Goal: Transaction & Acquisition: Purchase product/service

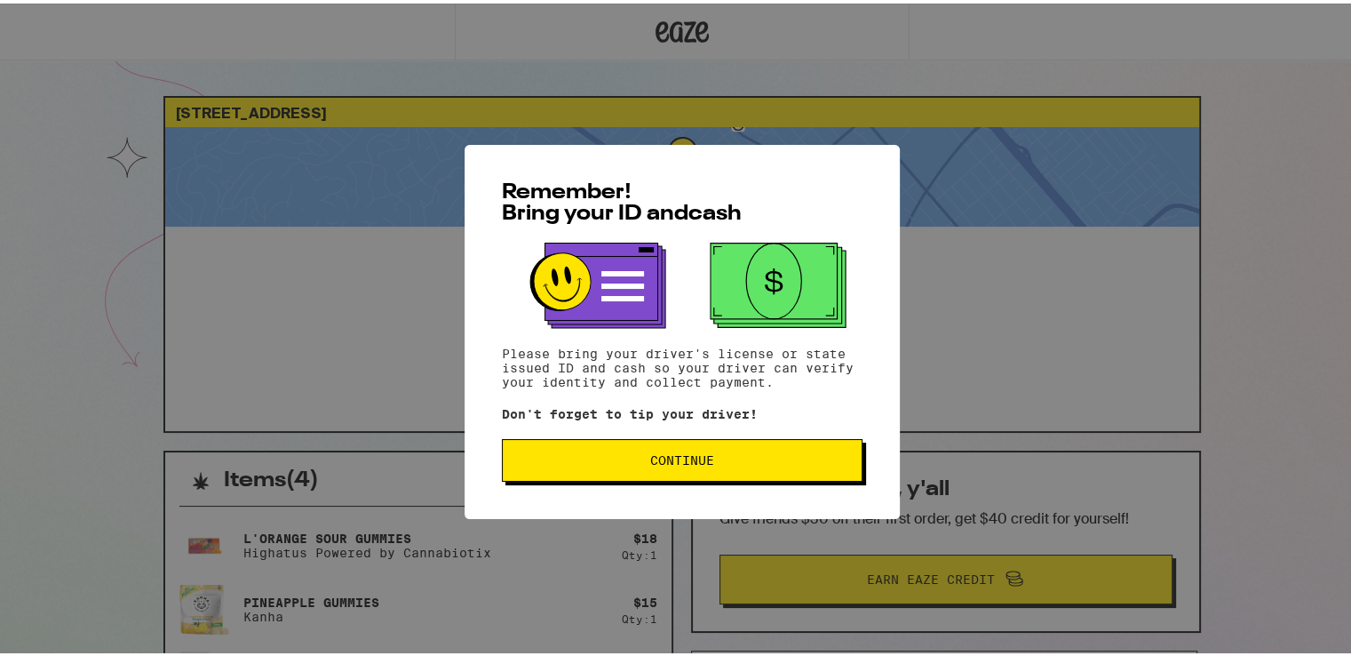
click at [624, 454] on span "Continue" at bounding box center [682, 456] width 330 height 12
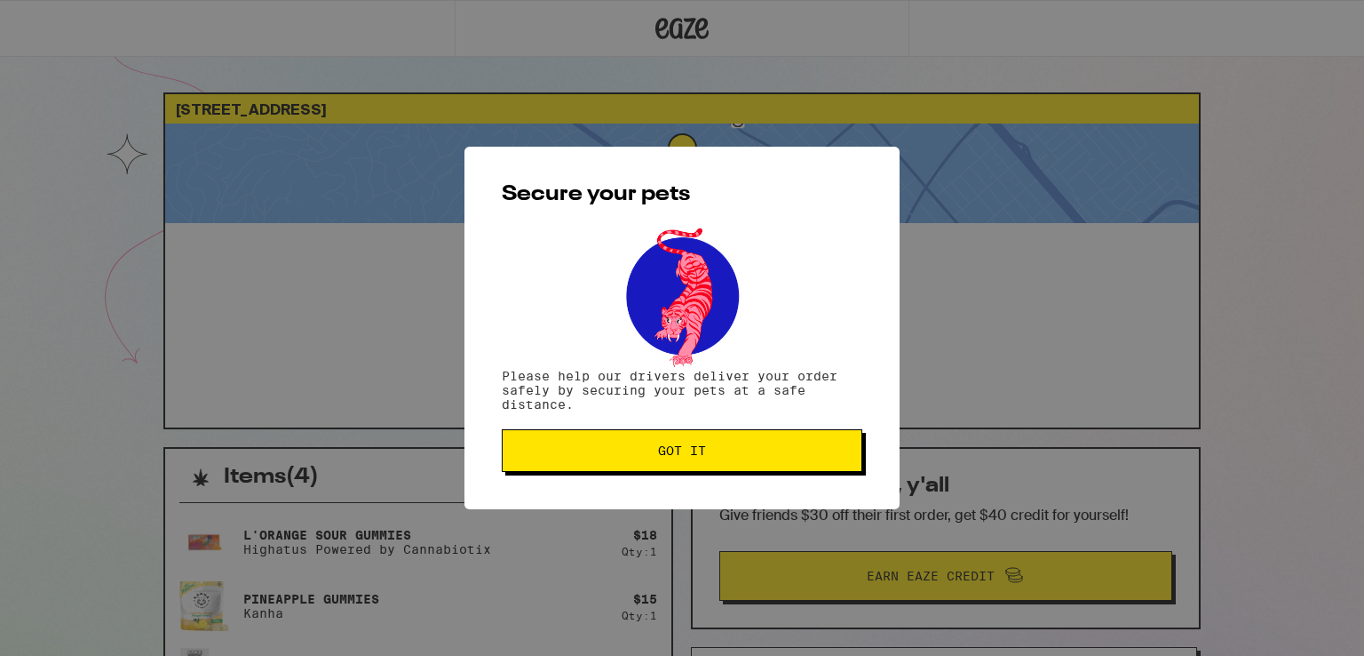
click at [663, 450] on span "Got it" at bounding box center [682, 450] width 48 height 12
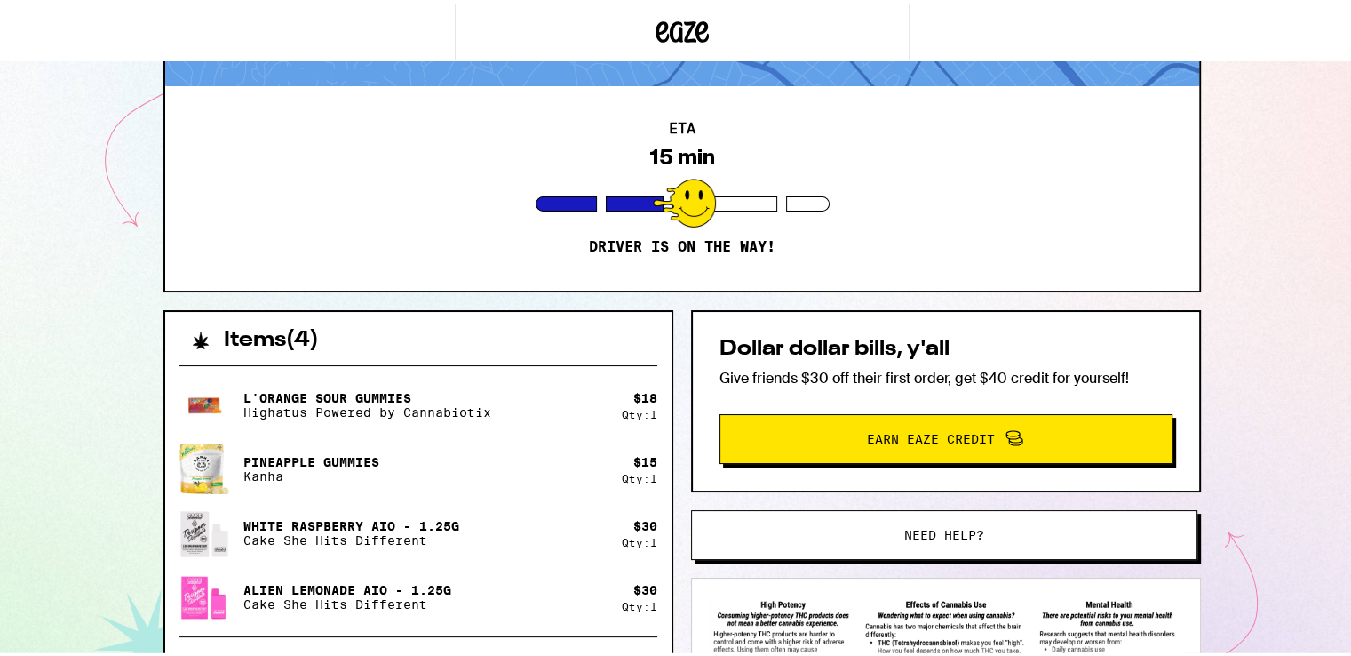
scroll to position [178, 0]
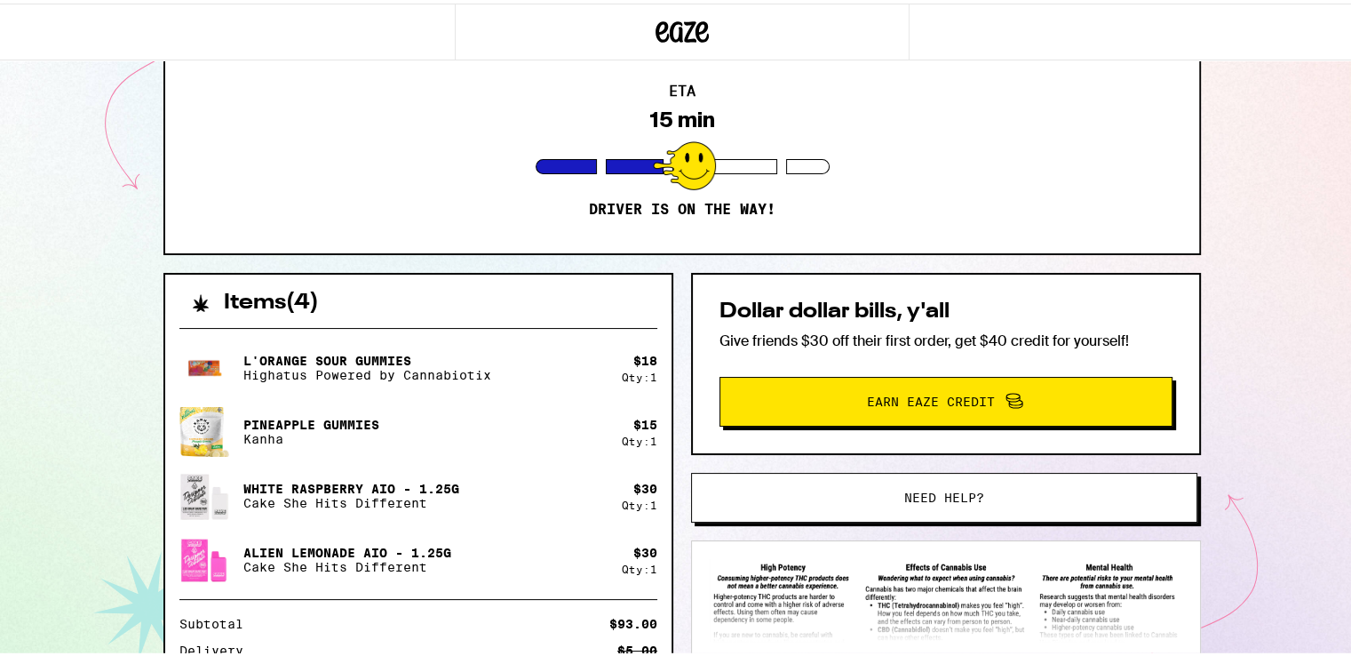
click at [968, 481] on button "Need help?" at bounding box center [944, 494] width 506 height 50
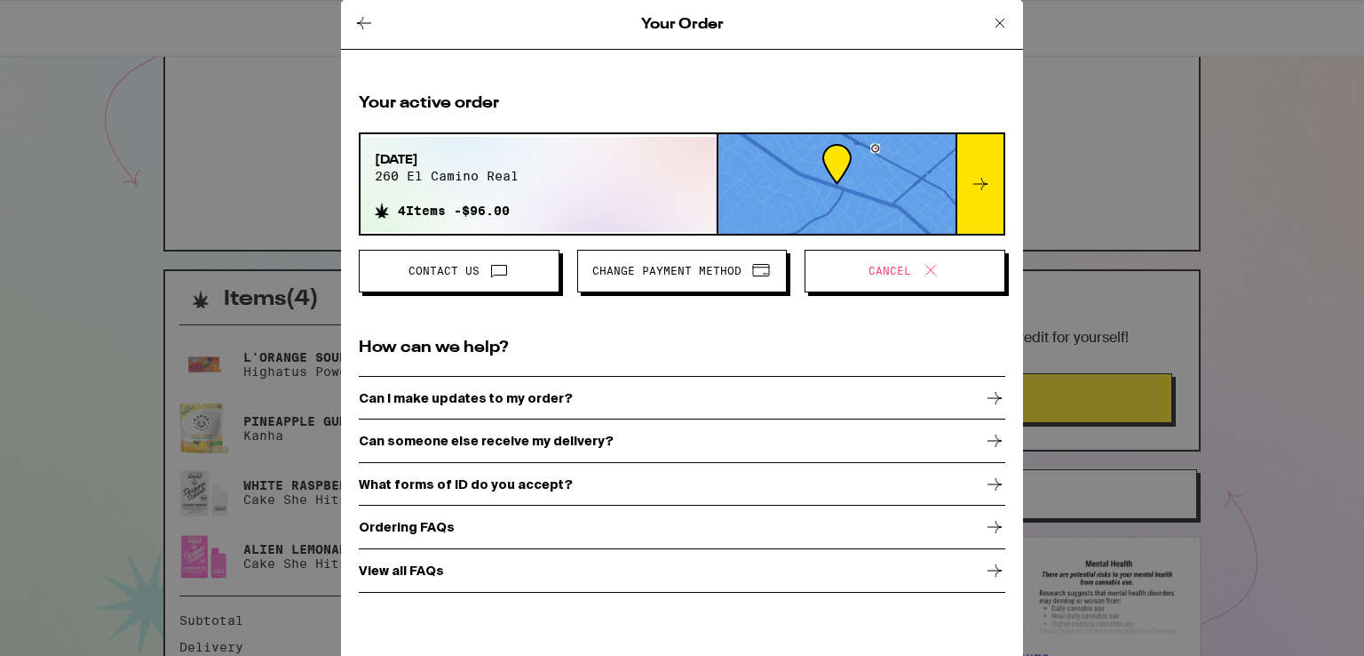
click at [477, 281] on span "Contact Us" at bounding box center [459, 270] width 171 height 23
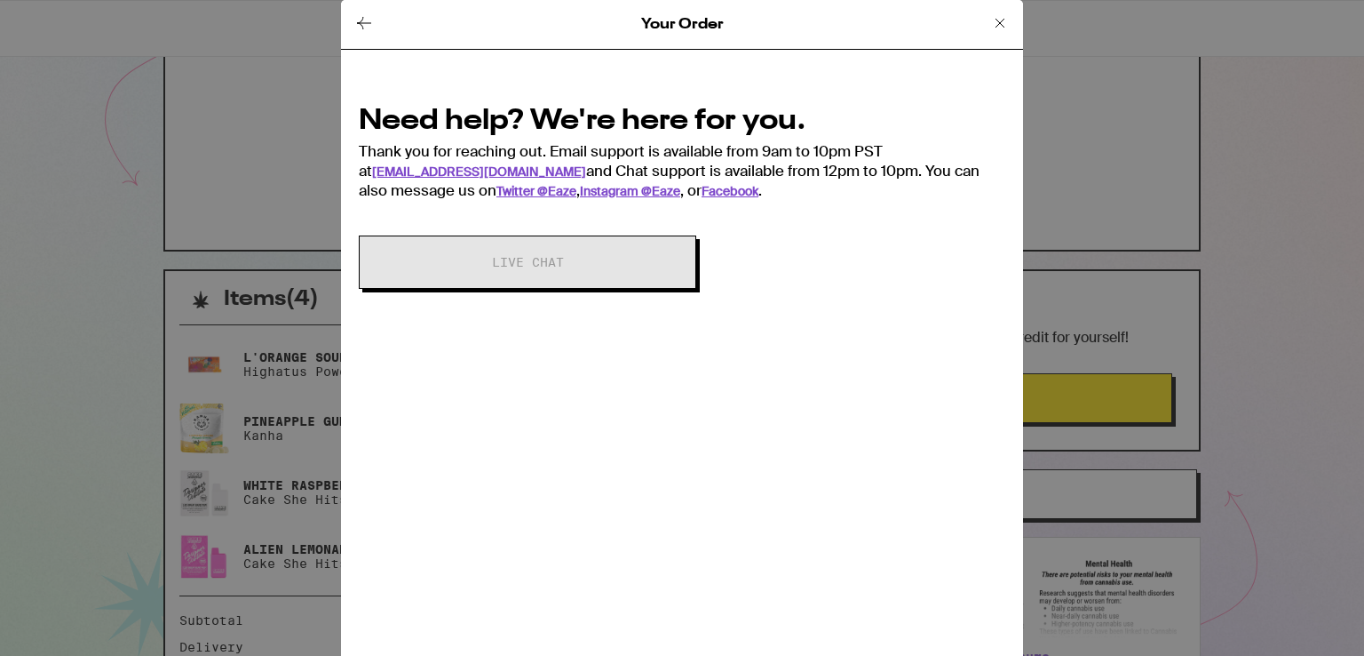
click at [730, 168] on div "Need help? We're here for you. Thank you for reaching out. Email support is ava…" at bounding box center [682, 150] width 647 height 99
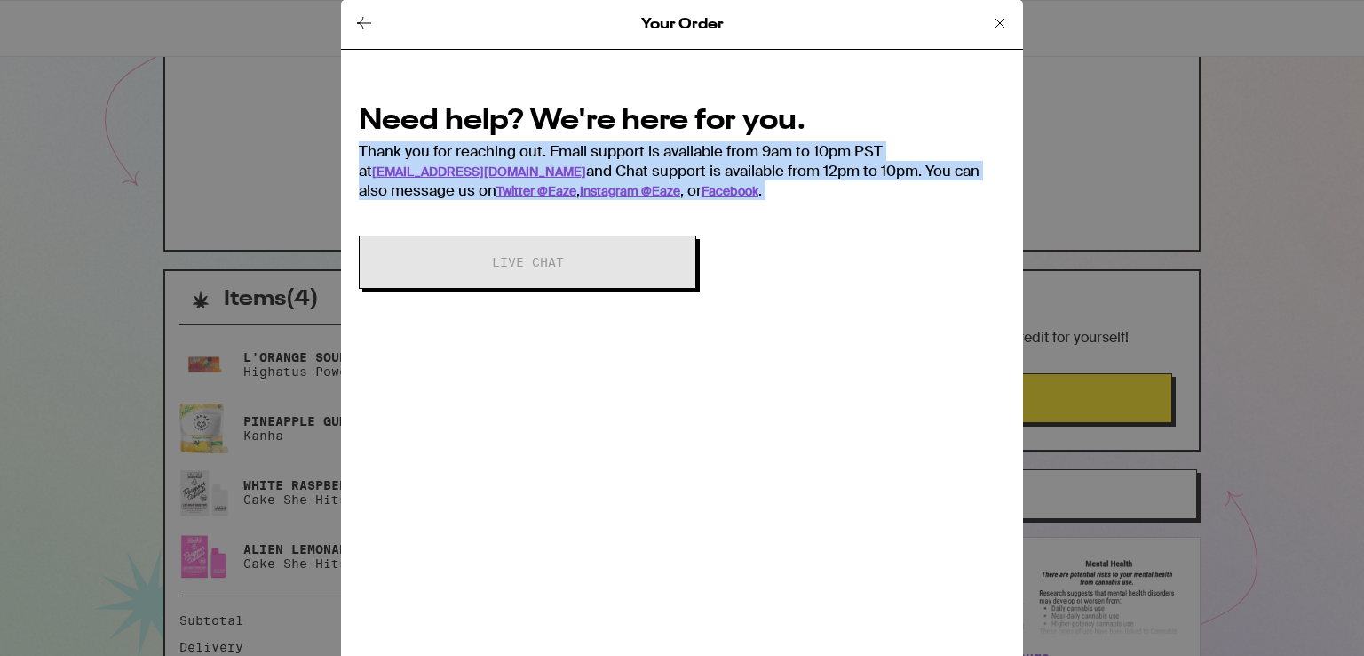
click at [730, 168] on div "Need help? We're here for you. Thank you for reaching out. Email support is ava…" at bounding box center [682, 150] width 647 height 99
click at [746, 188] on div "Need help? We're here for you. Thank you for reaching out. Email support is ava…" at bounding box center [682, 150] width 647 height 99
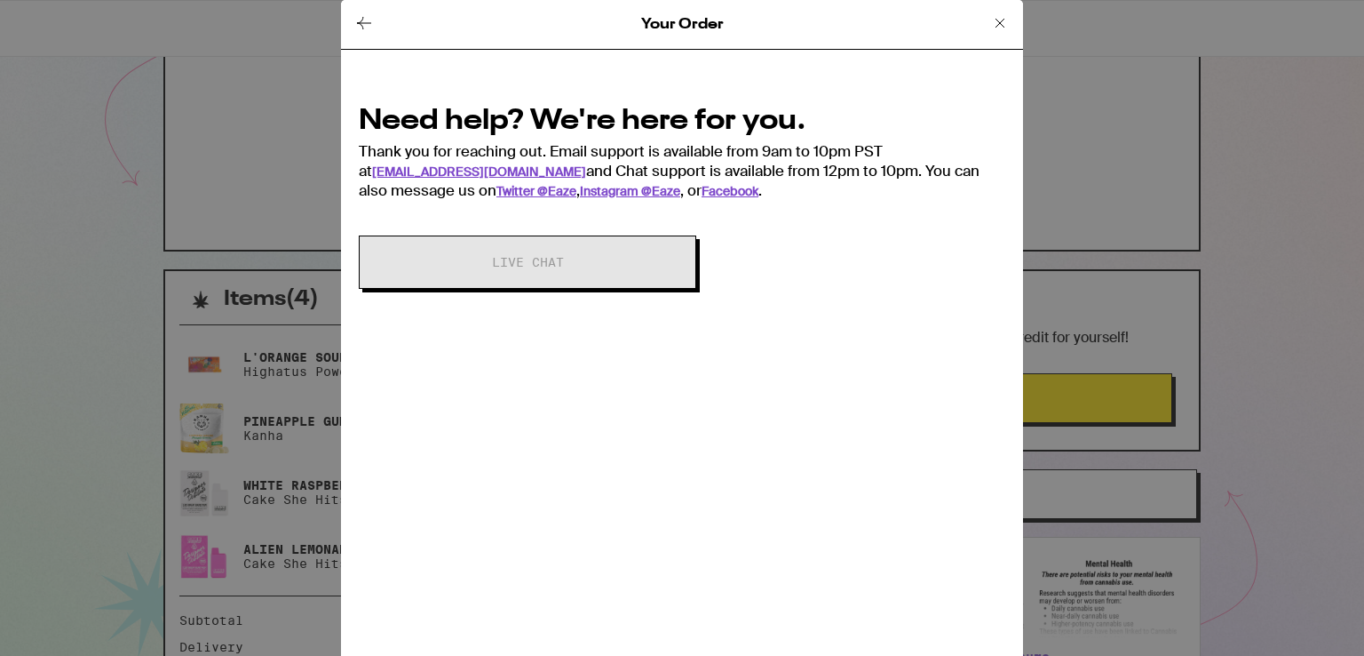
click at [999, 21] on icon at bounding box center [1000, 22] width 21 height 21
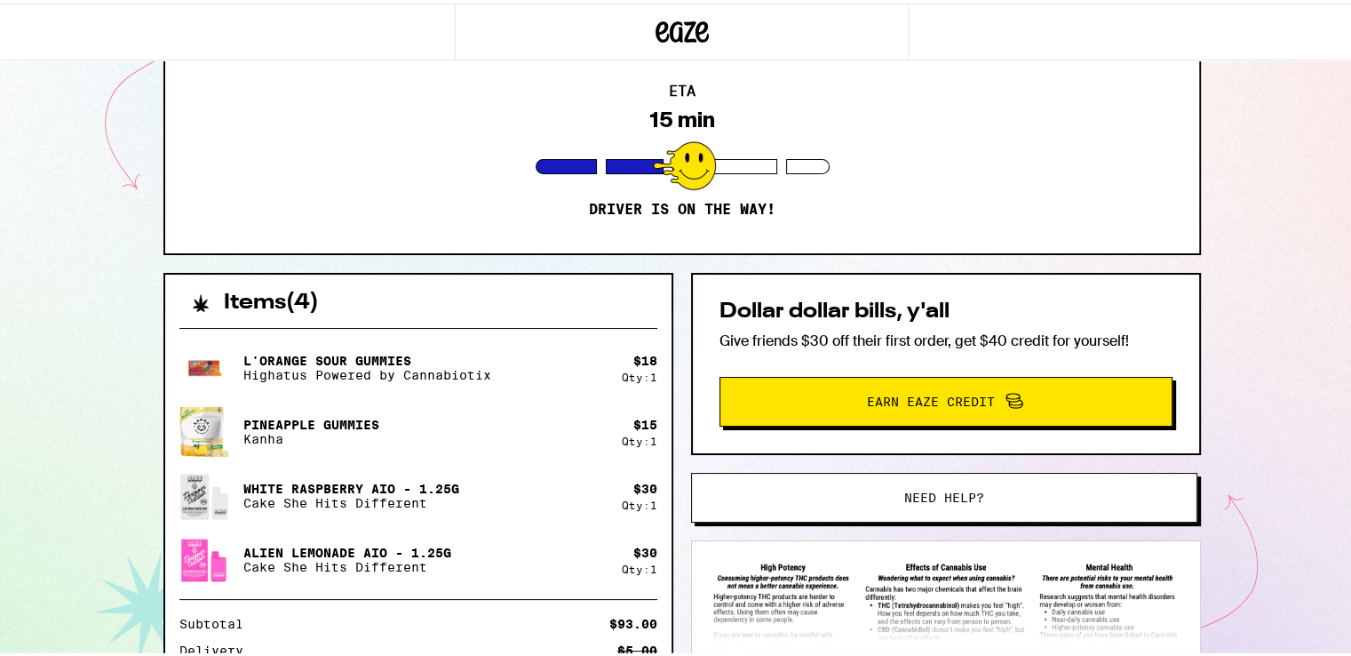
click at [910, 494] on span "Need help?" at bounding box center [944, 494] width 80 height 12
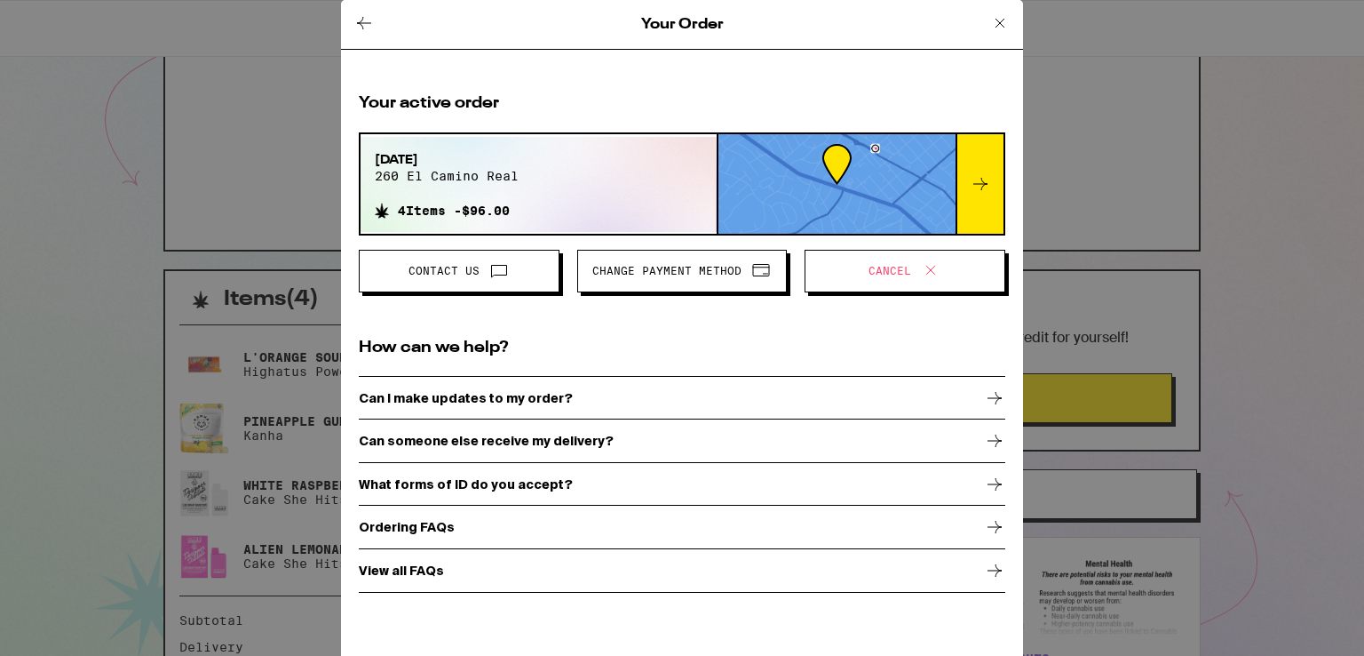
click at [463, 269] on span "Contact Us" at bounding box center [444, 271] width 71 height 11
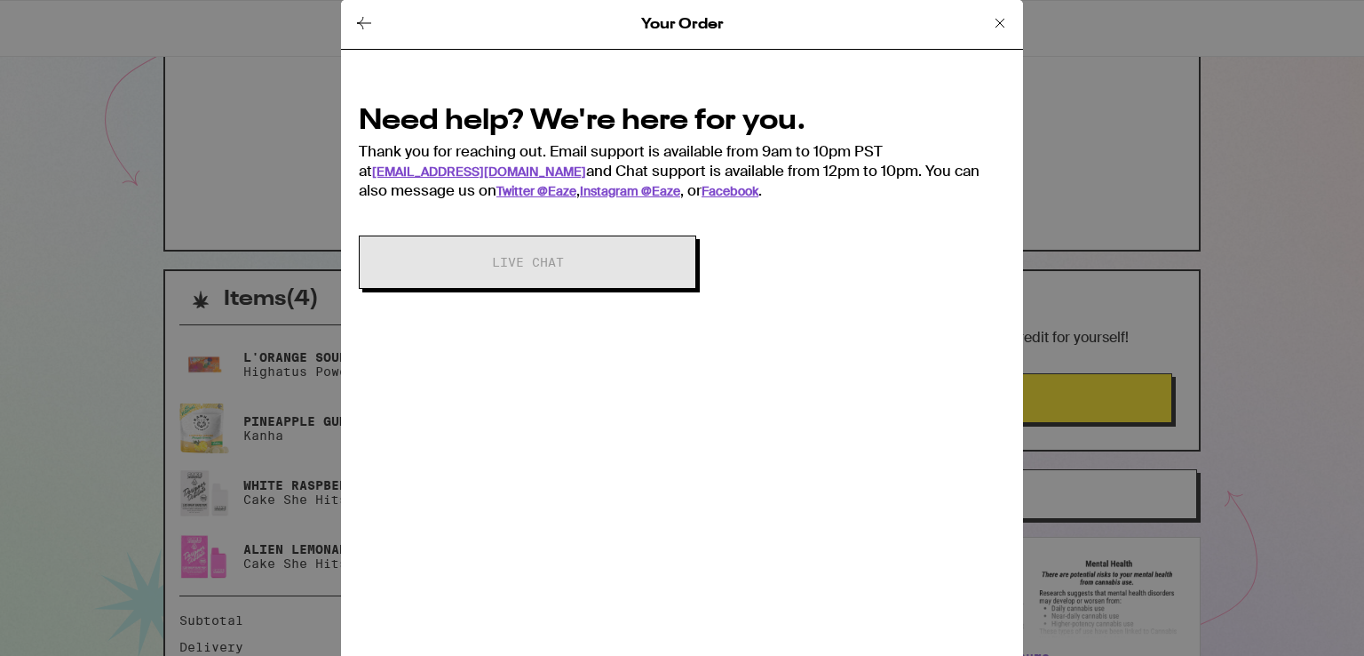
click at [998, 22] on icon at bounding box center [1000, 23] width 9 height 9
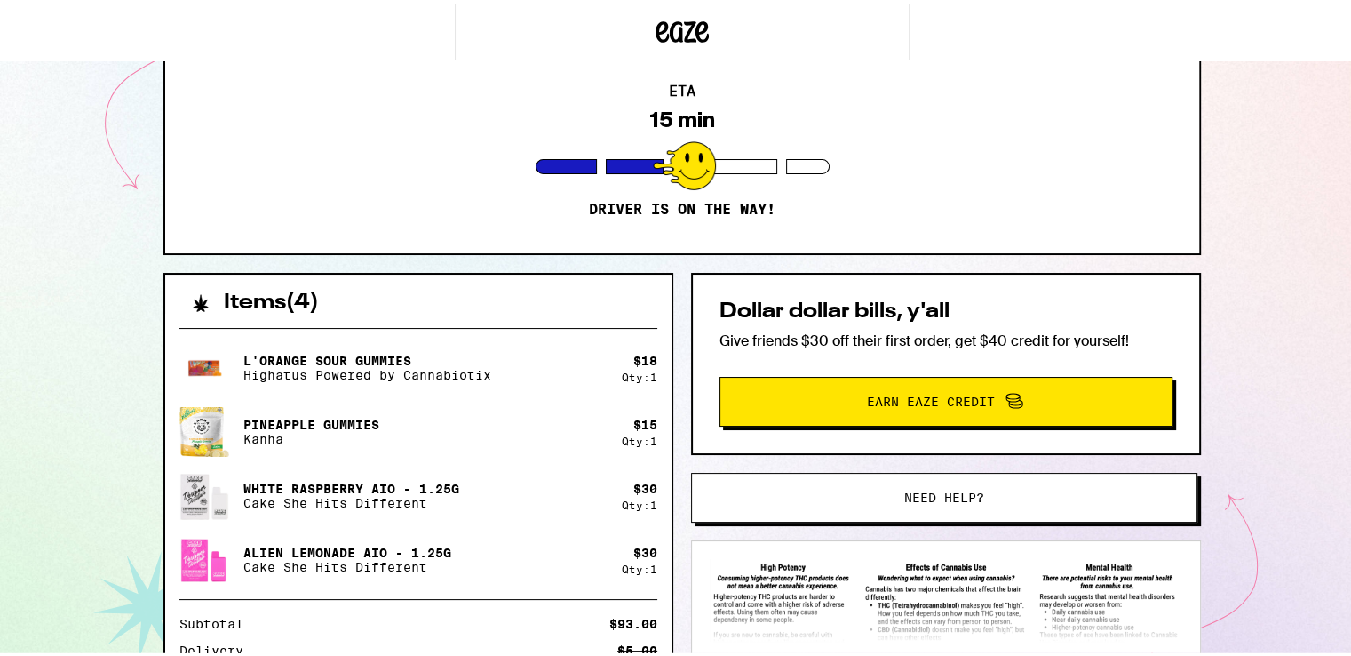
click at [913, 496] on span "Need help?" at bounding box center [944, 494] width 80 height 12
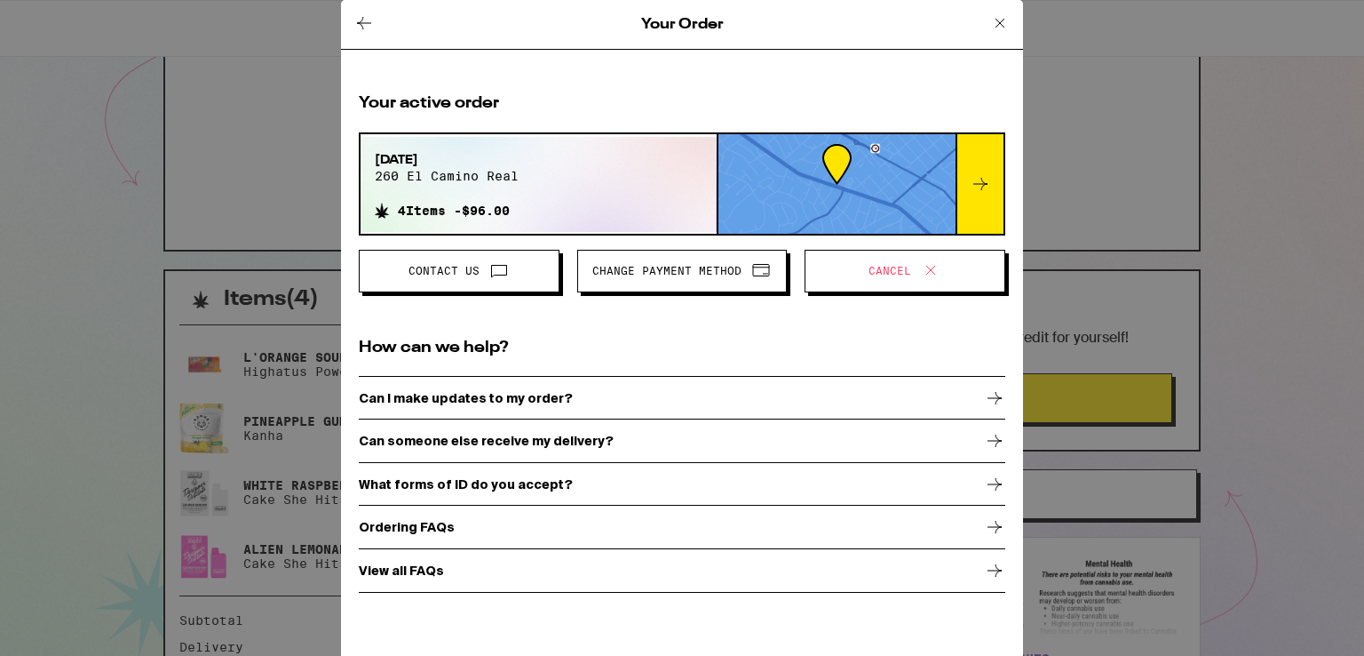
click at [504, 266] on icon at bounding box center [499, 269] width 21 height 21
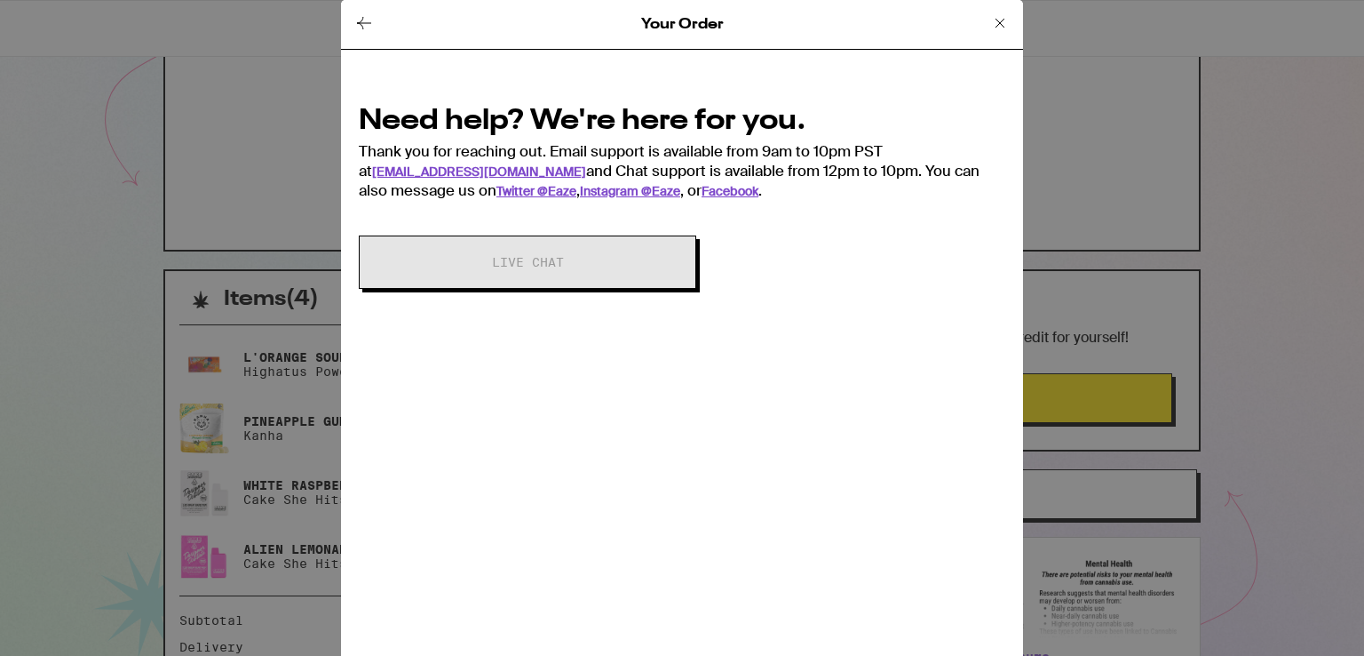
click at [1005, 27] on icon at bounding box center [1000, 22] width 21 height 21
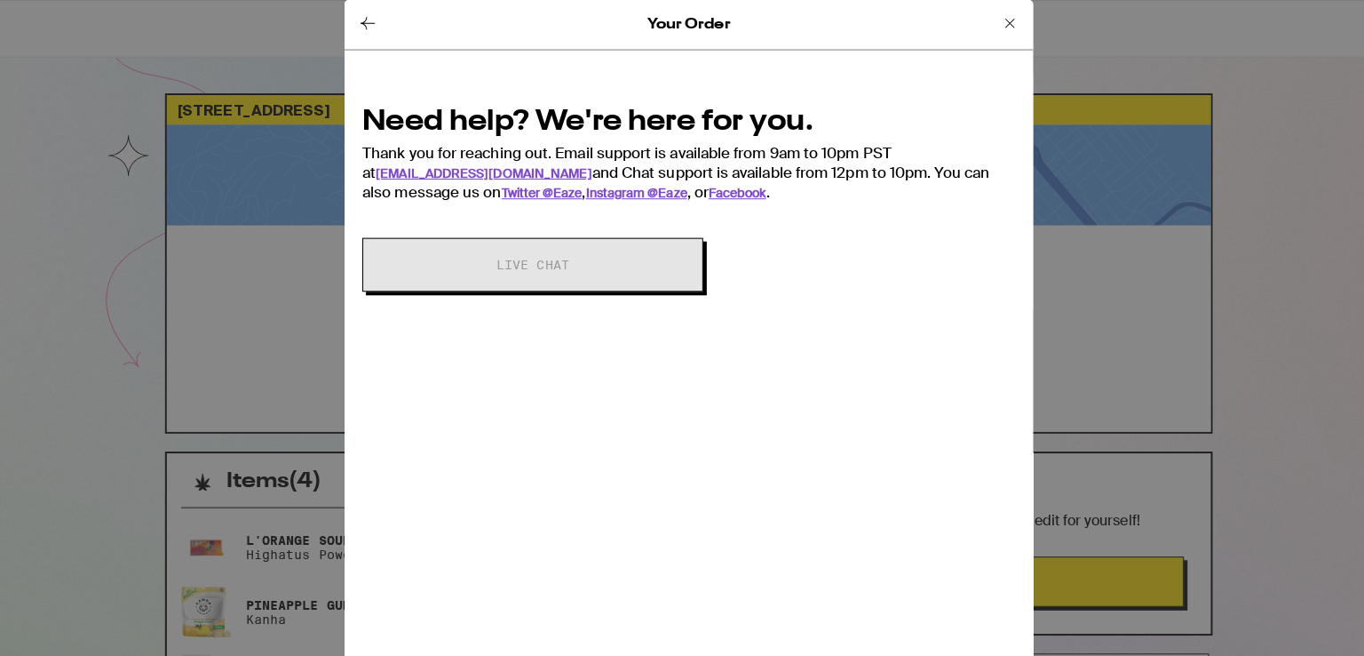
scroll to position [178, 0]
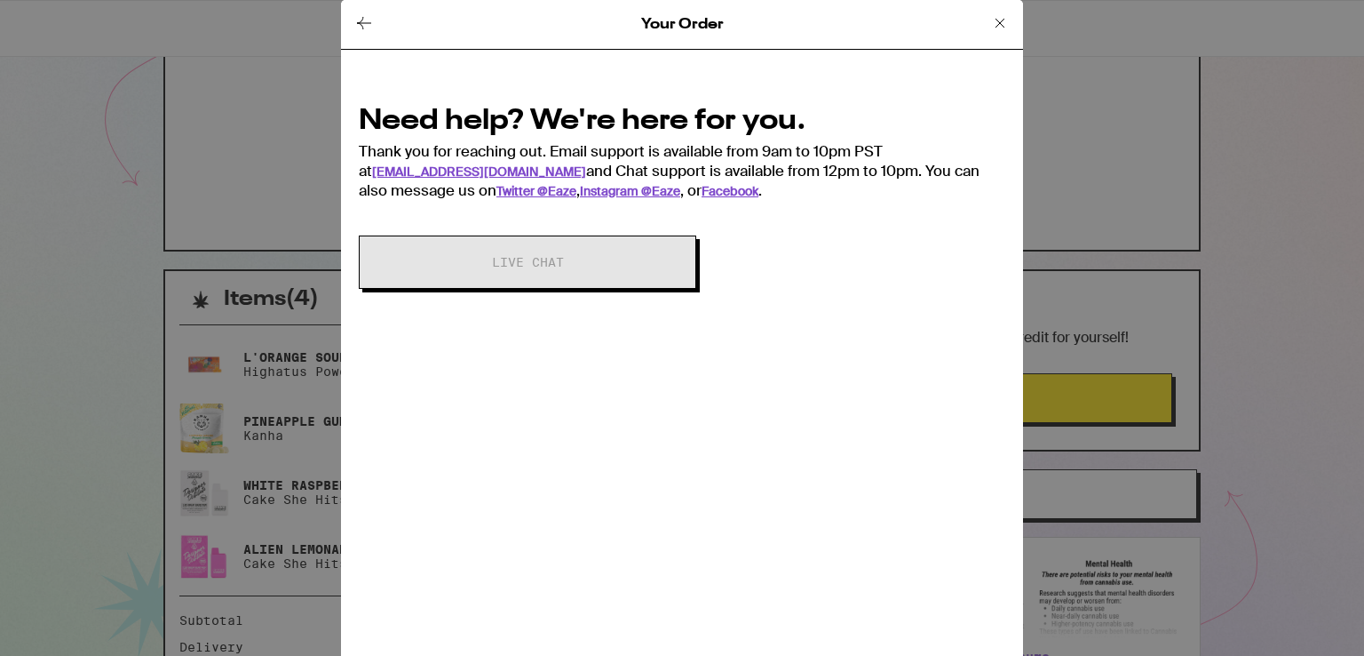
drag, startPoint x: 1001, startPoint y: 12, endPoint x: 995, endPoint y: 24, distance: 13.9
click at [1002, 12] on icon at bounding box center [1000, 22] width 21 height 21
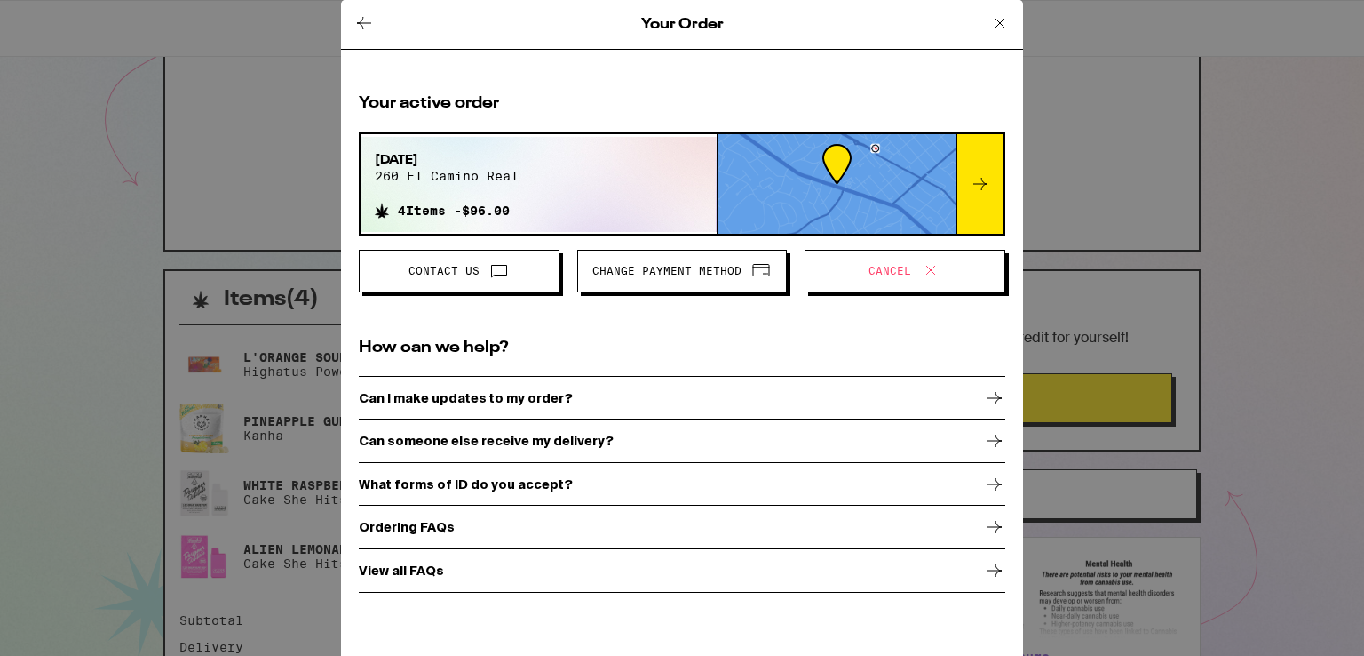
click at [505, 393] on p "Can I make updates to my order?" at bounding box center [466, 398] width 214 height 14
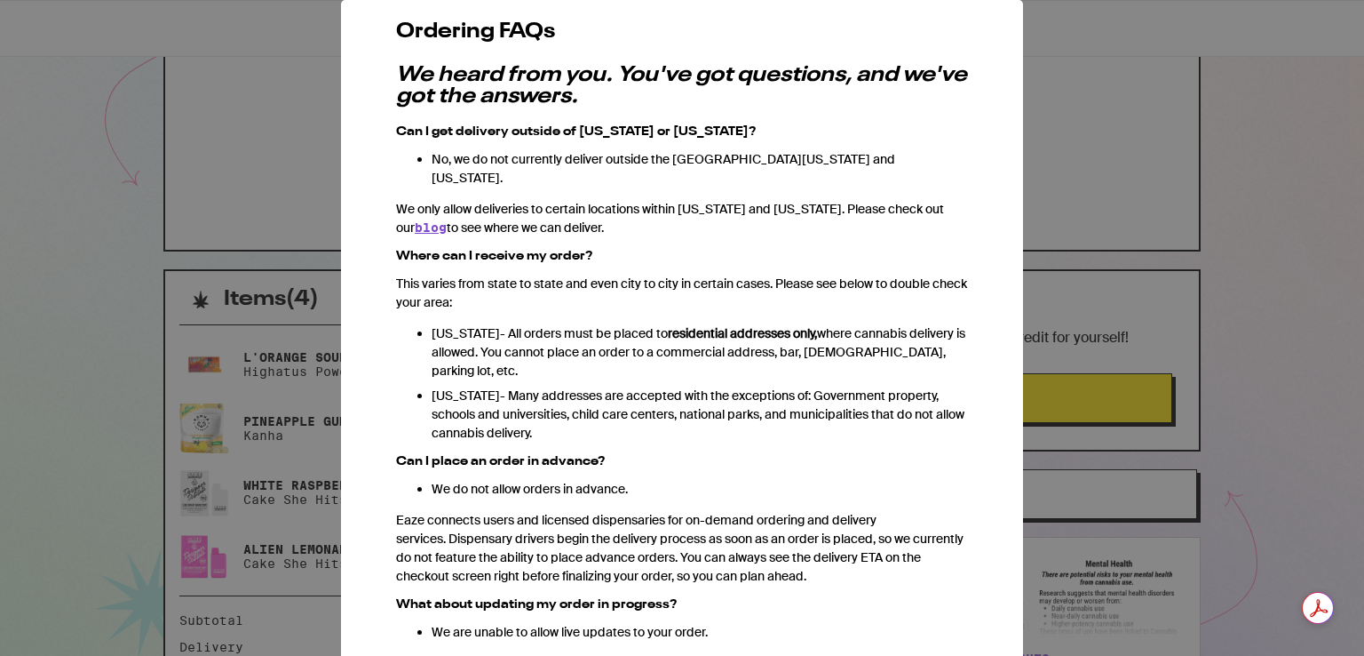
scroll to position [89, 0]
click at [171, 228] on div "Your Order Ordering FAQs We heard from you. You've got questions, and we've got…" at bounding box center [682, 328] width 1364 height 656
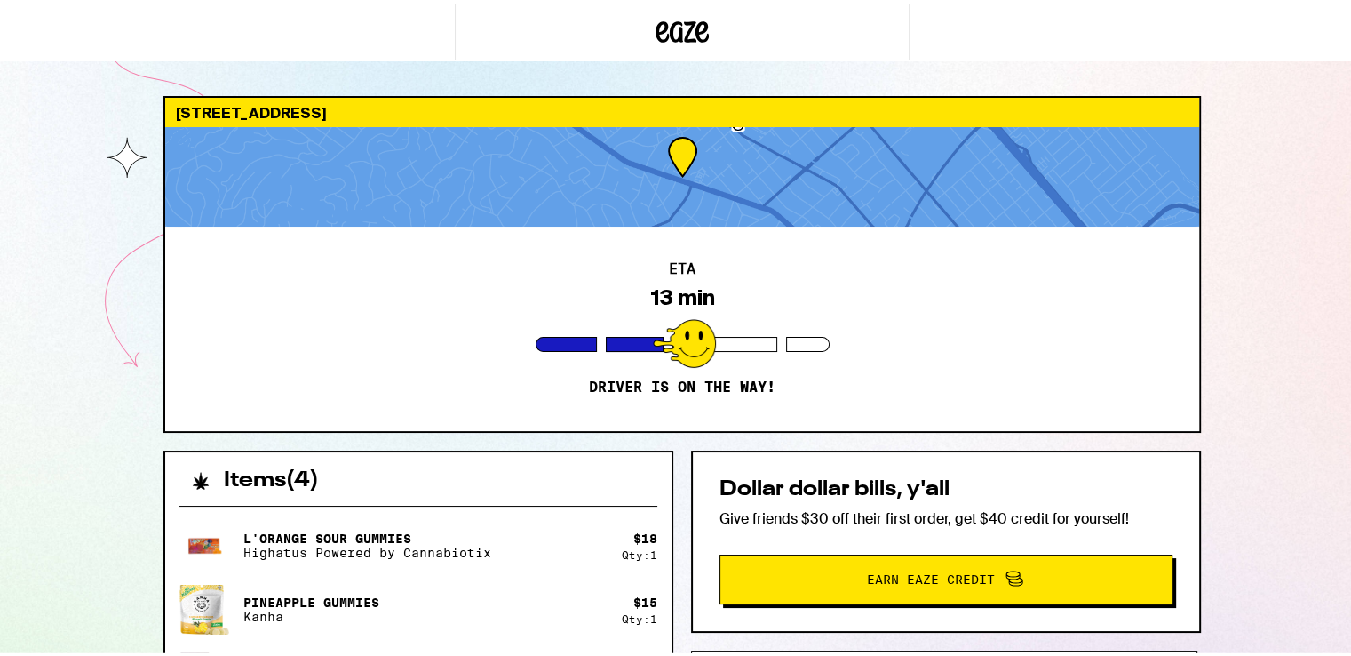
click at [683, 36] on icon at bounding box center [683, 28] width 27 height 21
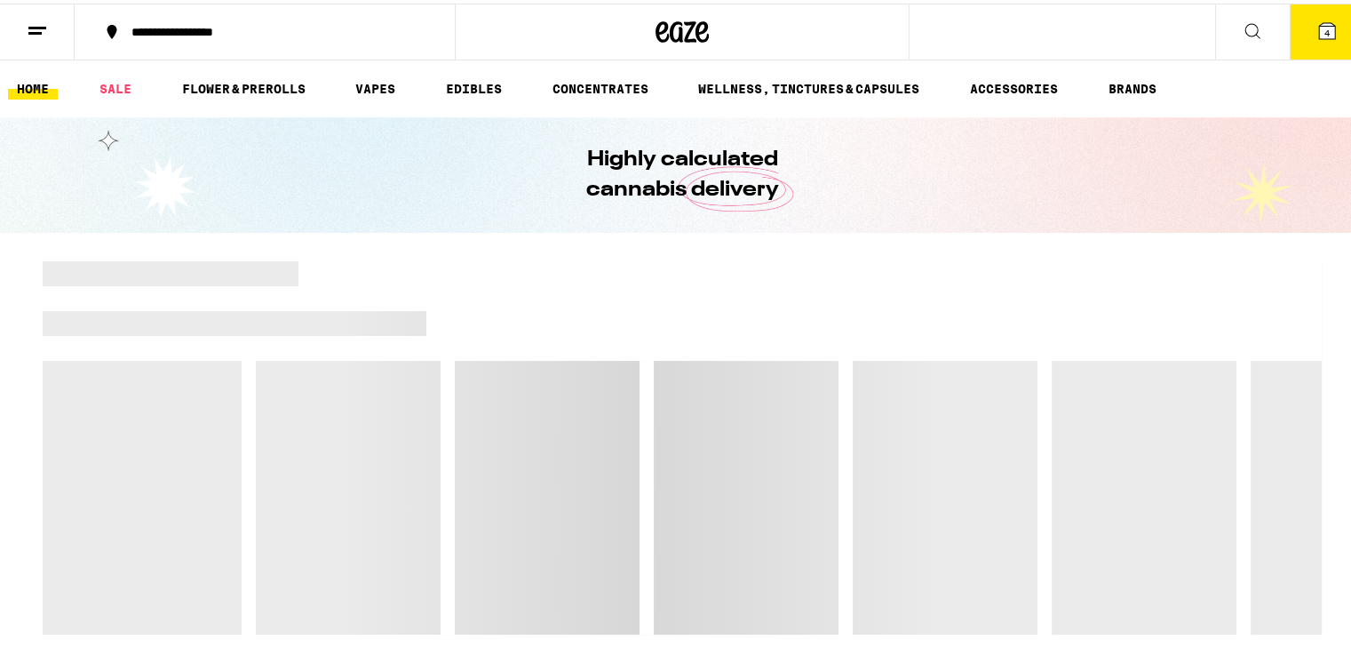
click at [1324, 33] on span "4" at bounding box center [1326, 29] width 5 height 11
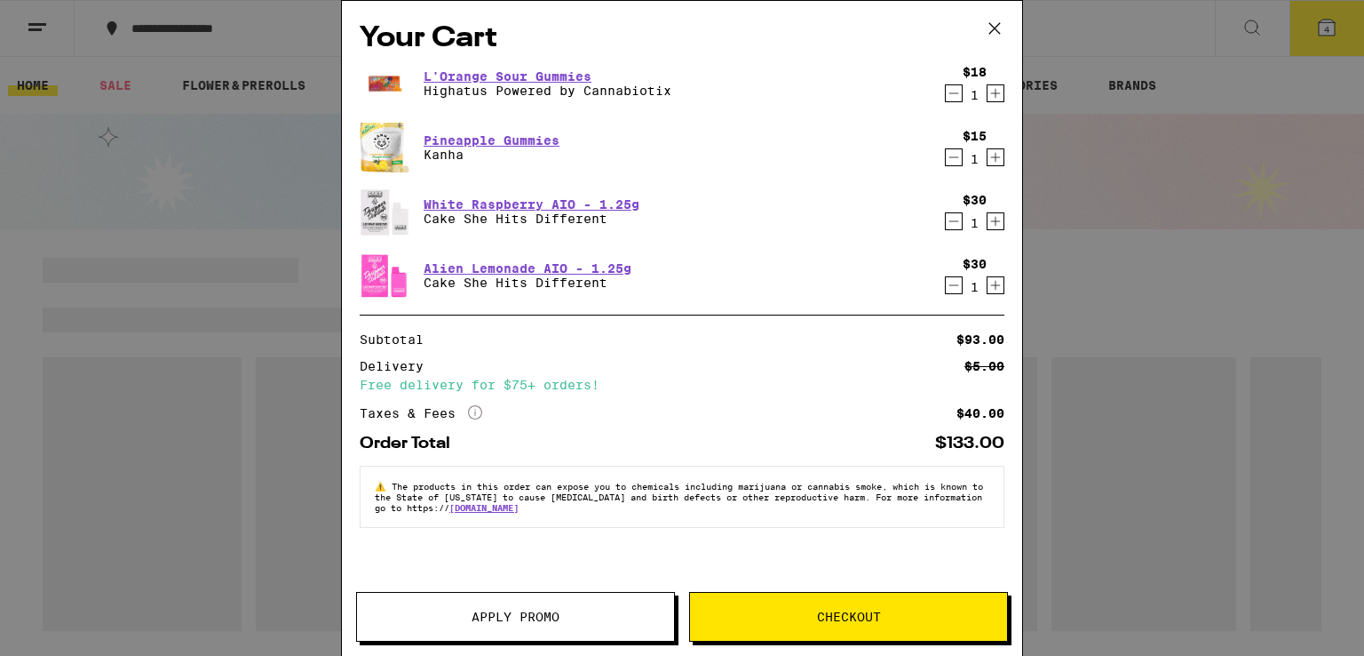
click at [984, 26] on icon at bounding box center [995, 28] width 27 height 27
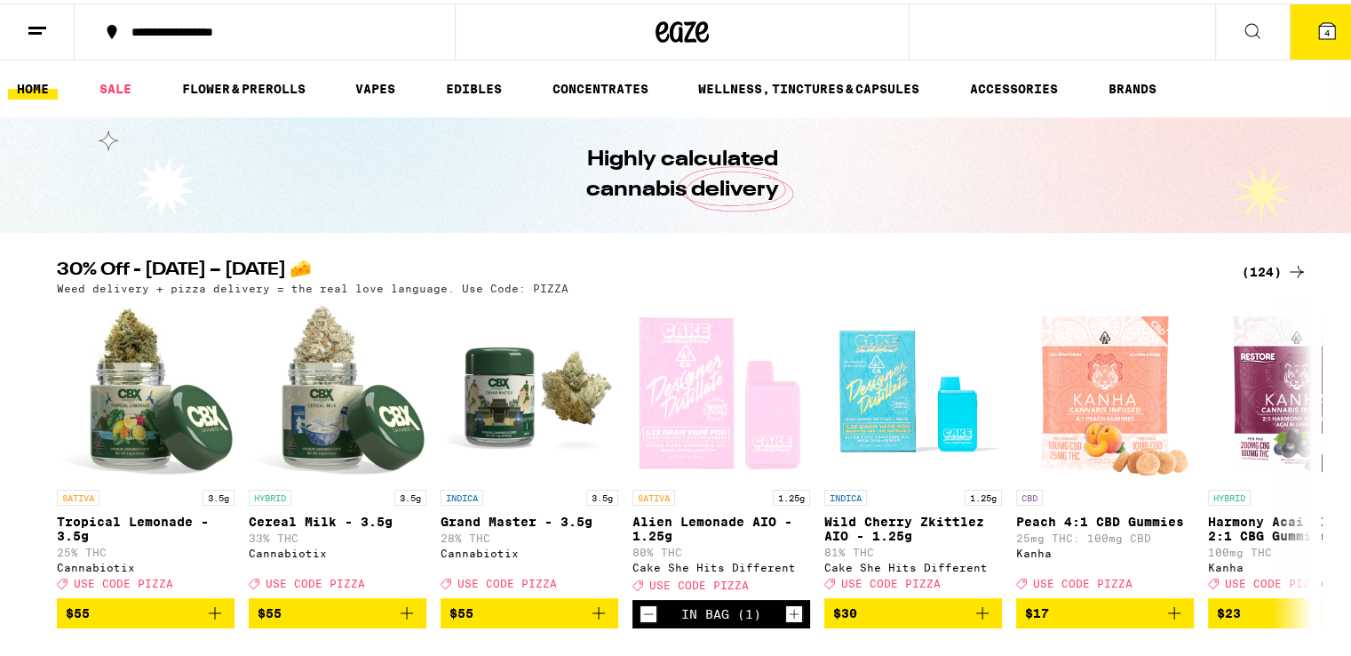
click at [1319, 22] on icon at bounding box center [1327, 28] width 16 height 16
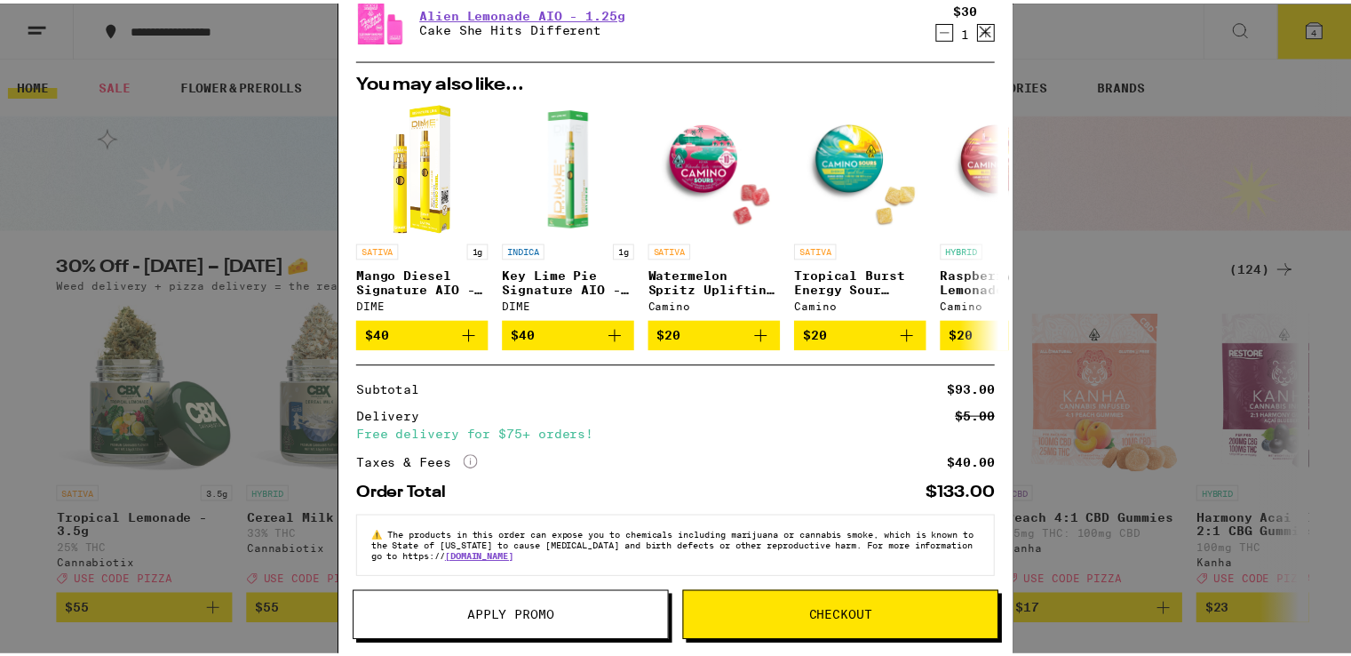
scroll to position [271, 0]
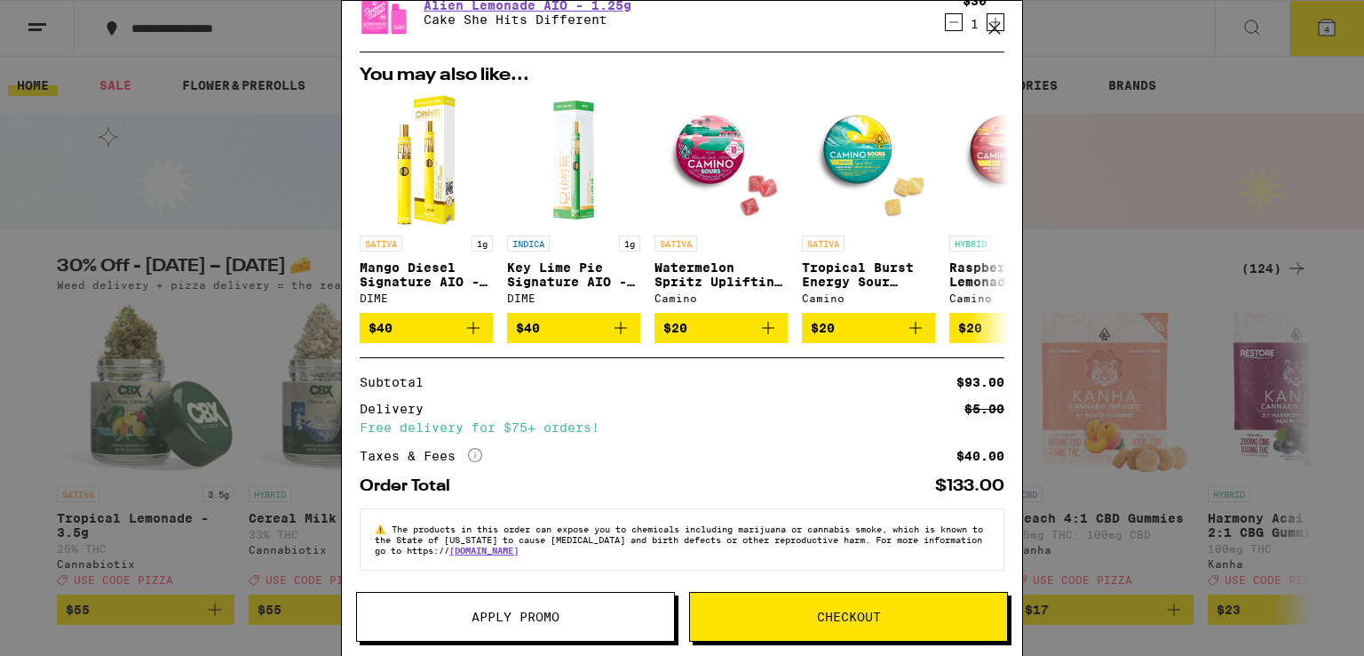
click at [1008, 29] on button at bounding box center [994, 29] width 55 height 57
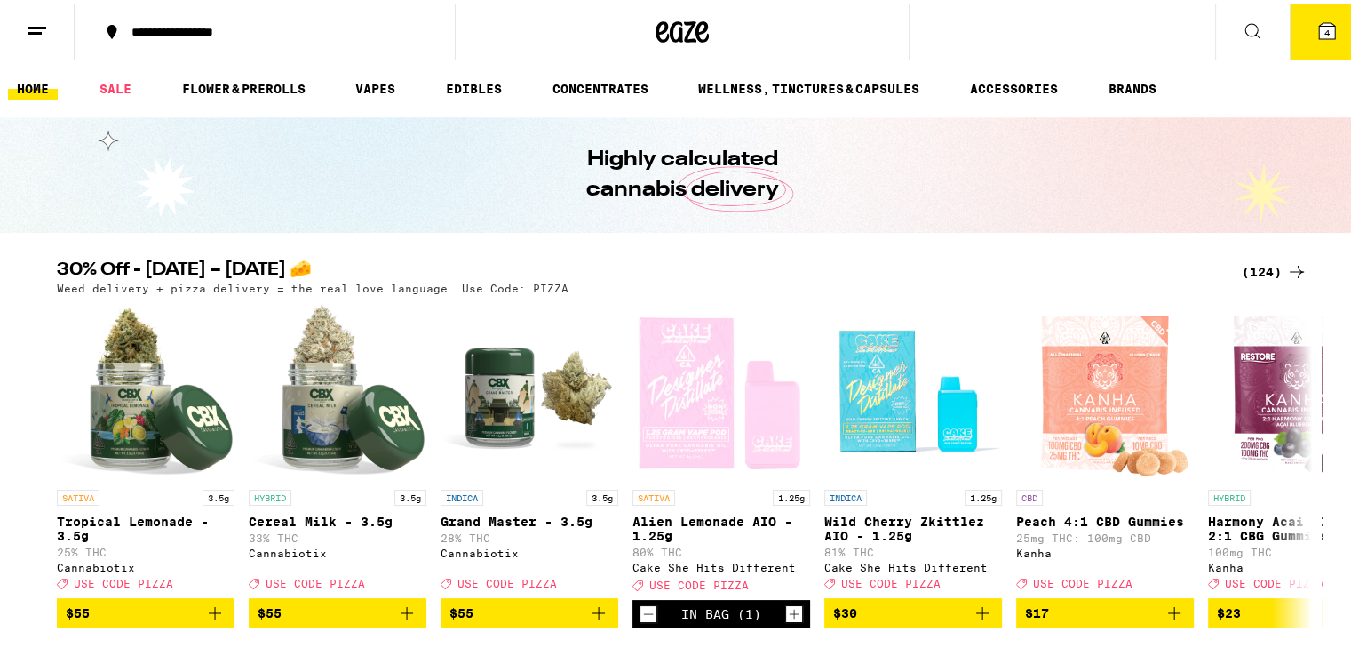
click at [1334, 30] on button "4" at bounding box center [1327, 28] width 75 height 55
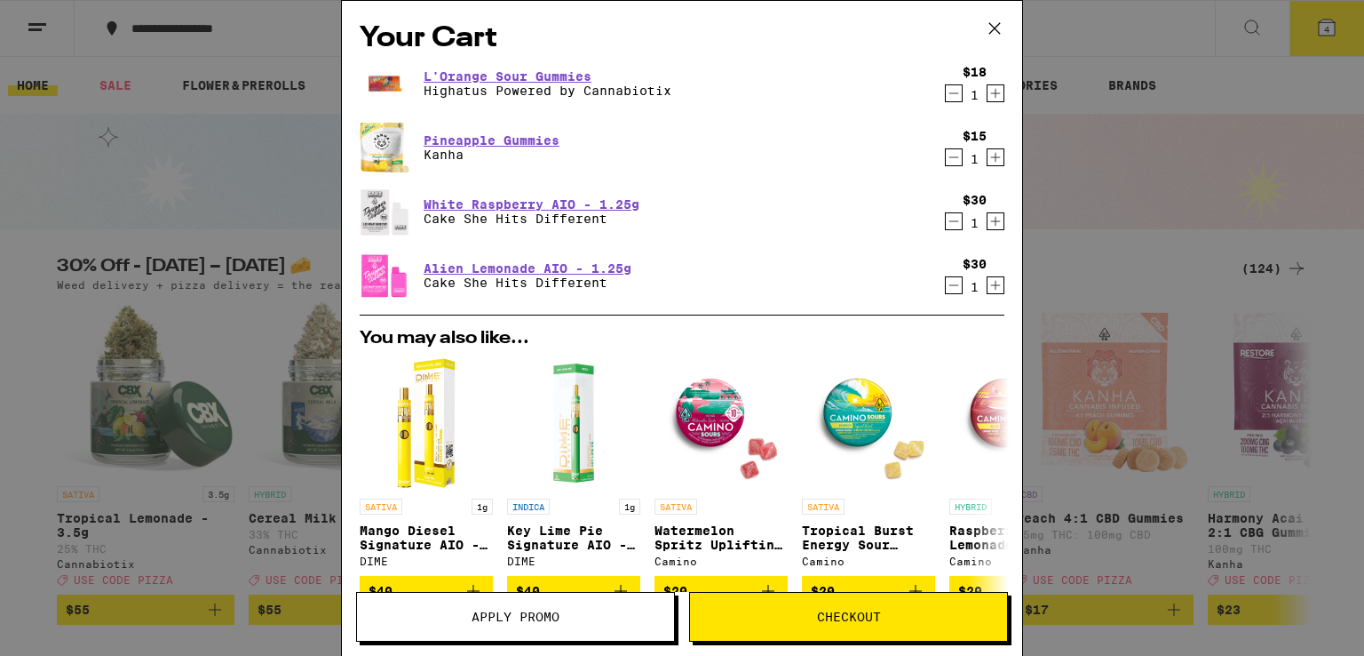
click at [604, 599] on button "Apply Promo" at bounding box center [515, 617] width 319 height 50
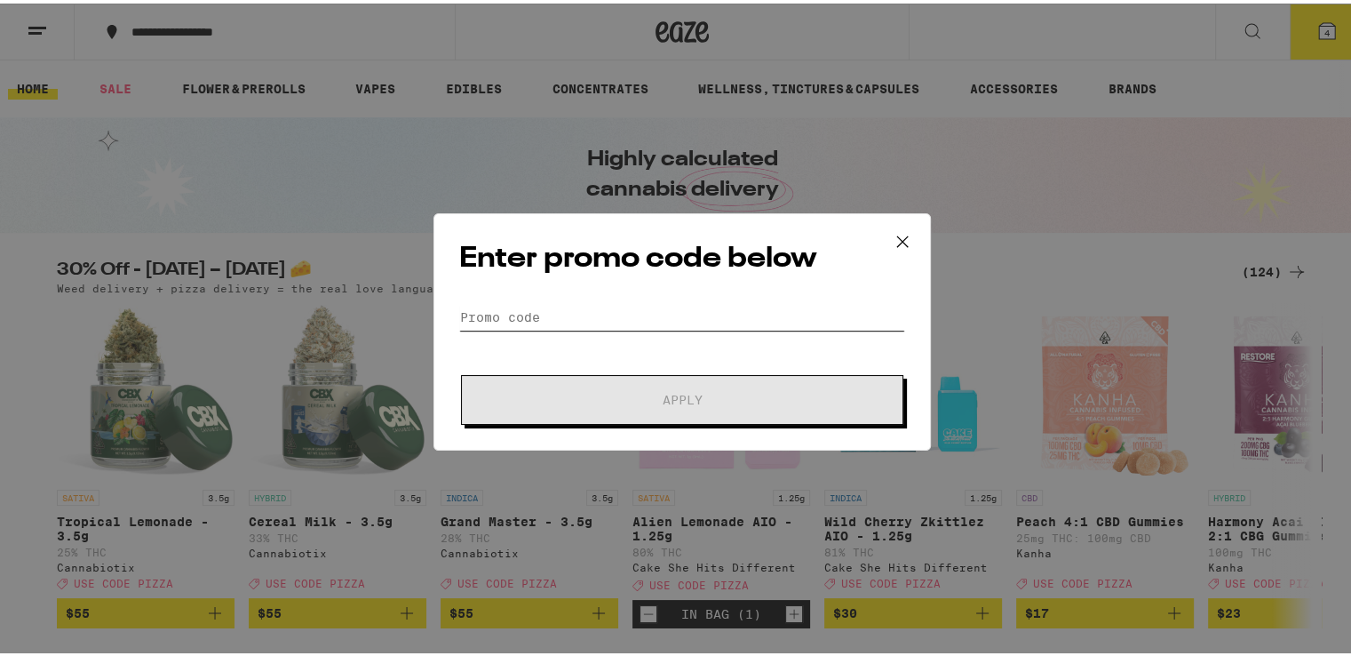
click at [684, 324] on input "Promo Code" at bounding box center [682, 313] width 446 height 27
click at [875, 239] on button at bounding box center [902, 239] width 55 height 57
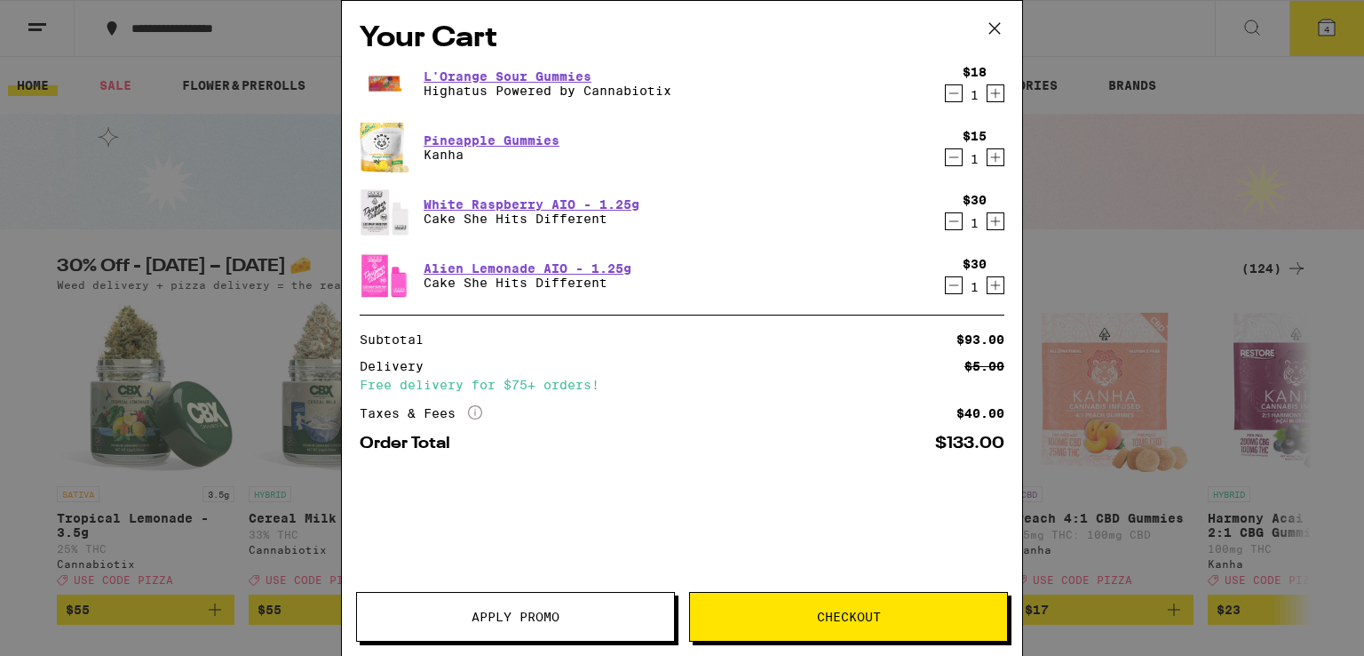
click at [885, 239] on div "L'Orange Sour Gummies Highatus Powered by Cannabiotix $18 1 Pineapple Gummies K…" at bounding box center [682, 187] width 645 height 256
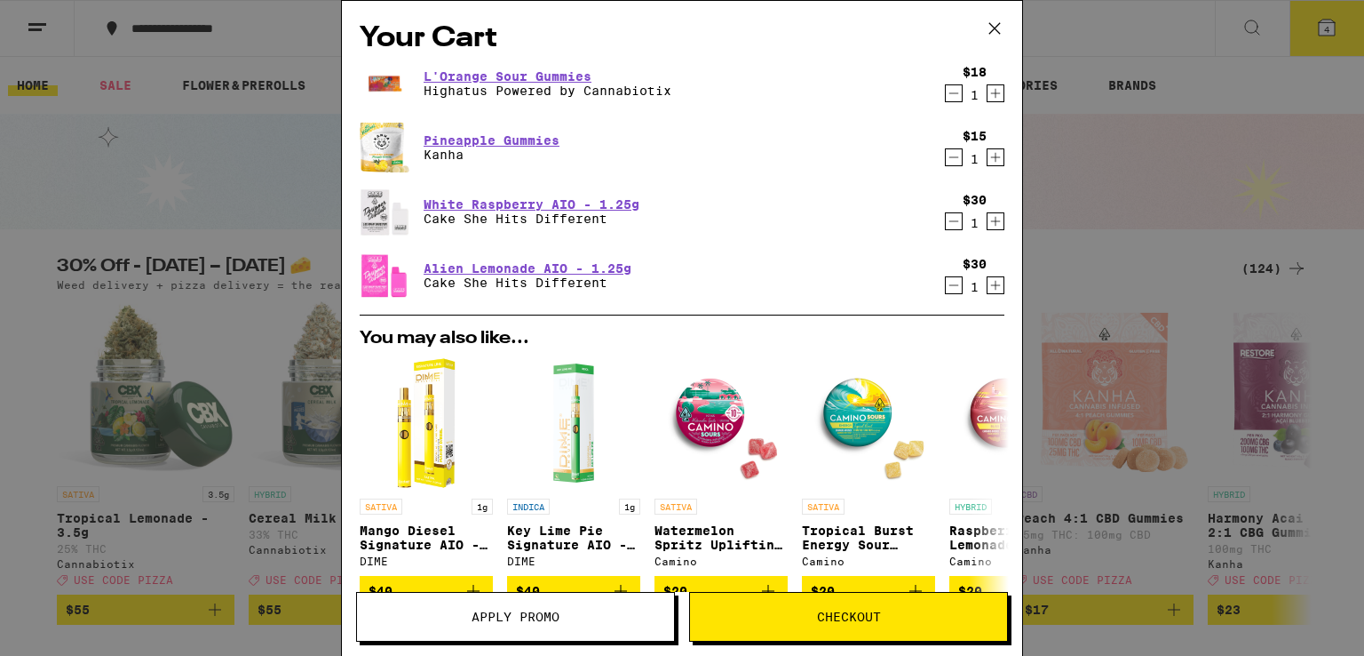
click at [103, 155] on div "Your Cart L'Orange Sour Gummies Highatus Powered by Cannabiotix $18 1 Pineapple…" at bounding box center [682, 328] width 1364 height 656
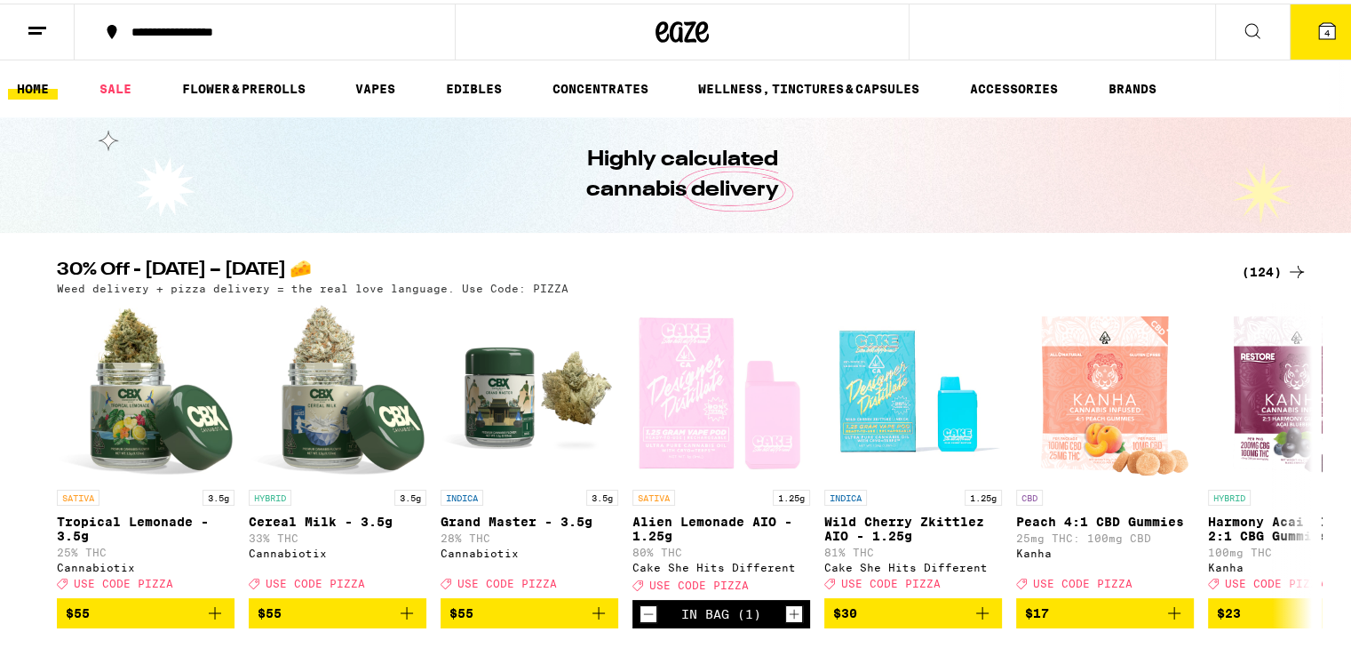
click at [34, 31] on icon at bounding box center [37, 27] width 21 height 21
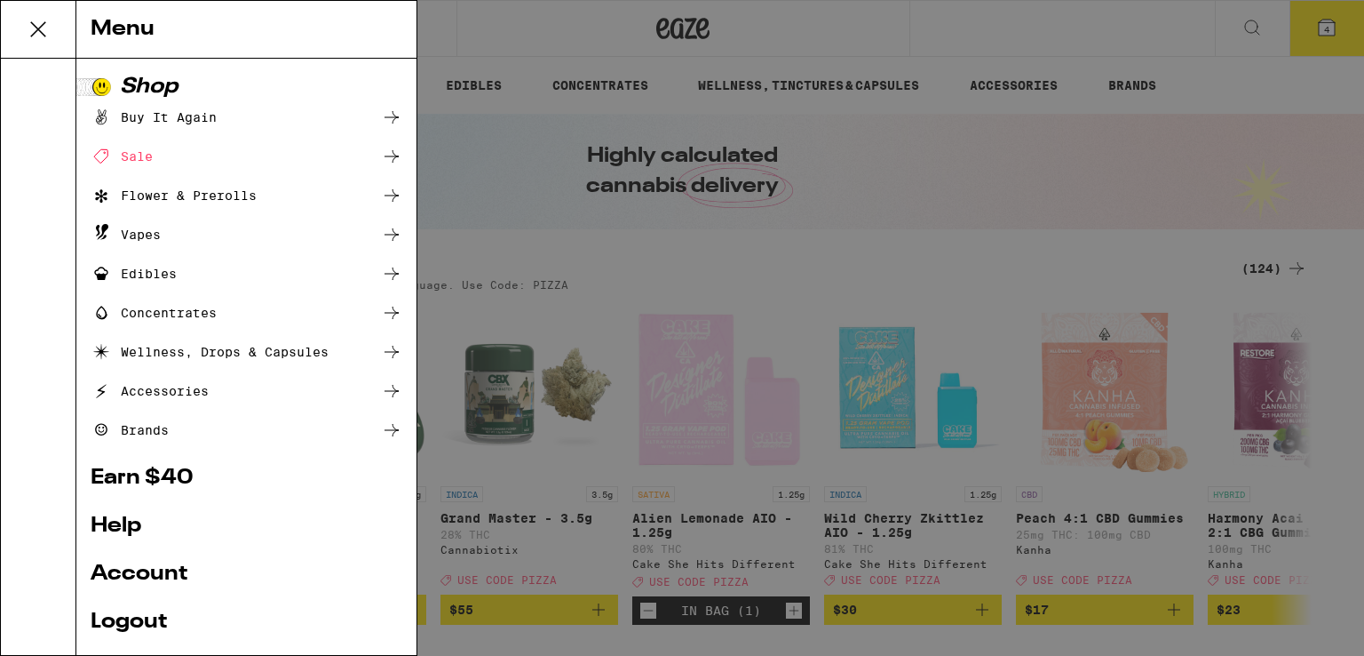
click at [567, 234] on div "Menu Shop Buy It Again Sale Flower & Prerolls Vapes Edibles Concentrates Wellne…" at bounding box center [682, 328] width 1364 height 656
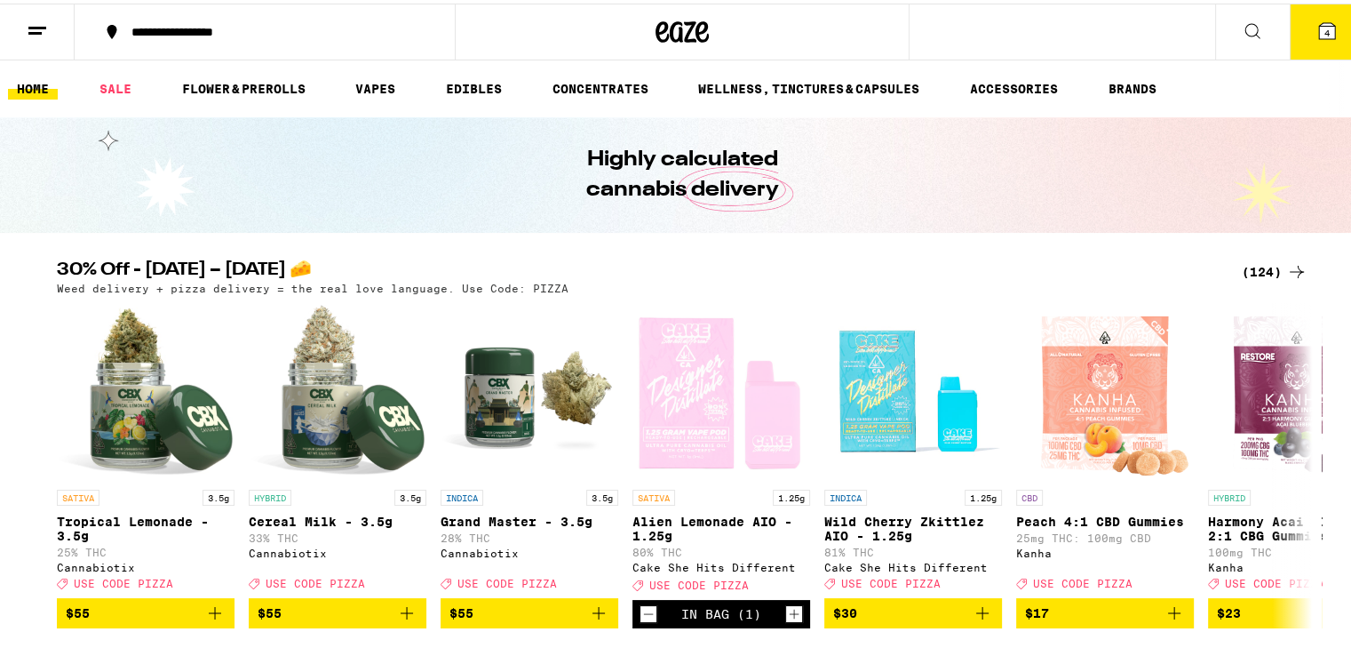
click at [1243, 31] on icon at bounding box center [1252, 27] width 21 height 21
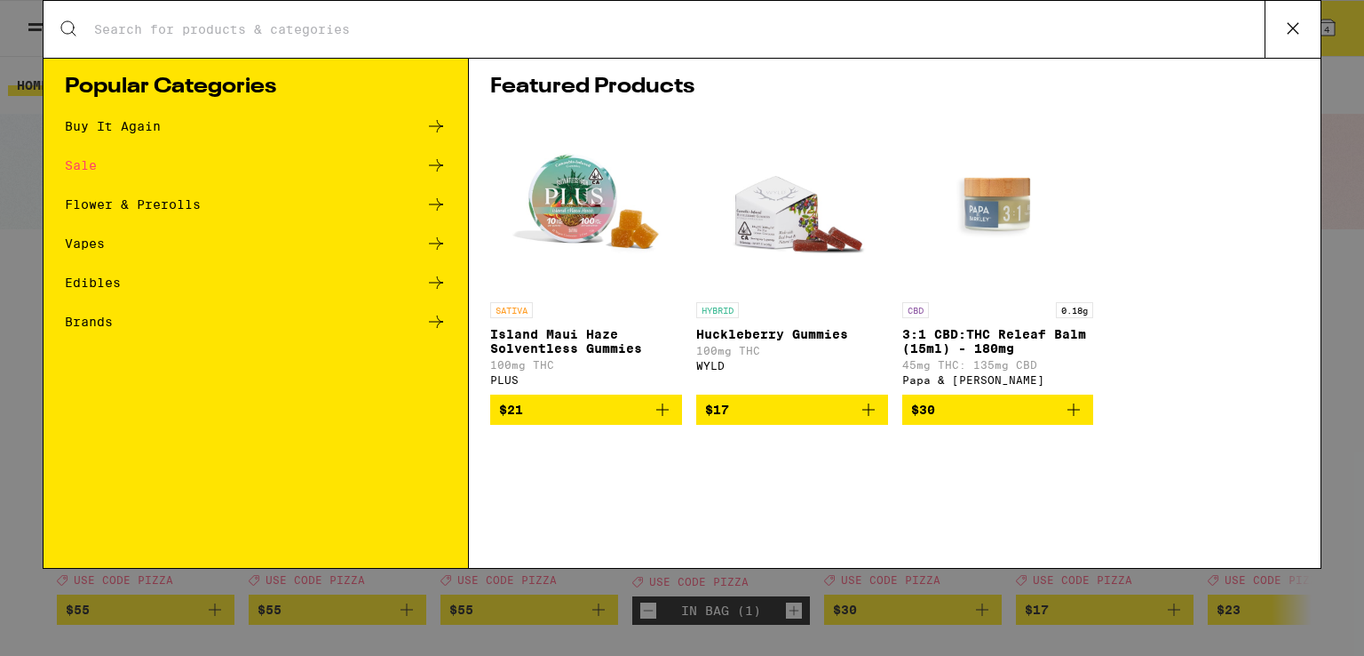
click at [1296, 19] on icon at bounding box center [1293, 28] width 27 height 27
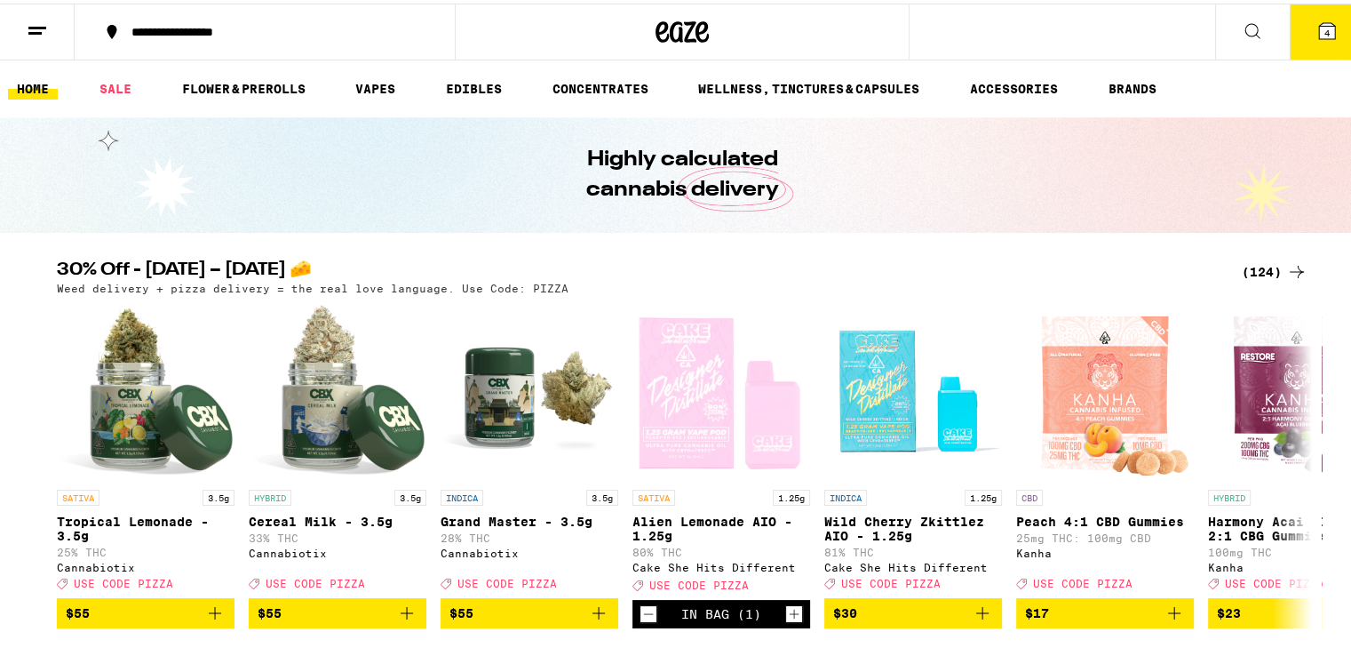
click at [25, 27] on button at bounding box center [37, 29] width 75 height 56
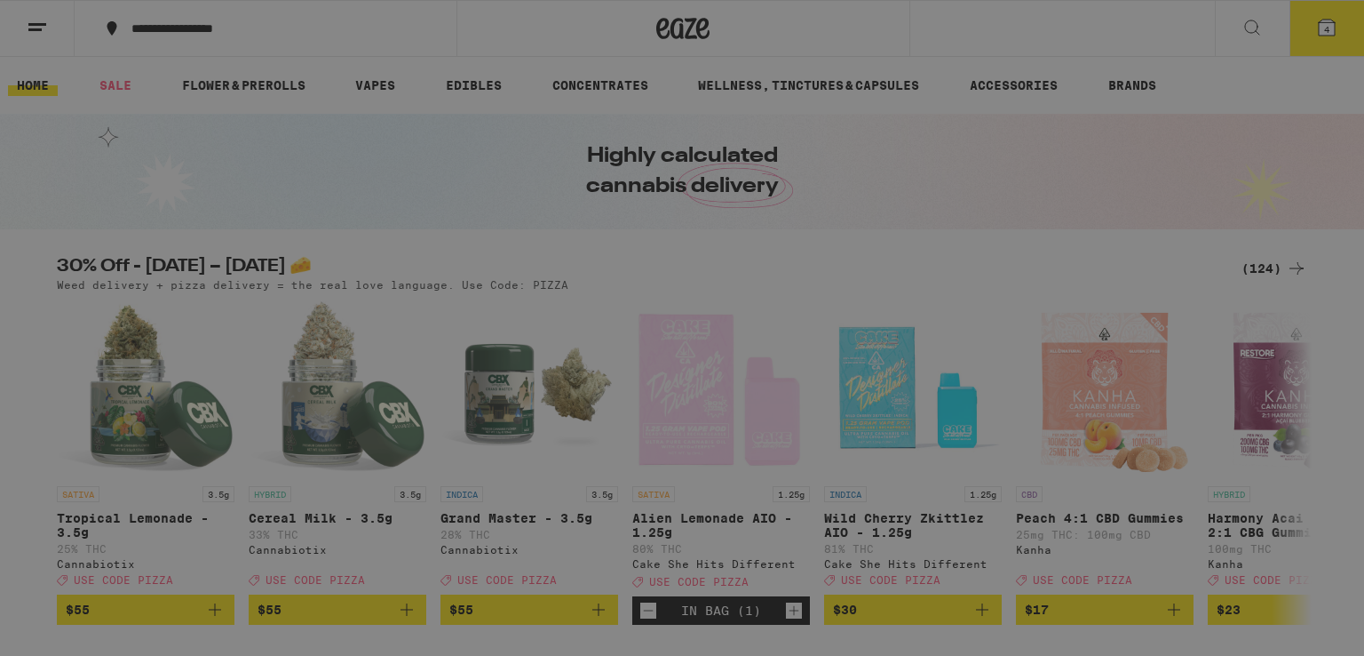
click at [131, 592] on ul "Shop Buy It Again Sale Flower & Prerolls Vapes Edibles Concentrates Wellness, D…" at bounding box center [247, 398] width 312 height 645
click at [131, 579] on link "Account" at bounding box center [247, 573] width 312 height 21
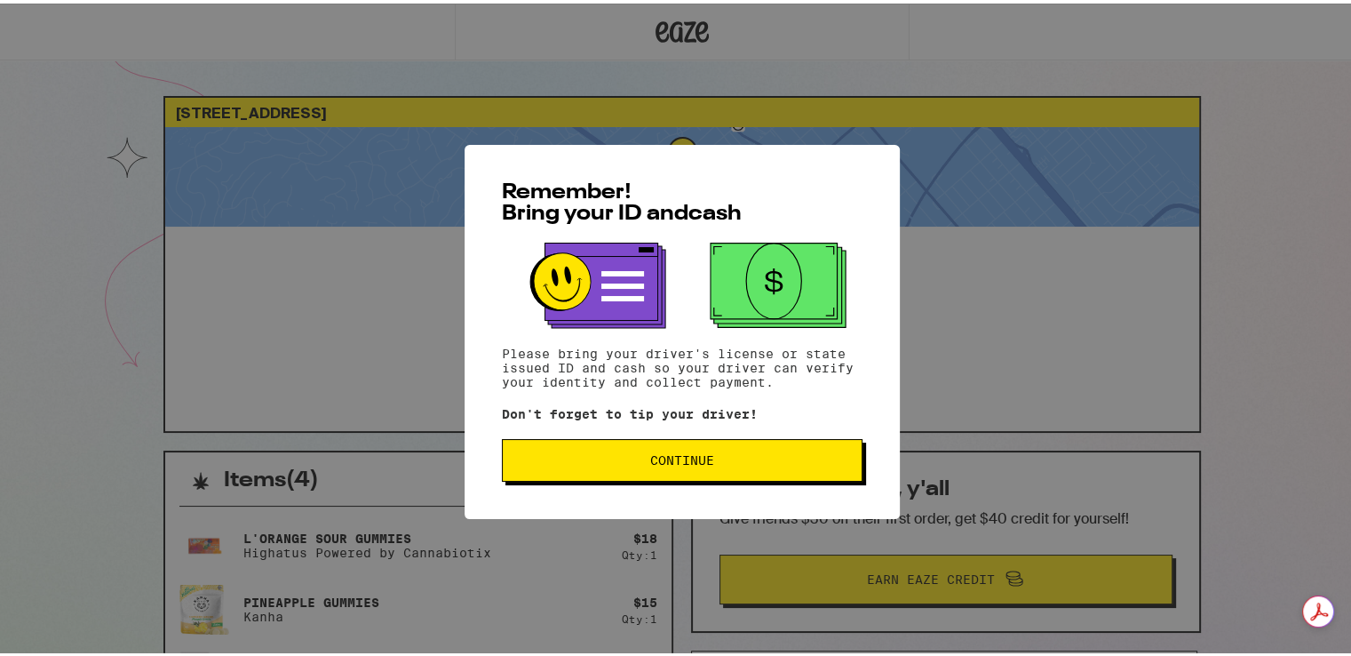
click at [670, 478] on button "Continue" at bounding box center [682, 456] width 361 height 43
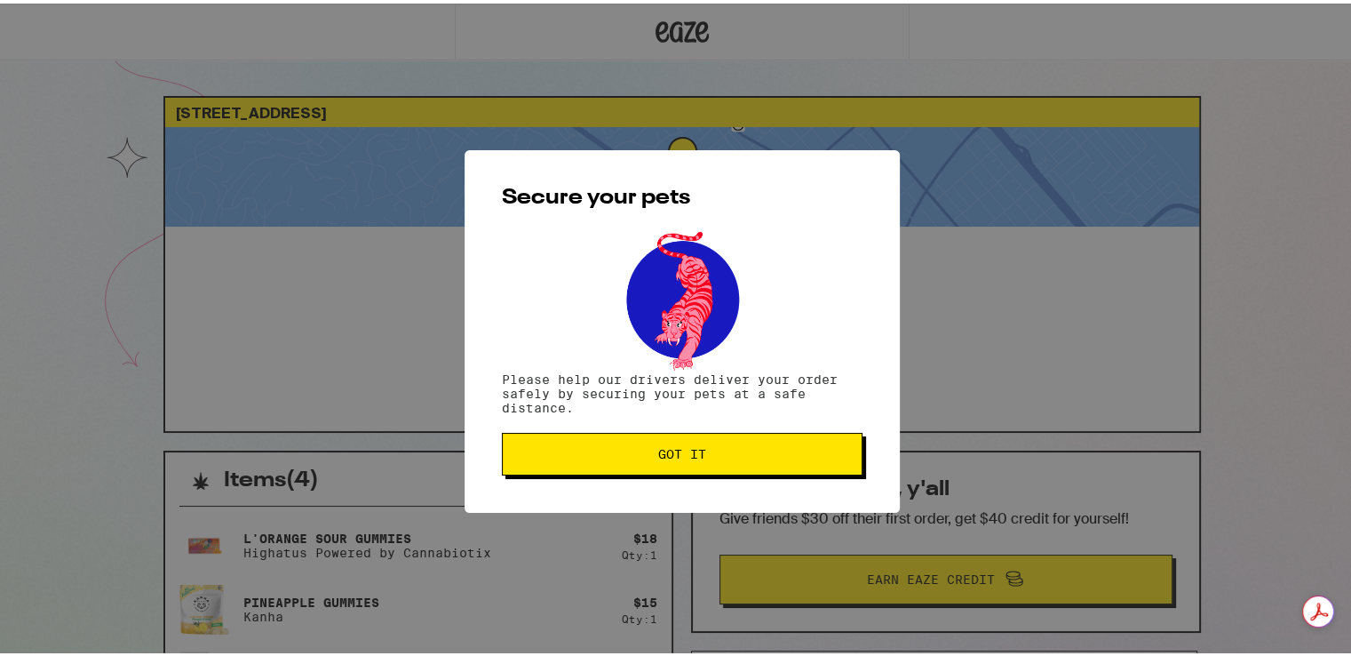
click at [676, 464] on button "Got it" at bounding box center [682, 450] width 361 height 43
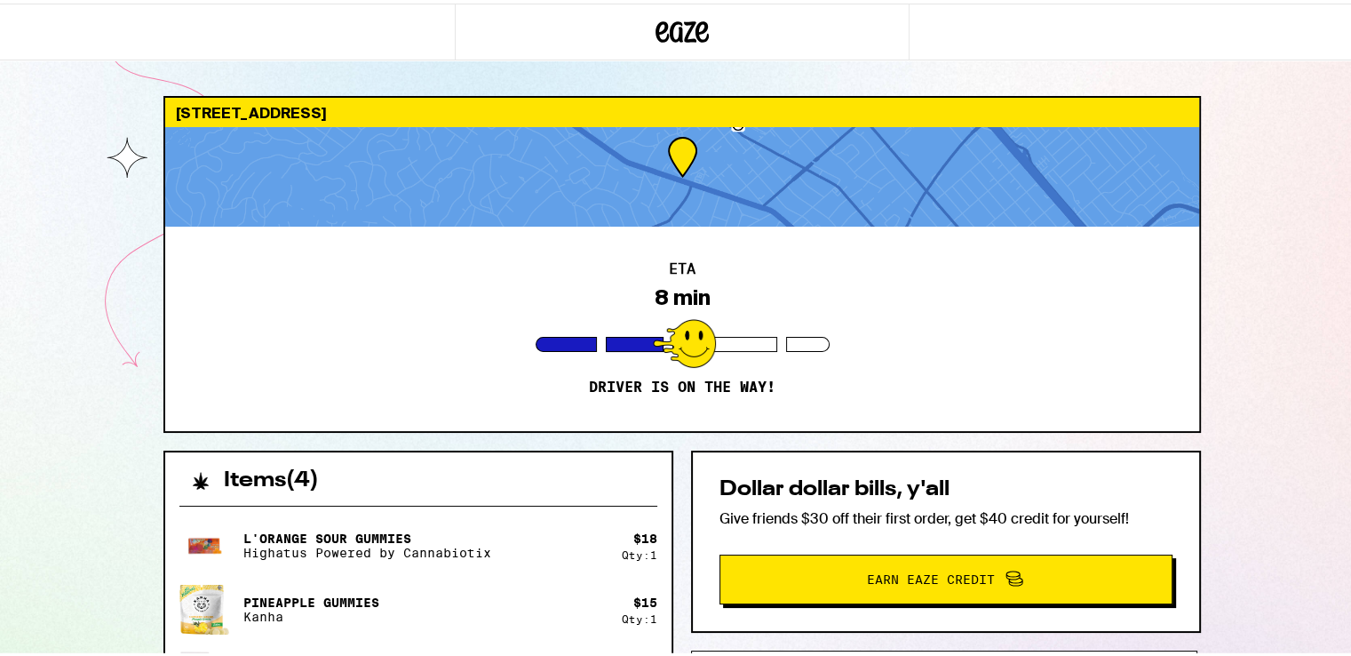
click at [419, 119] on div "[STREET_ADDRESS]" at bounding box center [682, 108] width 1034 height 29
click at [419, 118] on div "[STREET_ADDRESS]" at bounding box center [682, 108] width 1034 height 29
click at [419, 117] on div "[STREET_ADDRESS]" at bounding box center [682, 108] width 1034 height 29
click at [870, 332] on div "ETA 8 min Driver is on the way!" at bounding box center [682, 325] width 1034 height 204
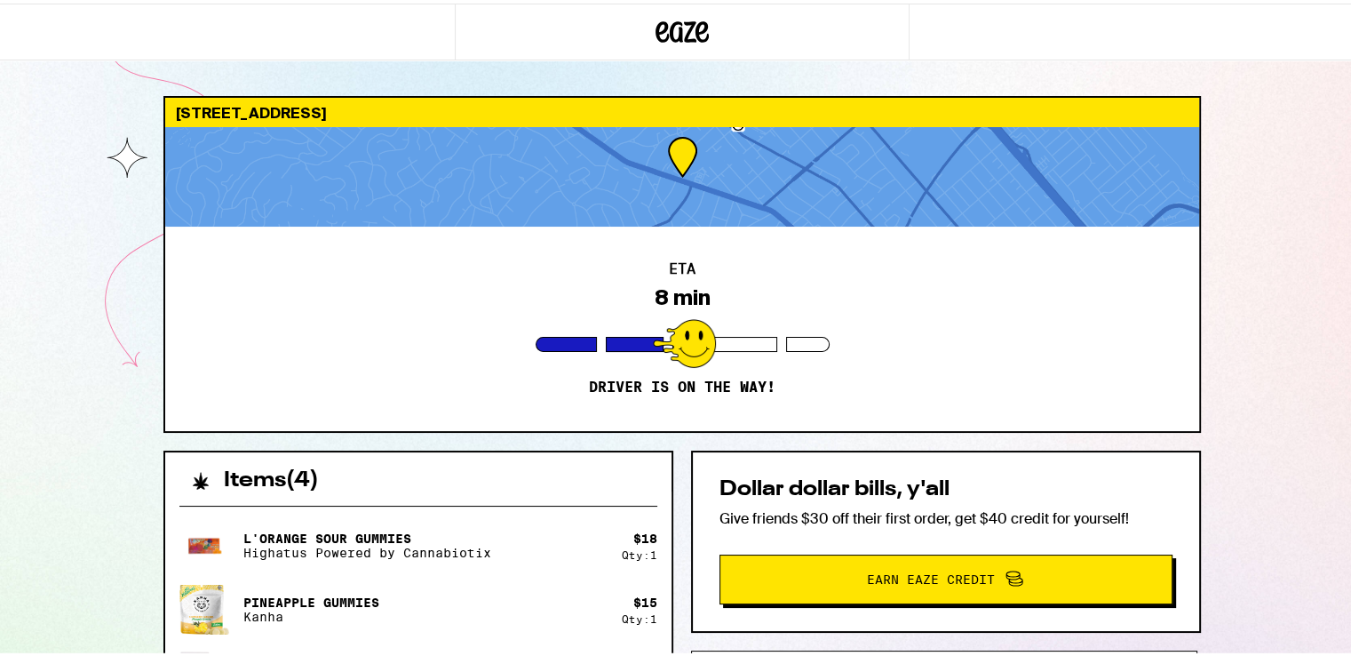
click at [870, 332] on div "ETA 8 min Driver is on the way!" at bounding box center [682, 325] width 1034 height 204
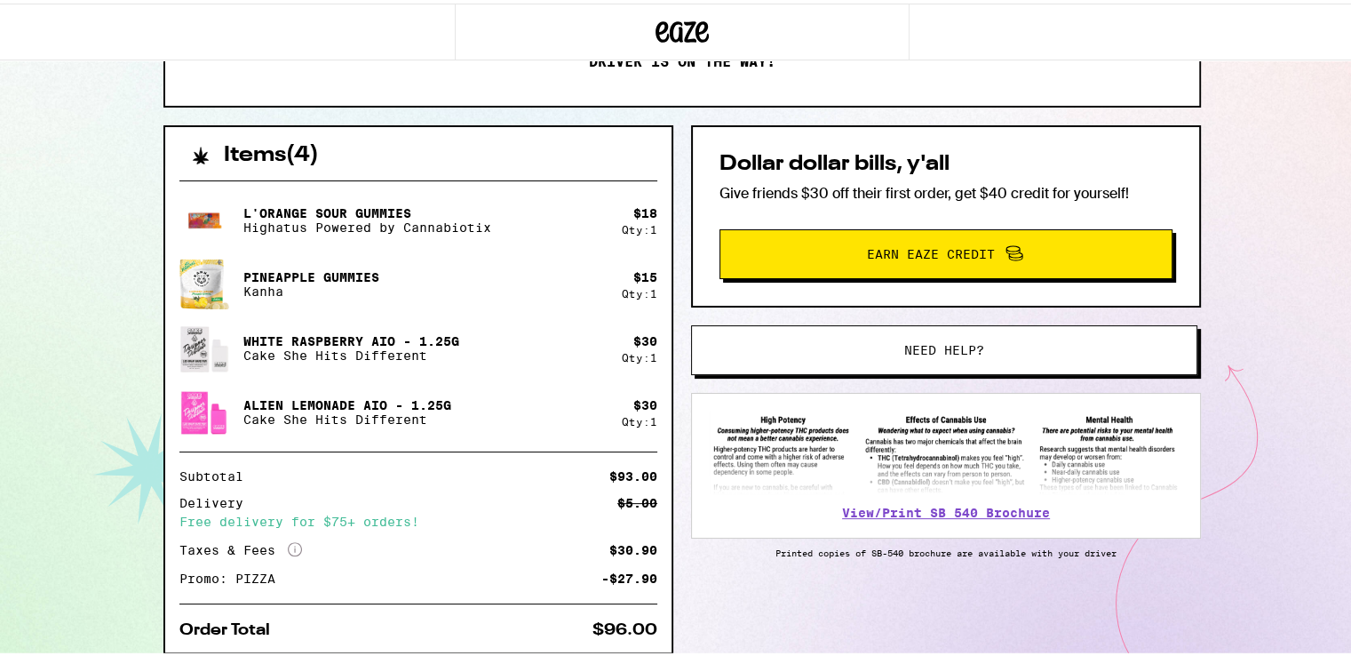
scroll to position [355, 0]
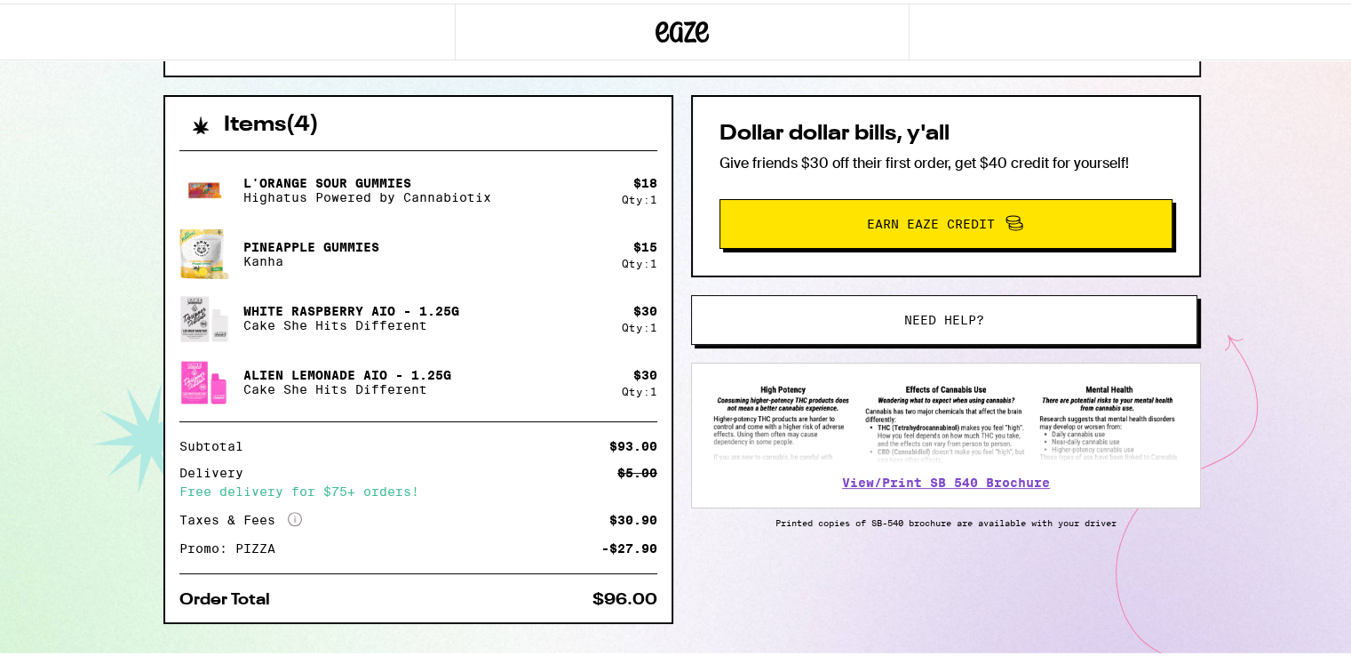
click at [920, 310] on span "Need help?" at bounding box center [944, 316] width 80 height 12
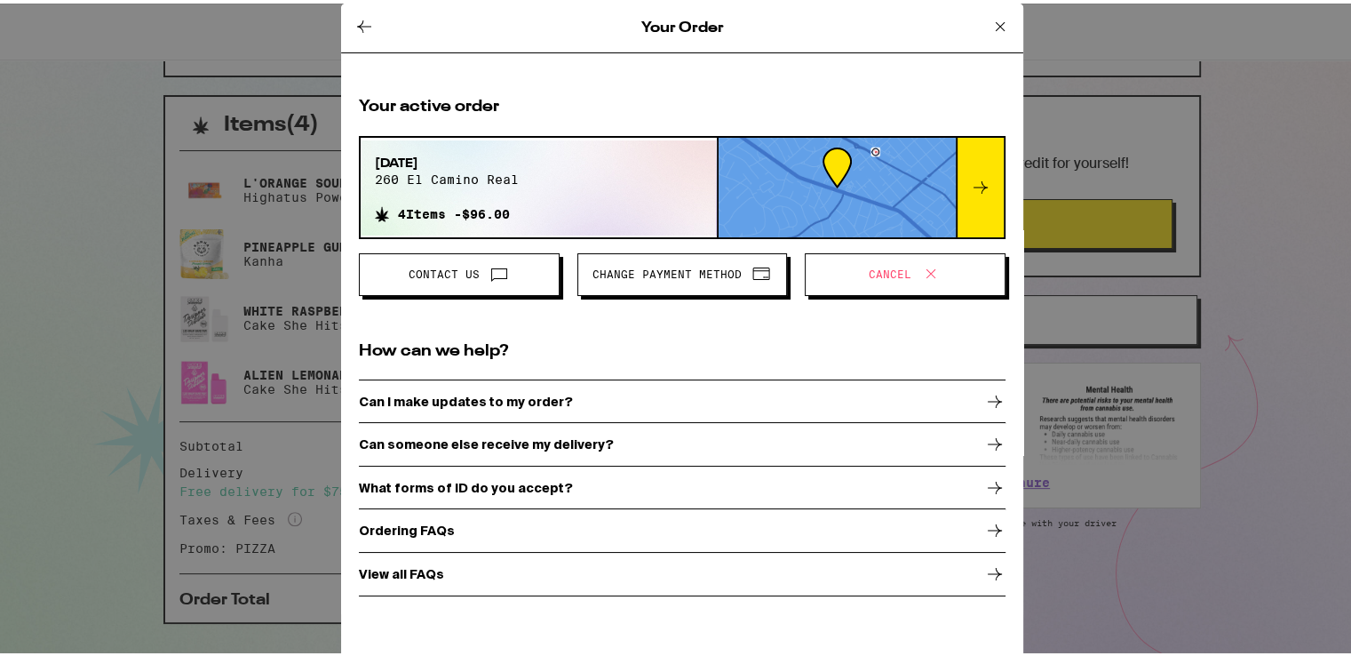
click at [870, 272] on span "Cancel" at bounding box center [890, 271] width 43 height 11
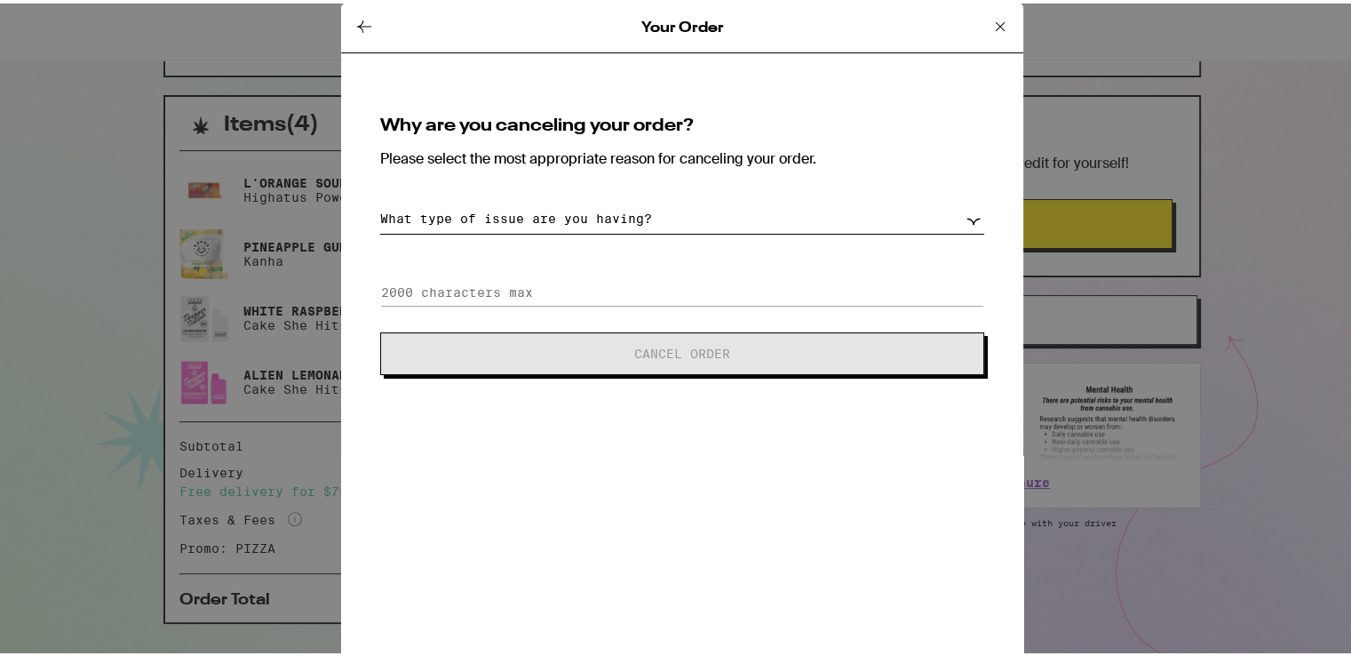
click at [548, 219] on select "What type of issue are you having? Order taking too long Order arriving too soo…" at bounding box center [682, 215] width 604 height 31
select select "other"
click at [380, 200] on select "What type of issue are you having? Order taking too long Order arriving too soo…" at bounding box center [682, 215] width 604 height 31
click at [489, 300] on input at bounding box center [682, 288] width 604 height 27
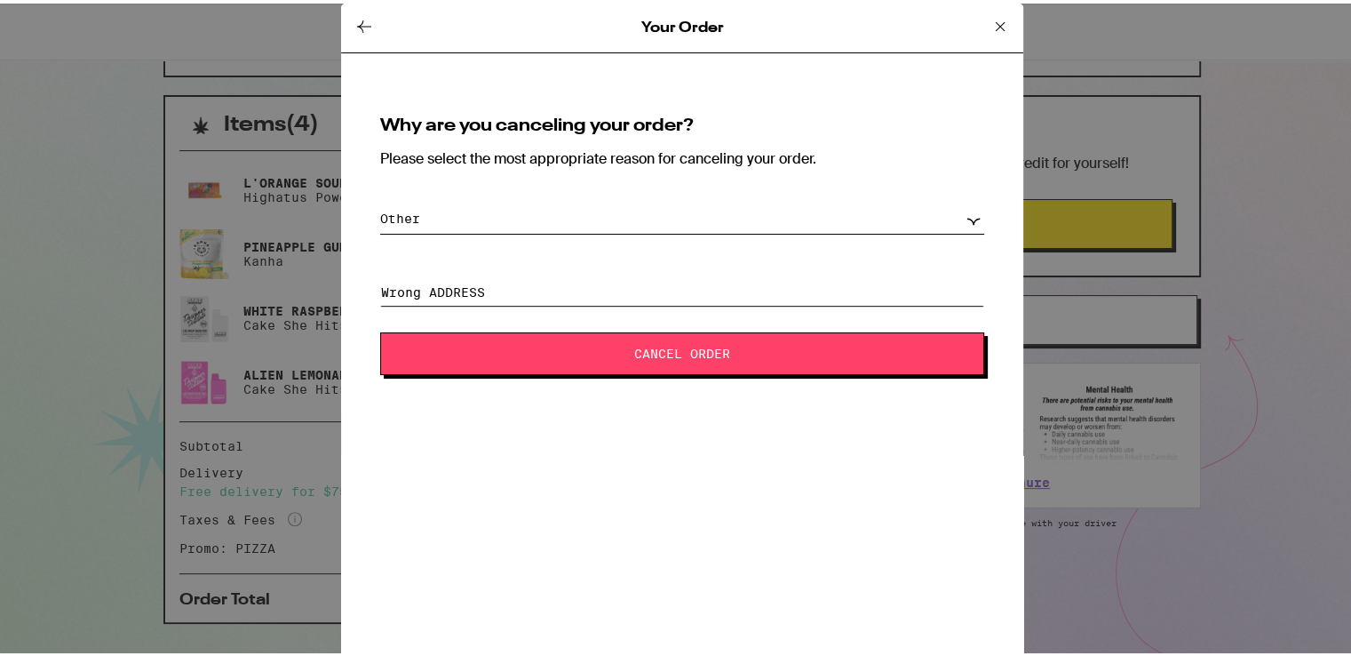
type input "Wrong ADDRESS"
click at [571, 341] on button "Cancel Order" at bounding box center [682, 350] width 604 height 43
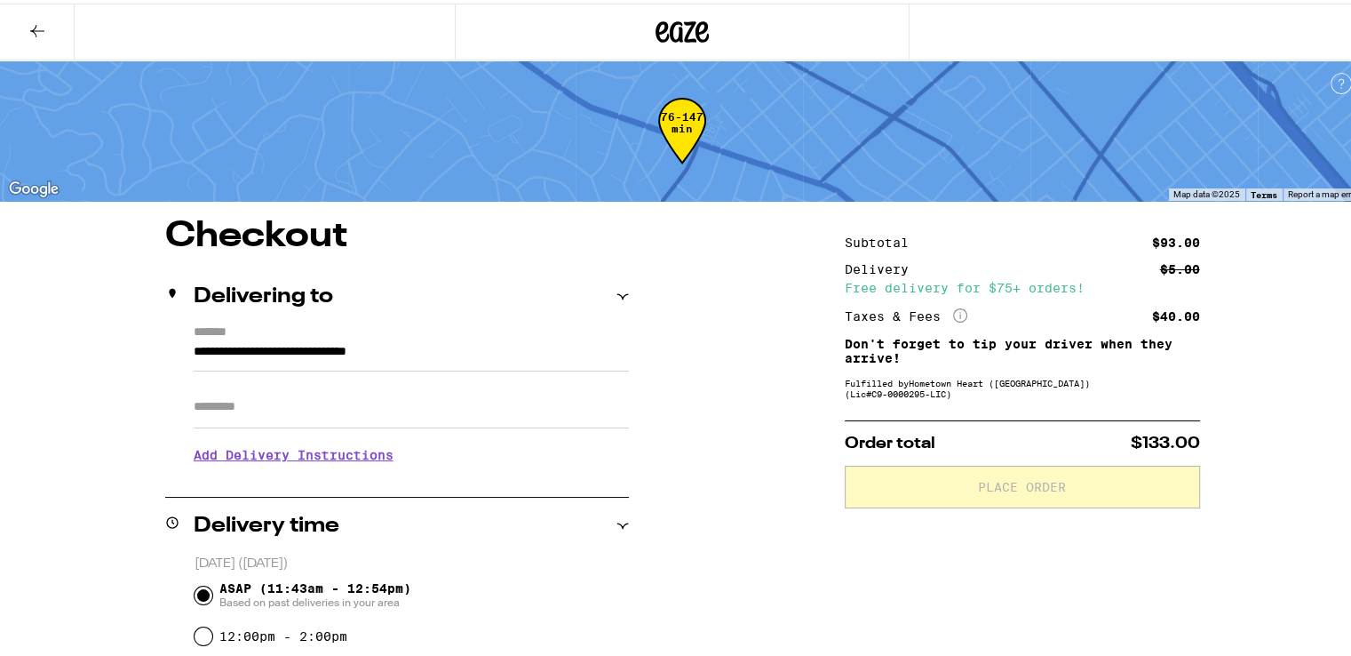
click at [529, 358] on input "**********" at bounding box center [411, 353] width 435 height 30
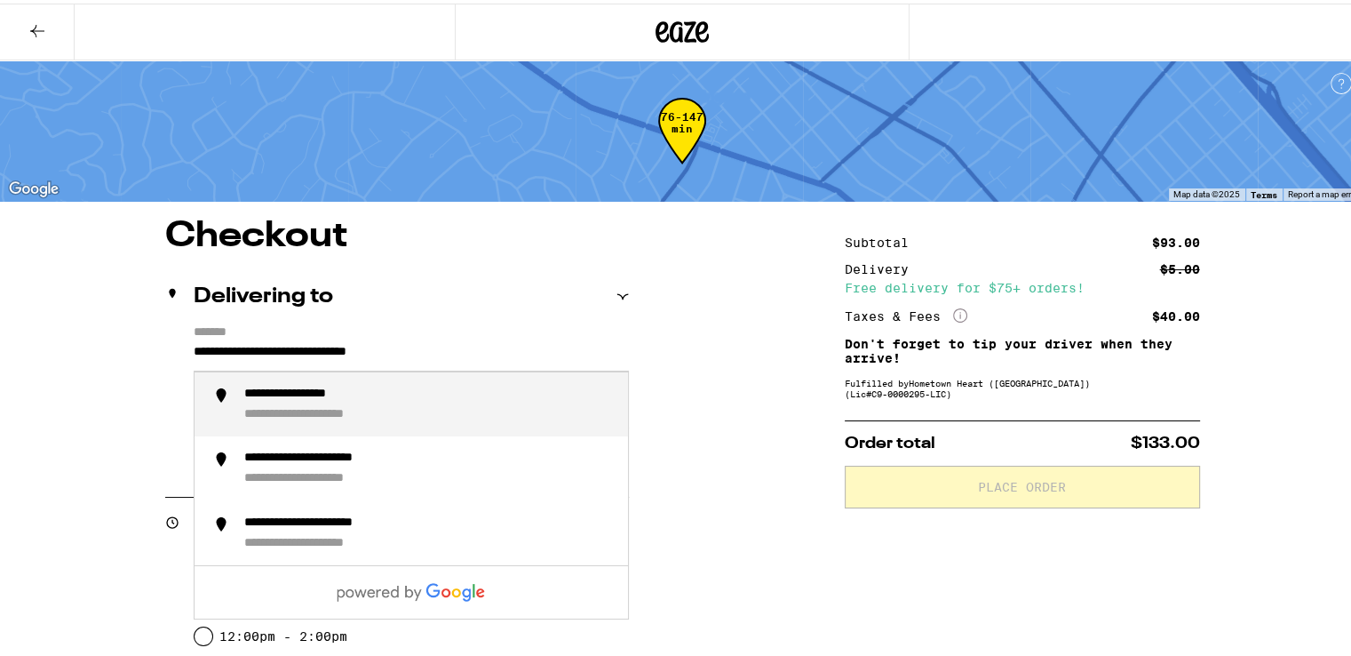
click at [529, 358] on input "**********" at bounding box center [411, 353] width 435 height 30
click at [526, 393] on div "**********" at bounding box center [429, 401] width 370 height 36
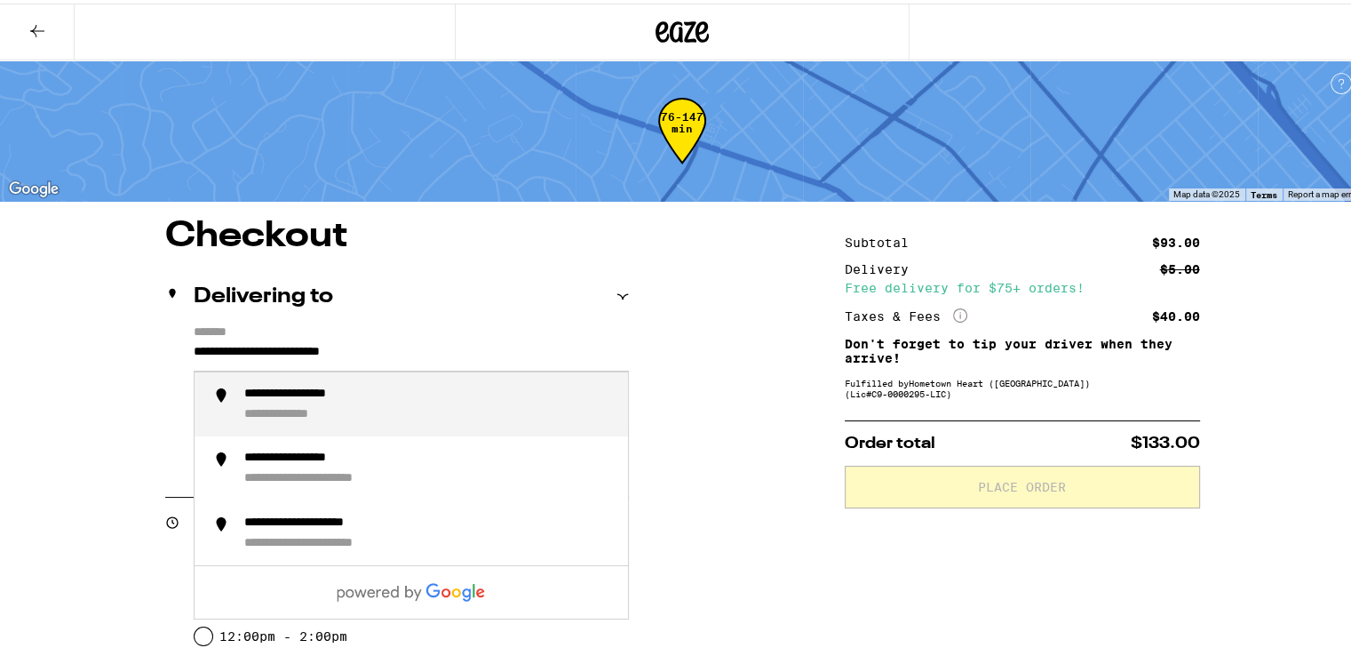
type input "**********"
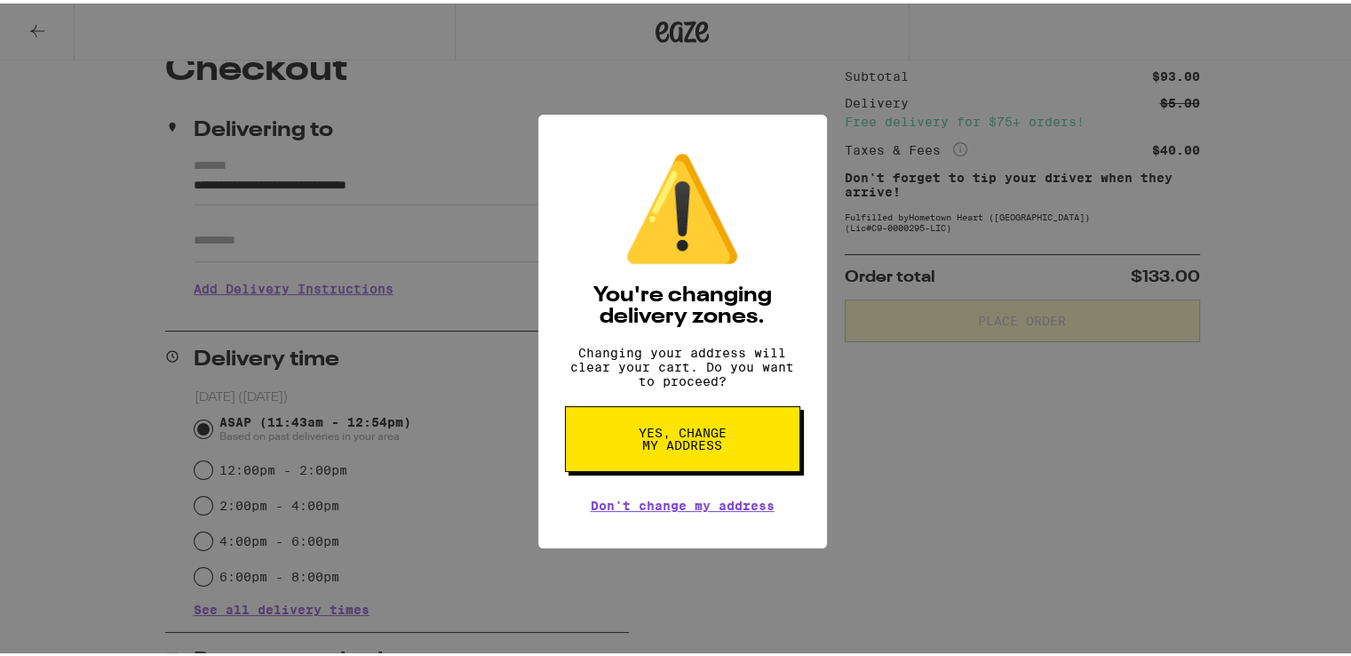
scroll to position [178, 0]
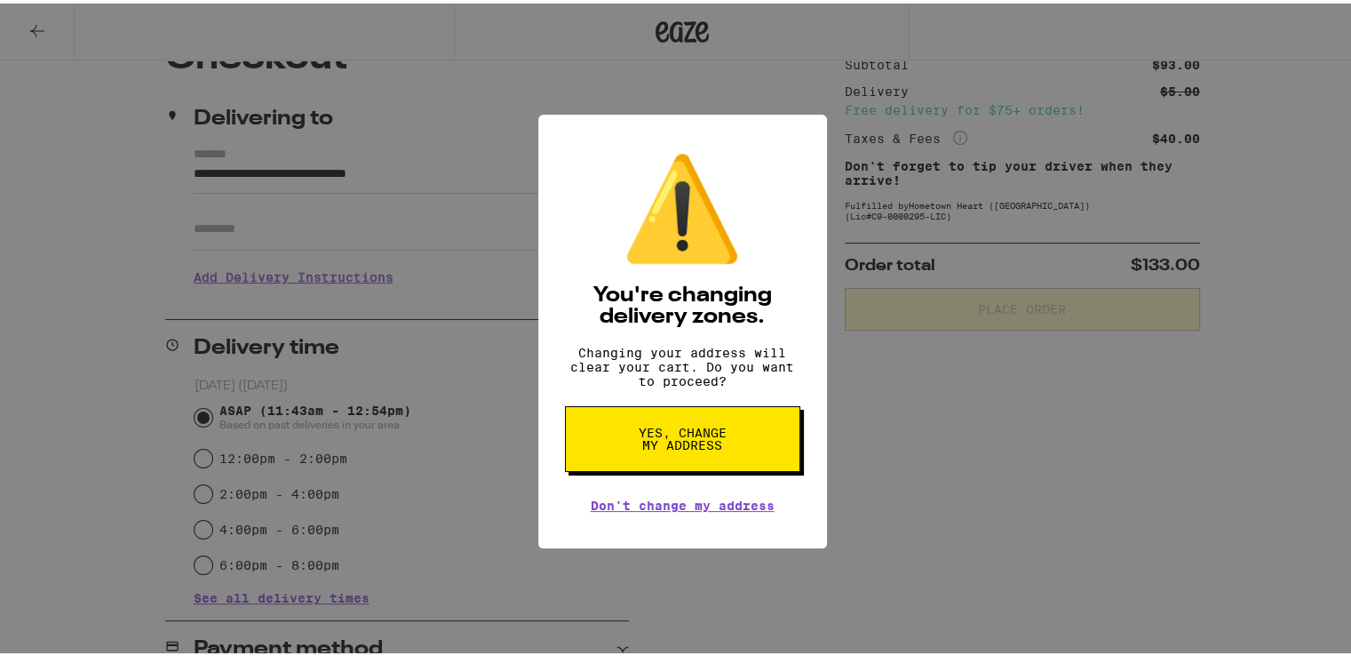
click at [685, 448] on span "Yes, change my address" at bounding box center [682, 435] width 91 height 25
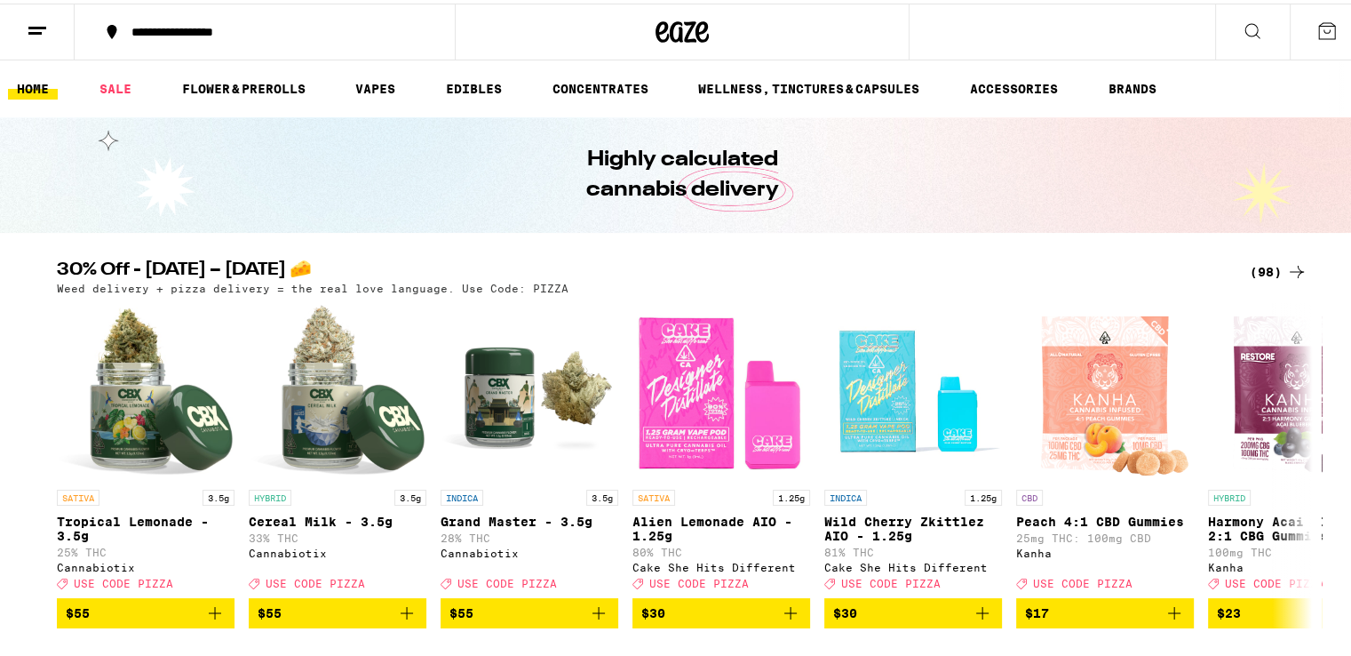
click at [33, 26] on icon at bounding box center [37, 27] width 21 height 21
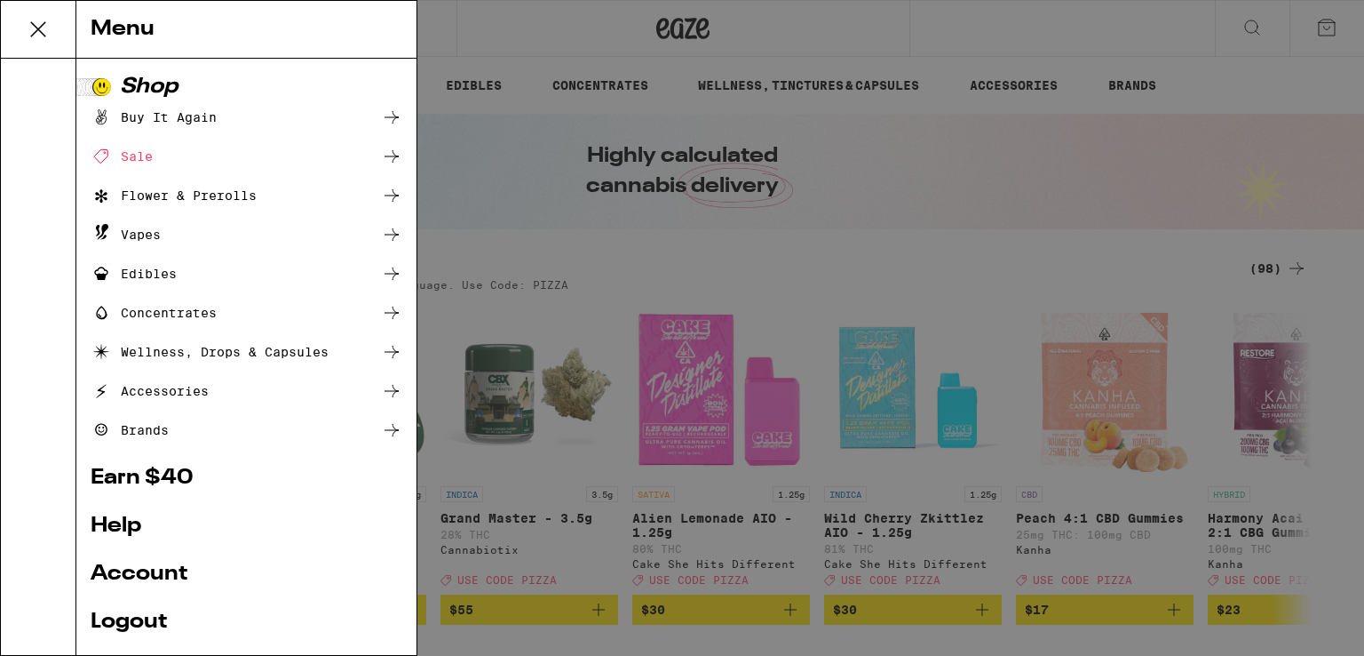
click at [146, 575] on link "Account" at bounding box center [247, 573] width 312 height 21
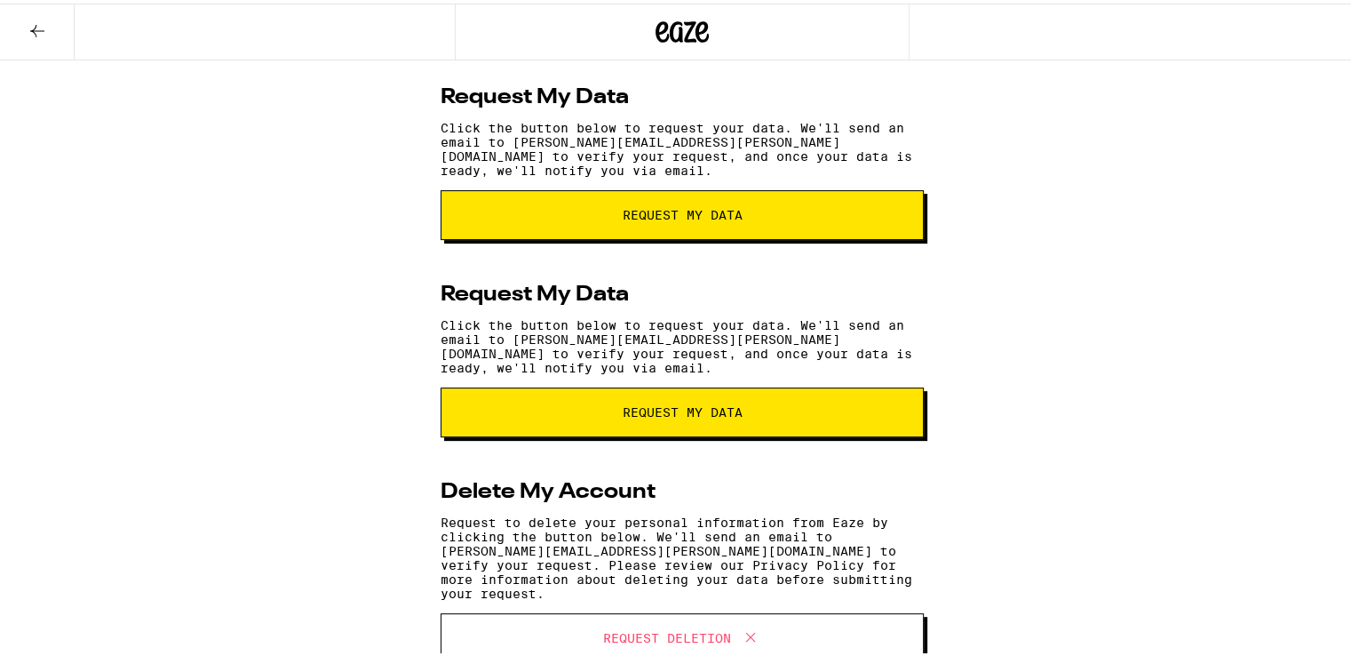
scroll to position [444, 0]
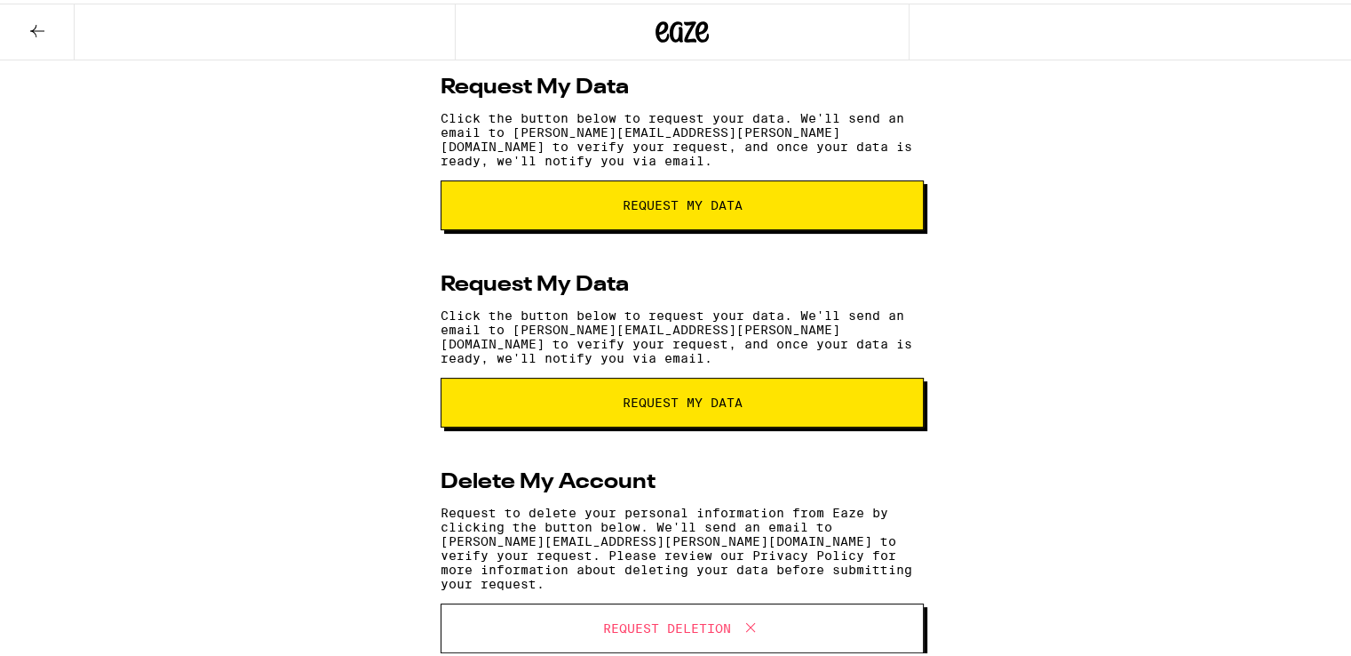
click at [42, 39] on button at bounding box center [37, 29] width 75 height 56
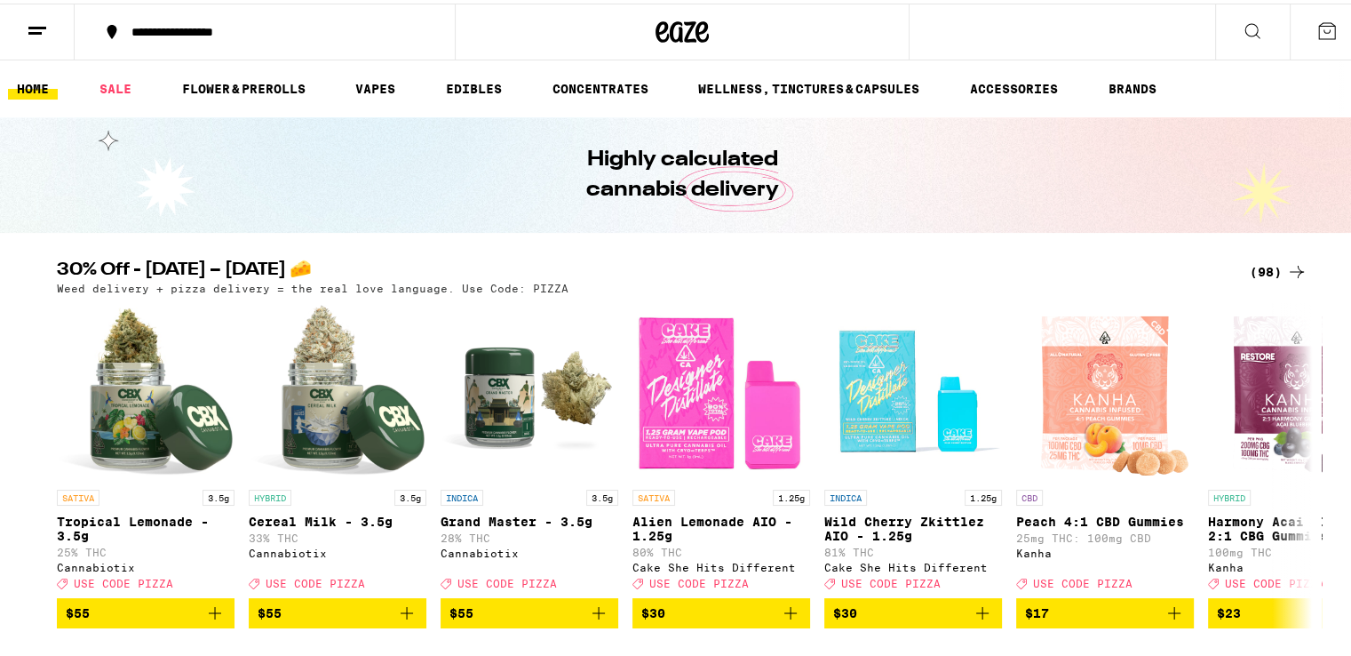
click at [29, 29] on line at bounding box center [34, 29] width 13 height 0
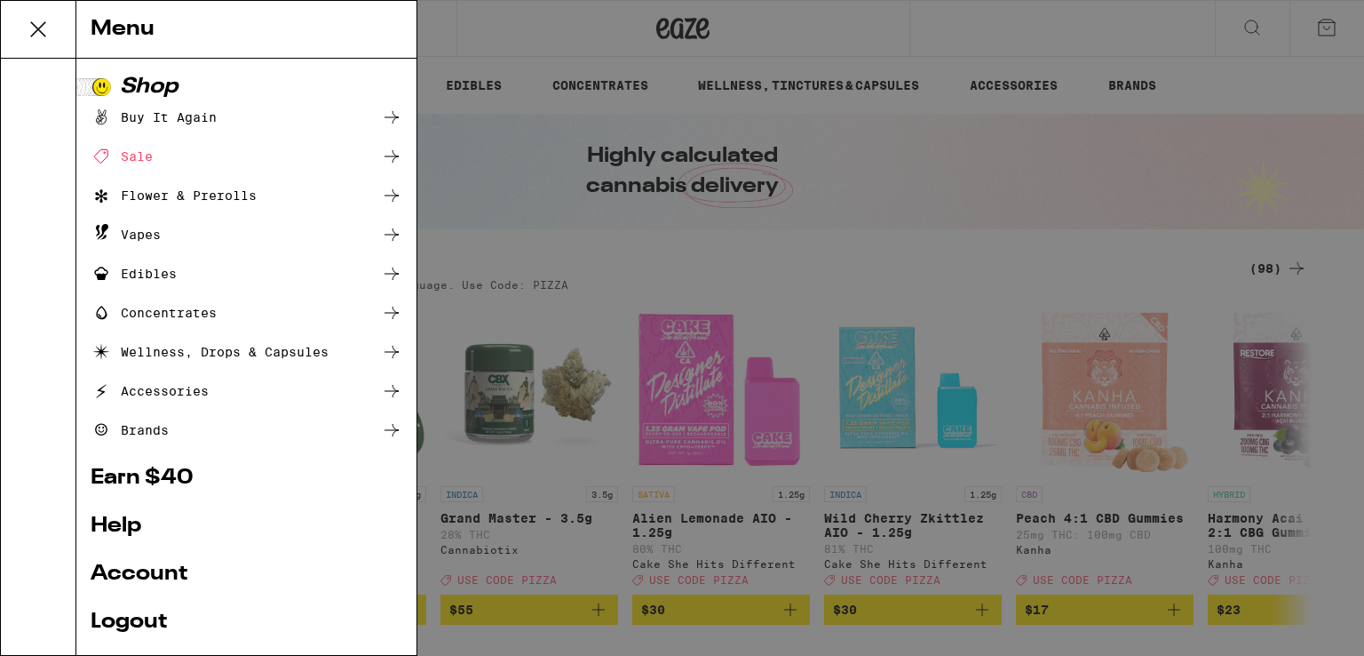
click at [178, 575] on link "Account" at bounding box center [247, 573] width 312 height 21
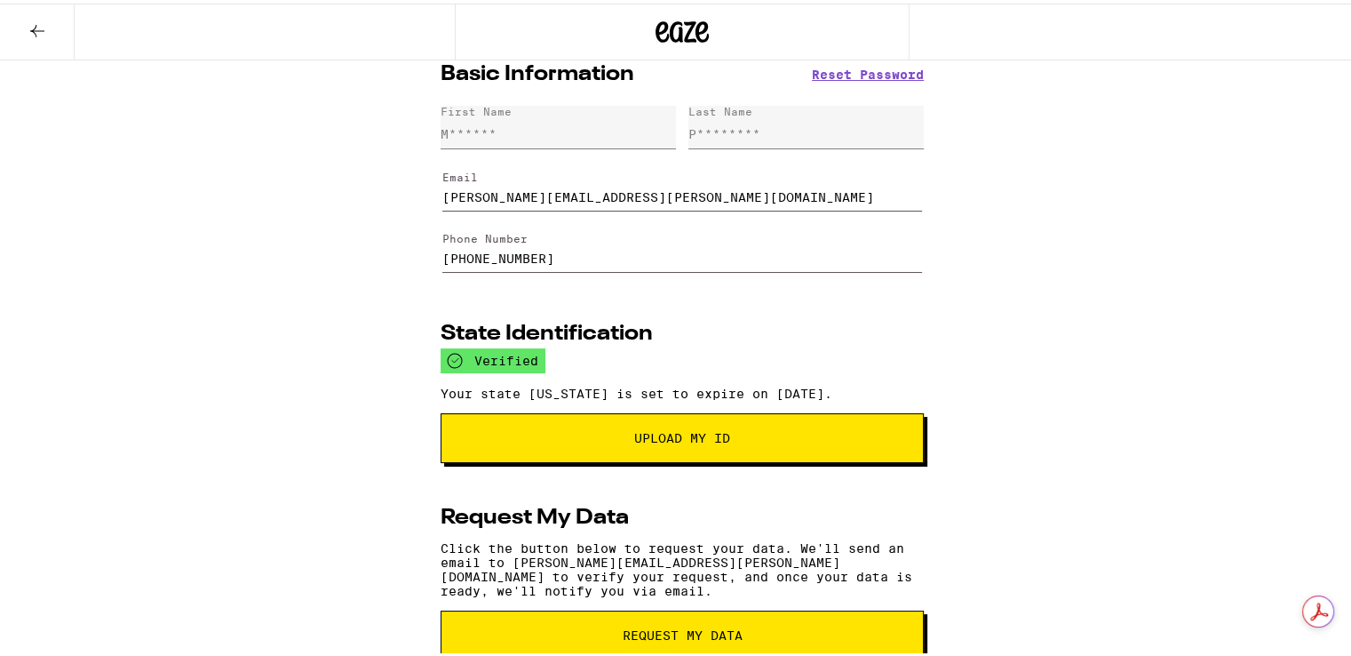
scroll to position [461, 0]
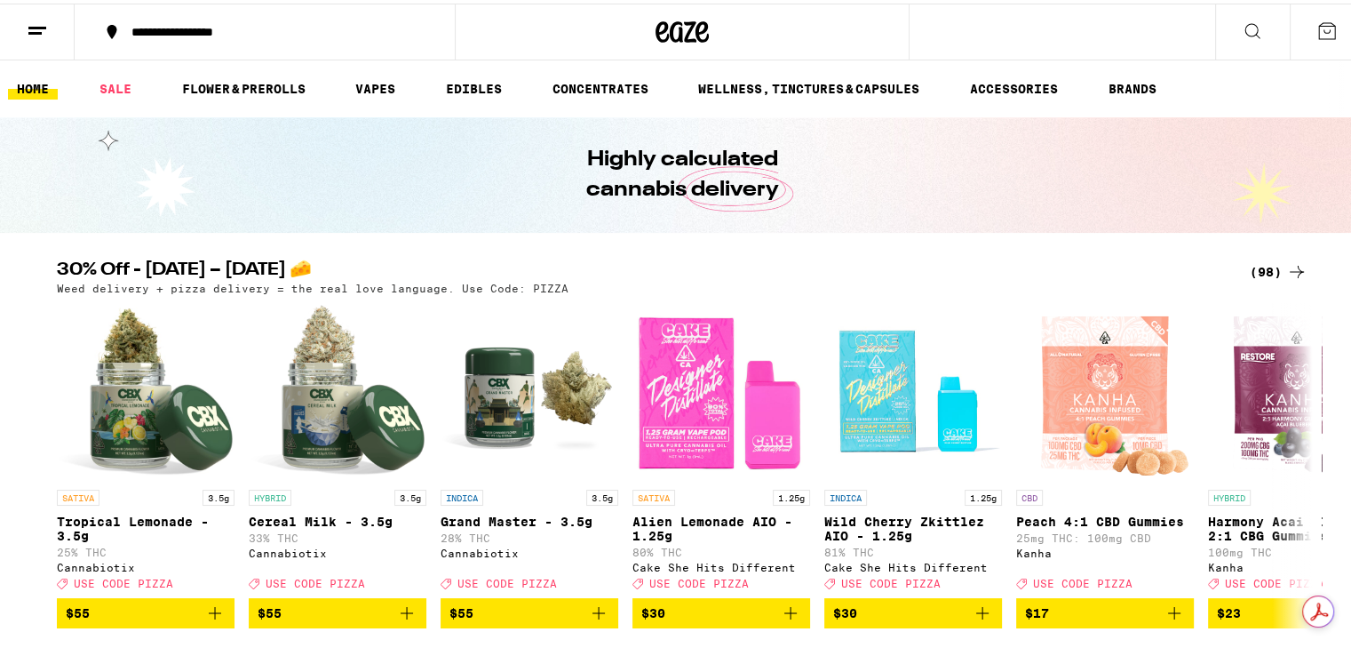
click at [1265, 266] on div "(98)" at bounding box center [1279, 268] width 58 height 21
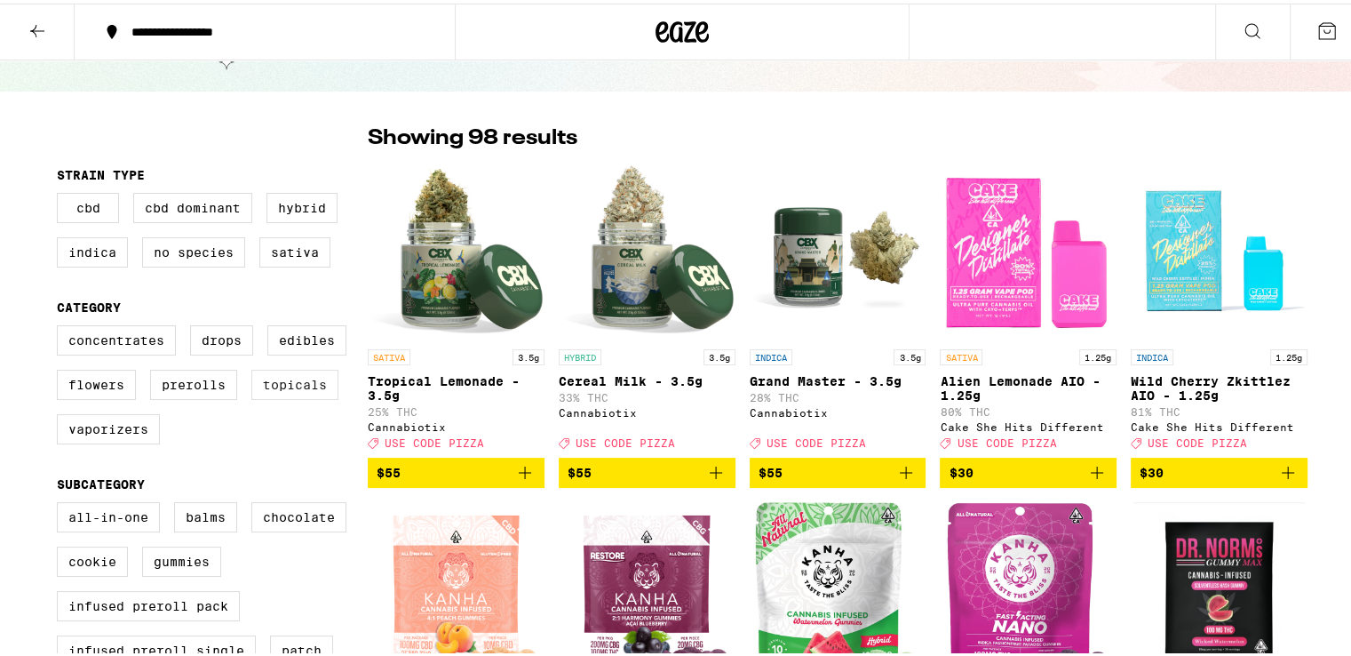
scroll to position [89, 0]
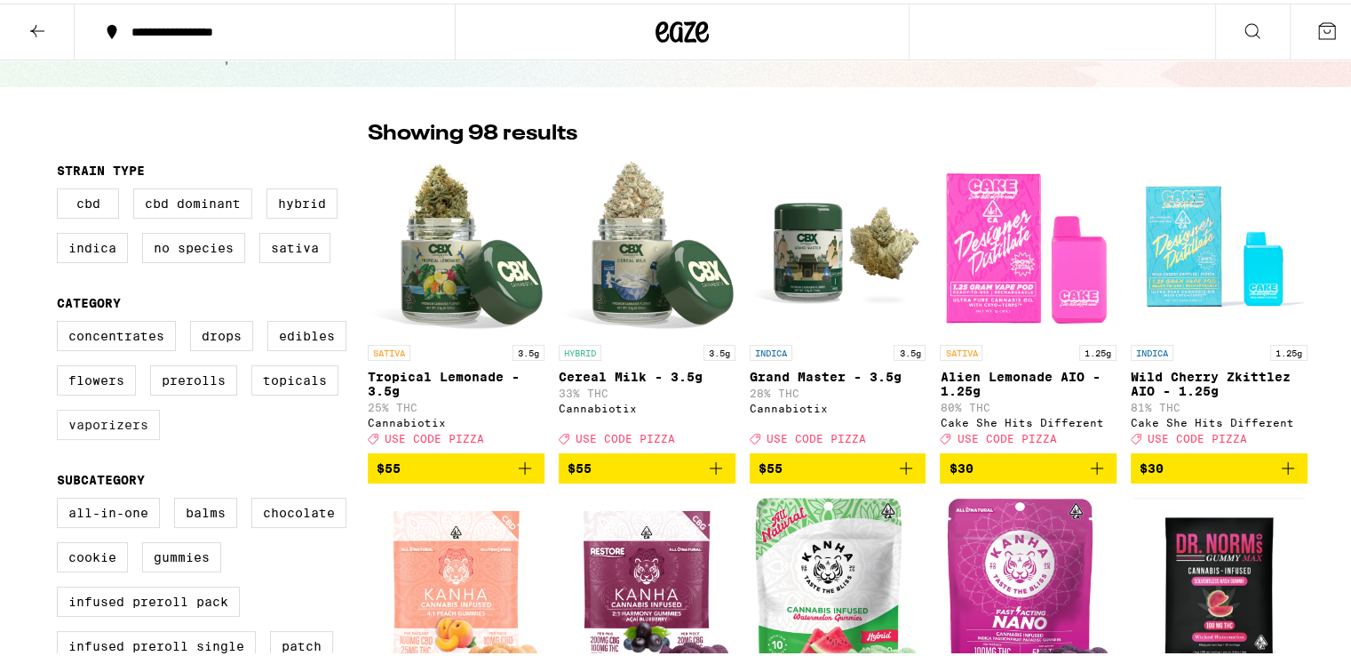
click at [110, 435] on label "Vaporizers" at bounding box center [108, 421] width 103 height 30
click at [61, 321] on input "Vaporizers" at bounding box center [60, 320] width 1 height 1
checkbox input "true"
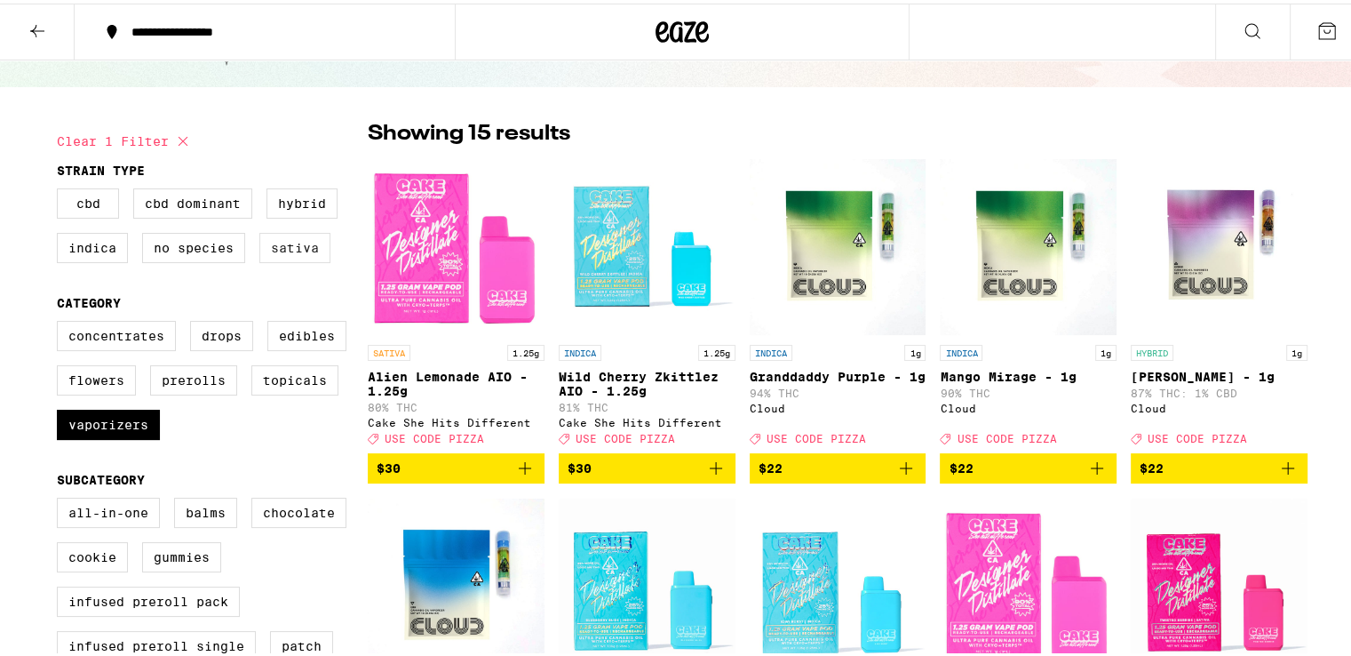
click at [290, 253] on label "Sativa" at bounding box center [294, 244] width 71 height 30
click at [61, 188] on input "Sativa" at bounding box center [60, 187] width 1 height 1
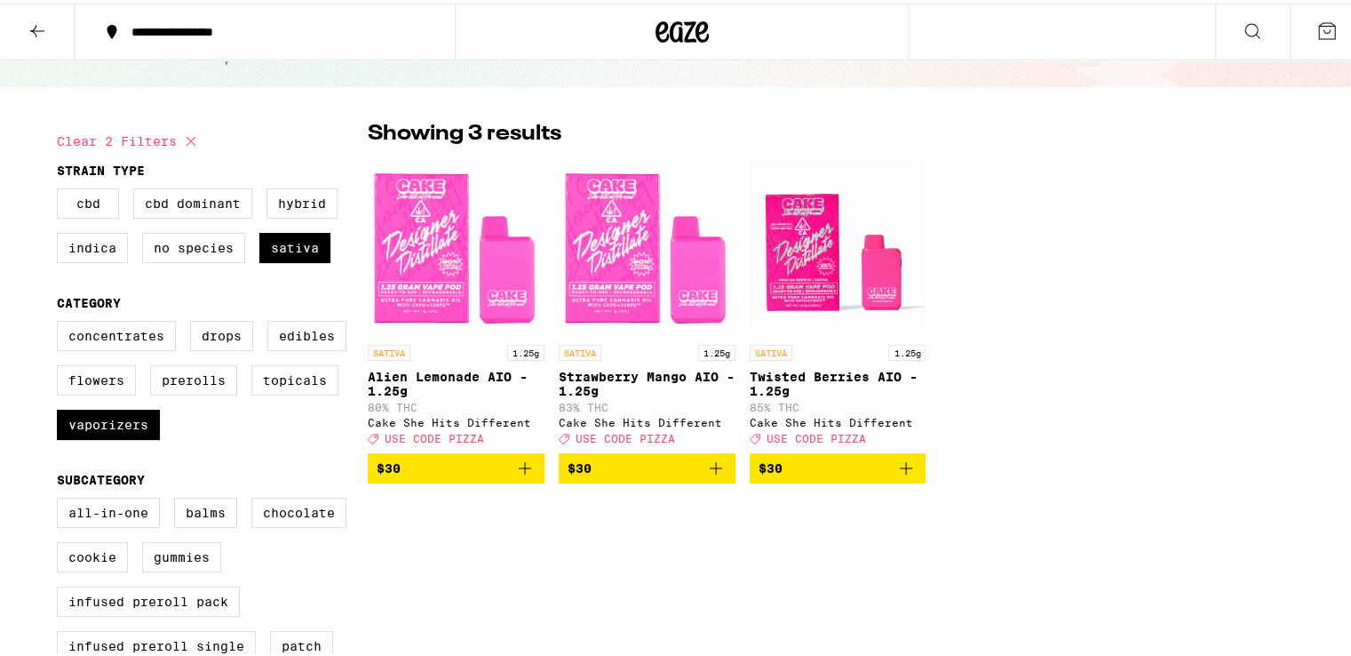
click at [909, 475] on icon "Add to bag" at bounding box center [905, 464] width 21 height 21
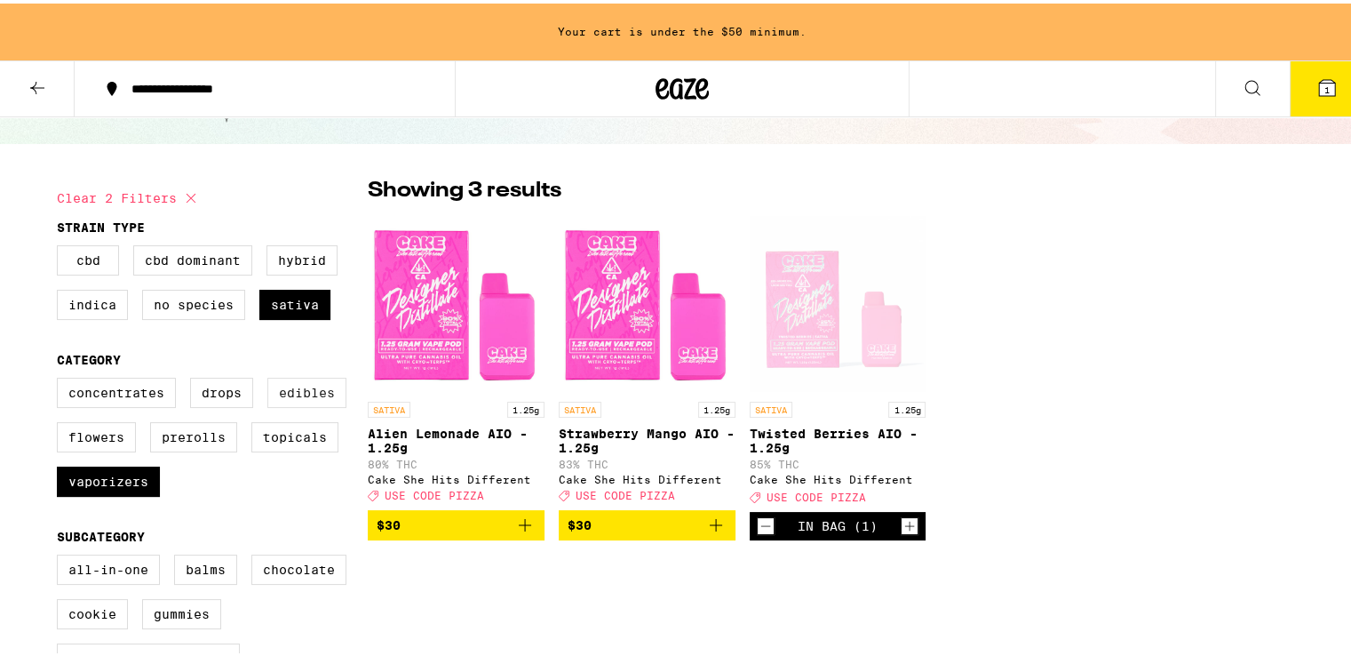
scroll to position [146, 0]
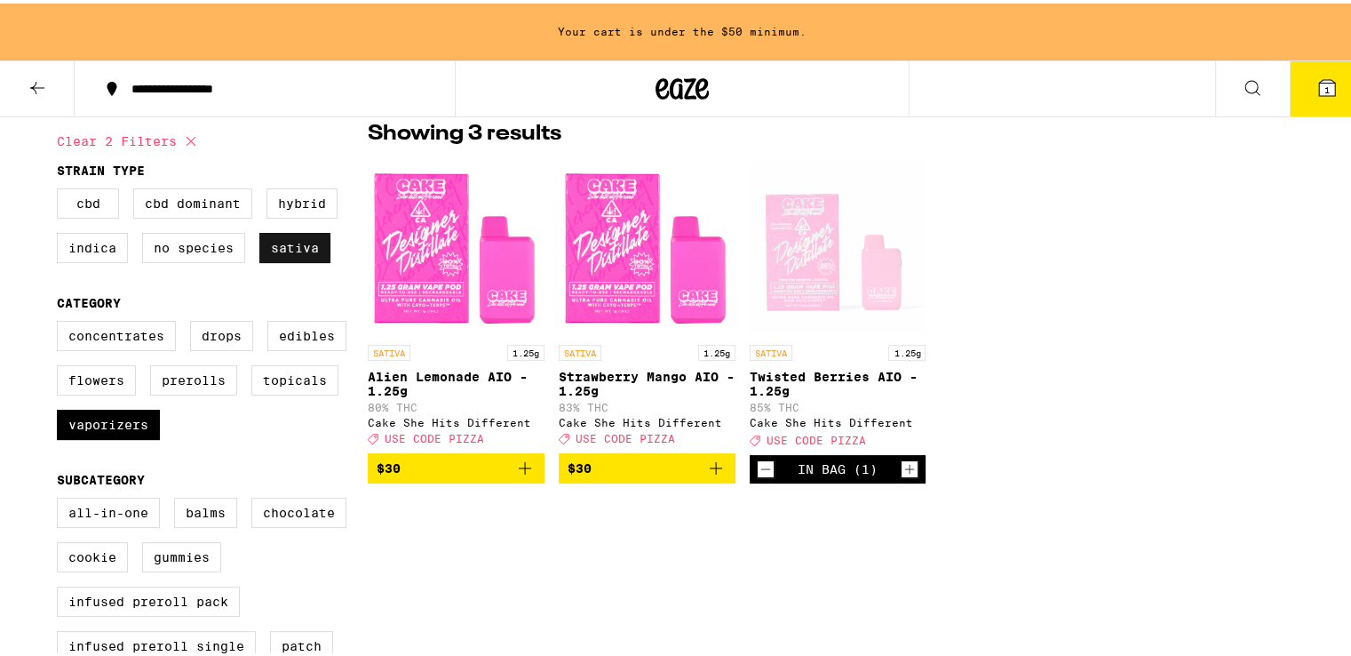
click at [281, 243] on label "Sativa" at bounding box center [294, 244] width 71 height 30
click at [61, 188] on input "Sativa" at bounding box center [60, 187] width 1 height 1
checkbox input "false"
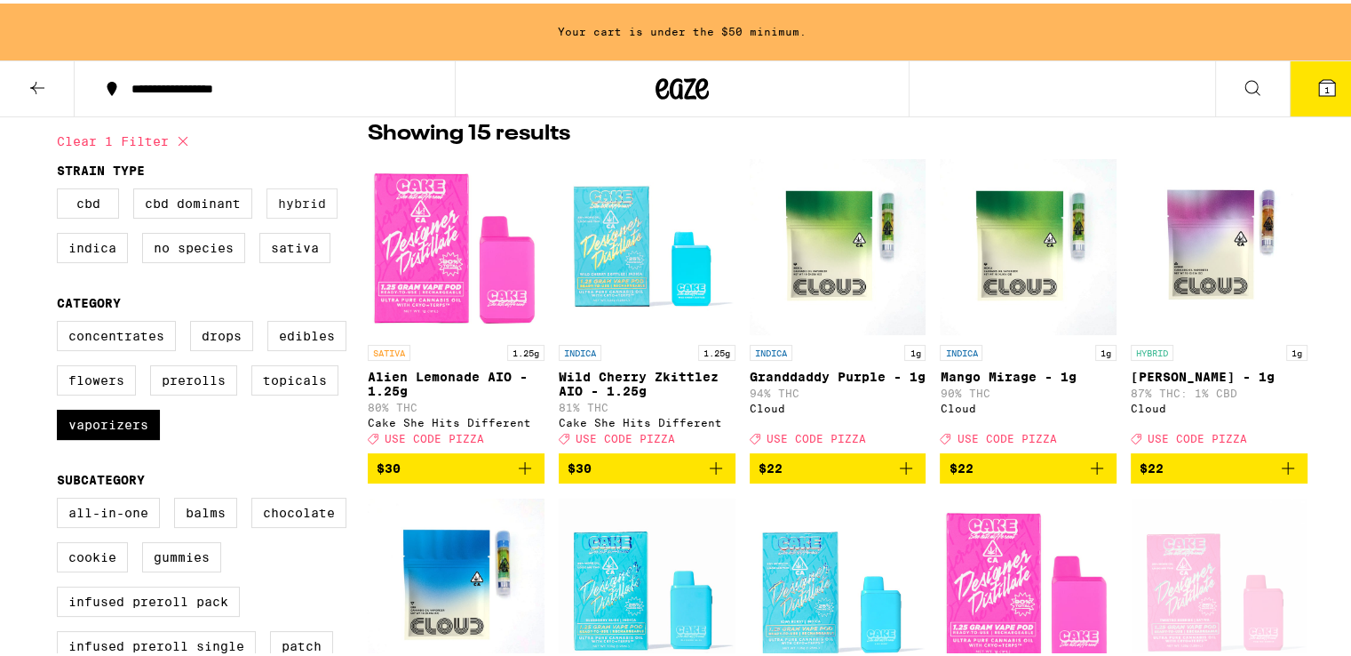
click at [281, 200] on label "Hybrid" at bounding box center [301, 200] width 71 height 30
click at [61, 188] on input "Hybrid" at bounding box center [60, 187] width 1 height 1
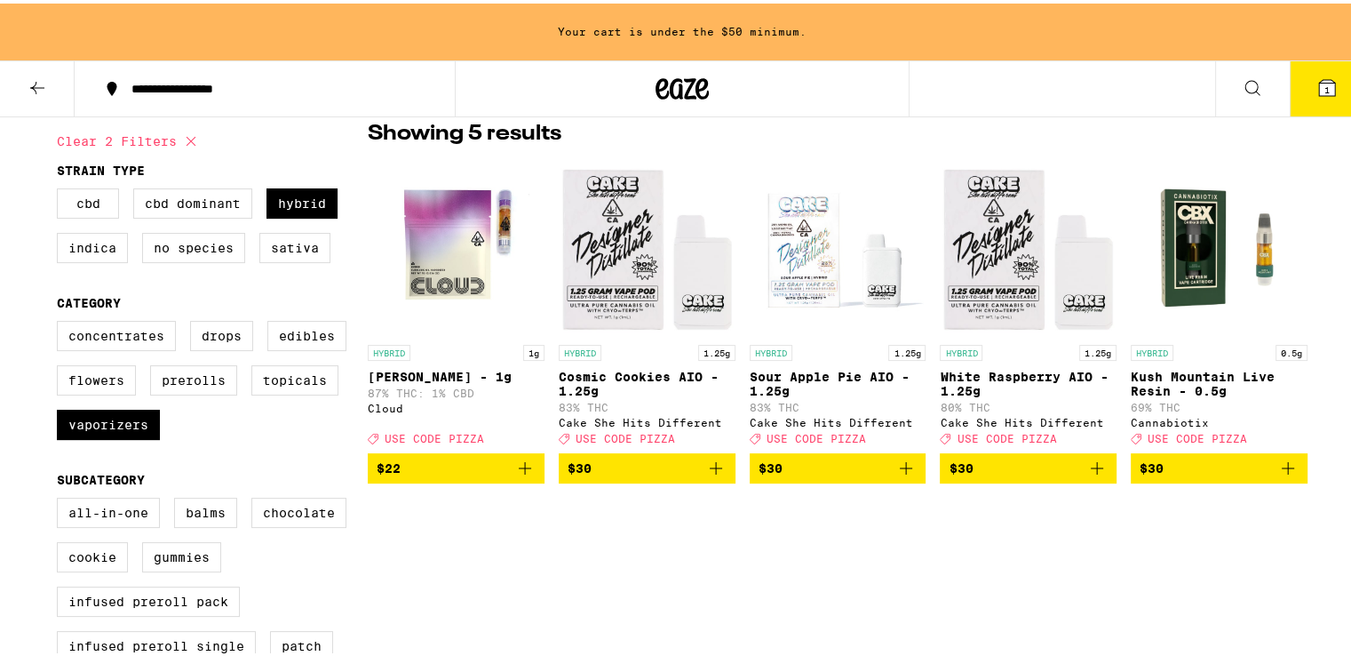
click at [987, 475] on span "$30" at bounding box center [1028, 464] width 159 height 21
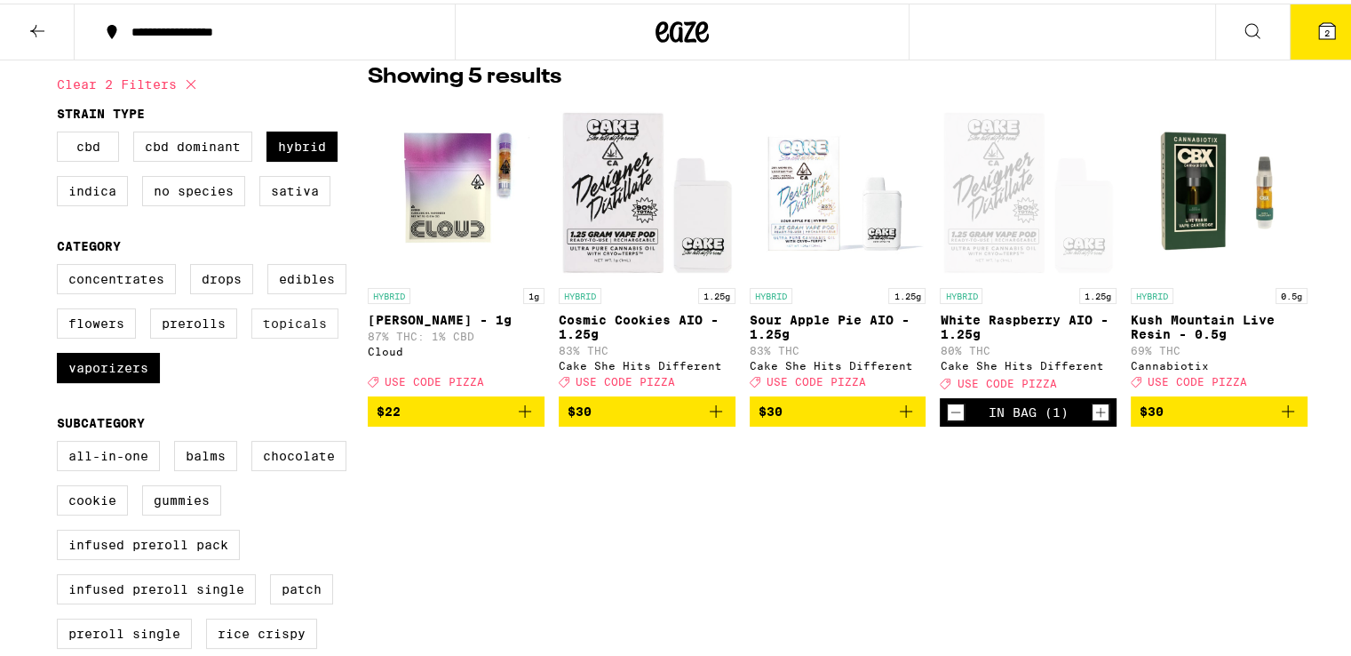
scroll to position [89, 0]
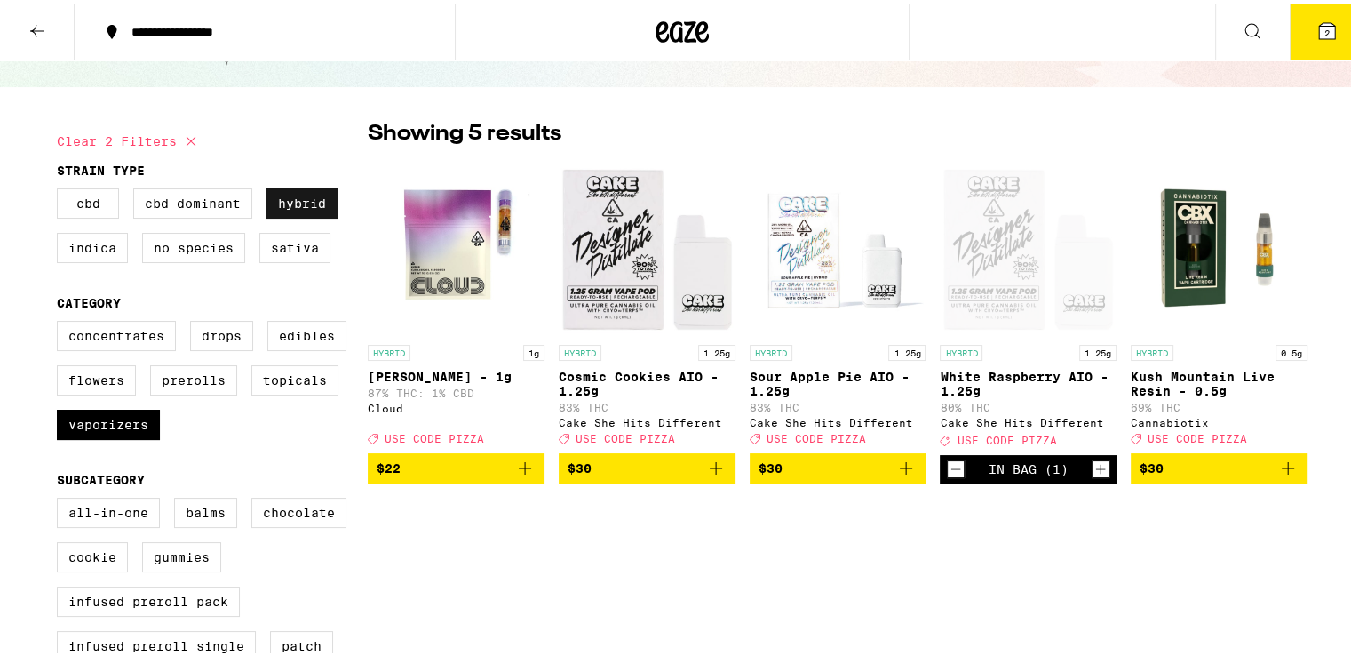
click at [299, 202] on label "Hybrid" at bounding box center [301, 200] width 71 height 30
click at [61, 188] on input "Hybrid" at bounding box center [60, 187] width 1 height 1
checkbox input "false"
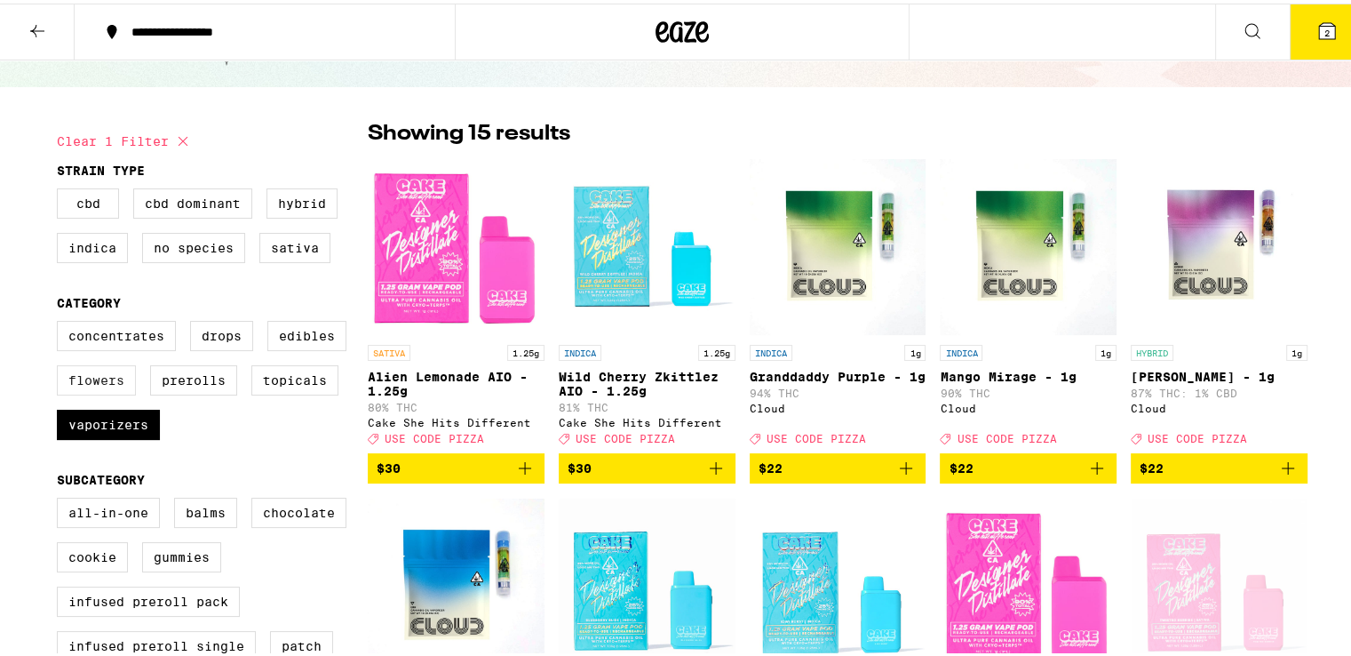
click at [128, 432] on label "Vaporizers" at bounding box center [108, 421] width 103 height 30
click at [61, 321] on input "Vaporizers" at bounding box center [60, 320] width 1 height 1
checkbox input "false"
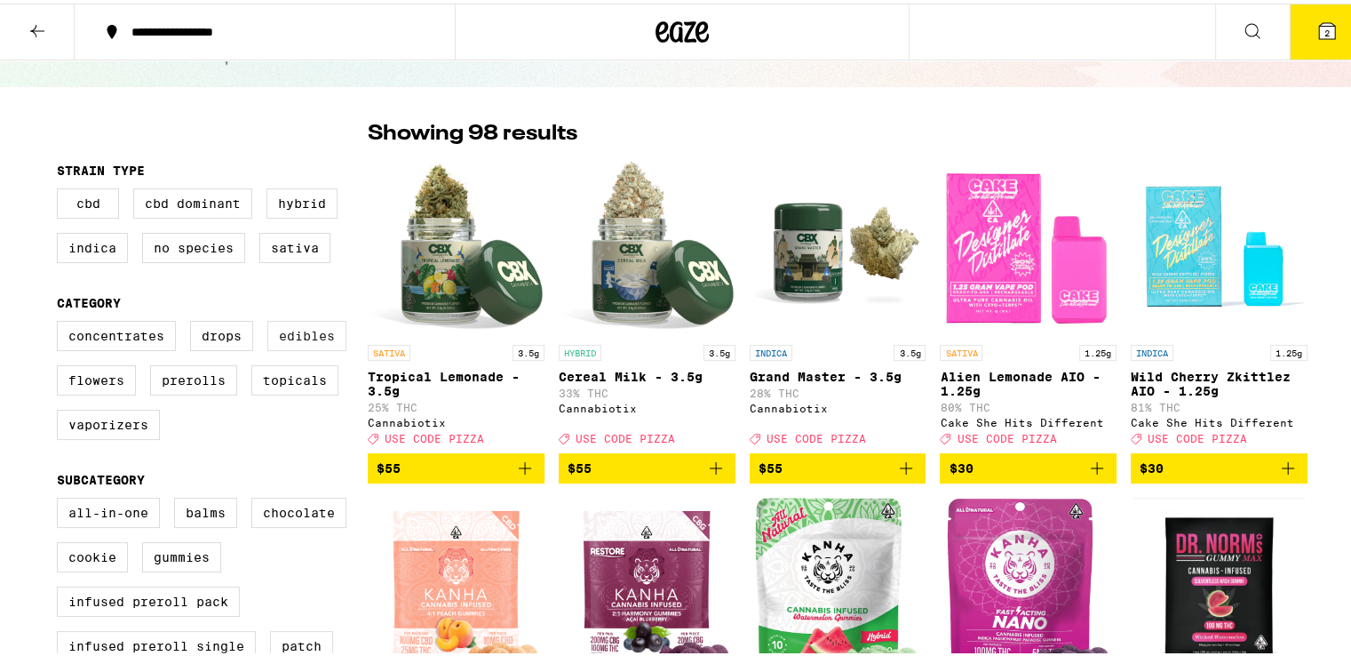
click at [298, 330] on label "Edibles" at bounding box center [306, 332] width 79 height 30
click at [61, 321] on input "Edibles" at bounding box center [60, 320] width 1 height 1
checkbox input "true"
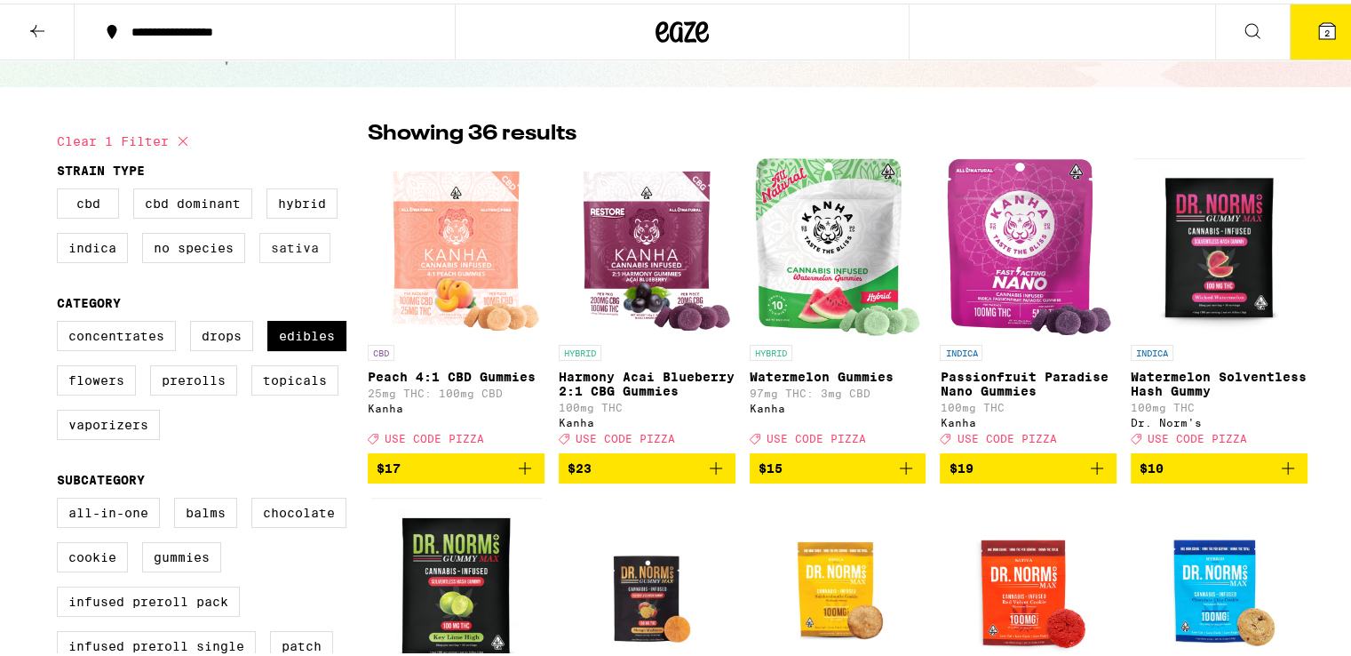
click at [281, 239] on label "Sativa" at bounding box center [294, 244] width 71 height 30
click at [61, 188] on input "Sativa" at bounding box center [60, 187] width 1 height 1
checkbox input "true"
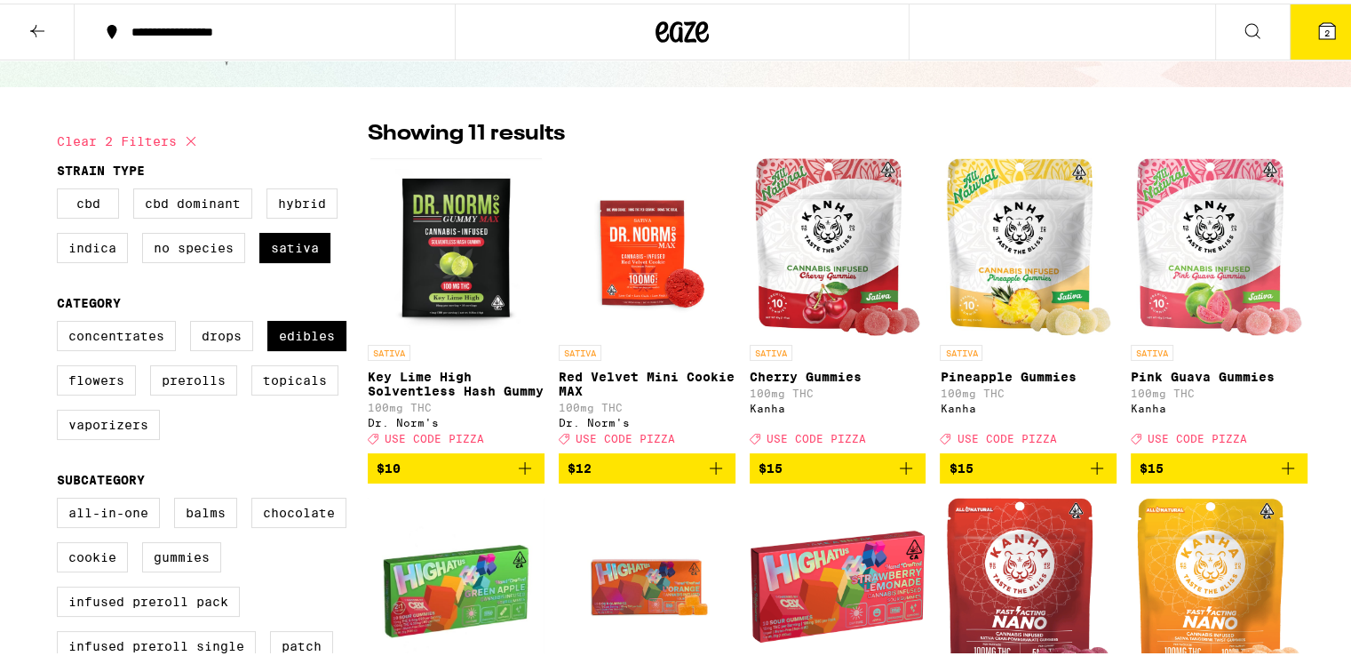
click at [1091, 471] on icon "Add to bag" at bounding box center [1097, 464] width 12 height 12
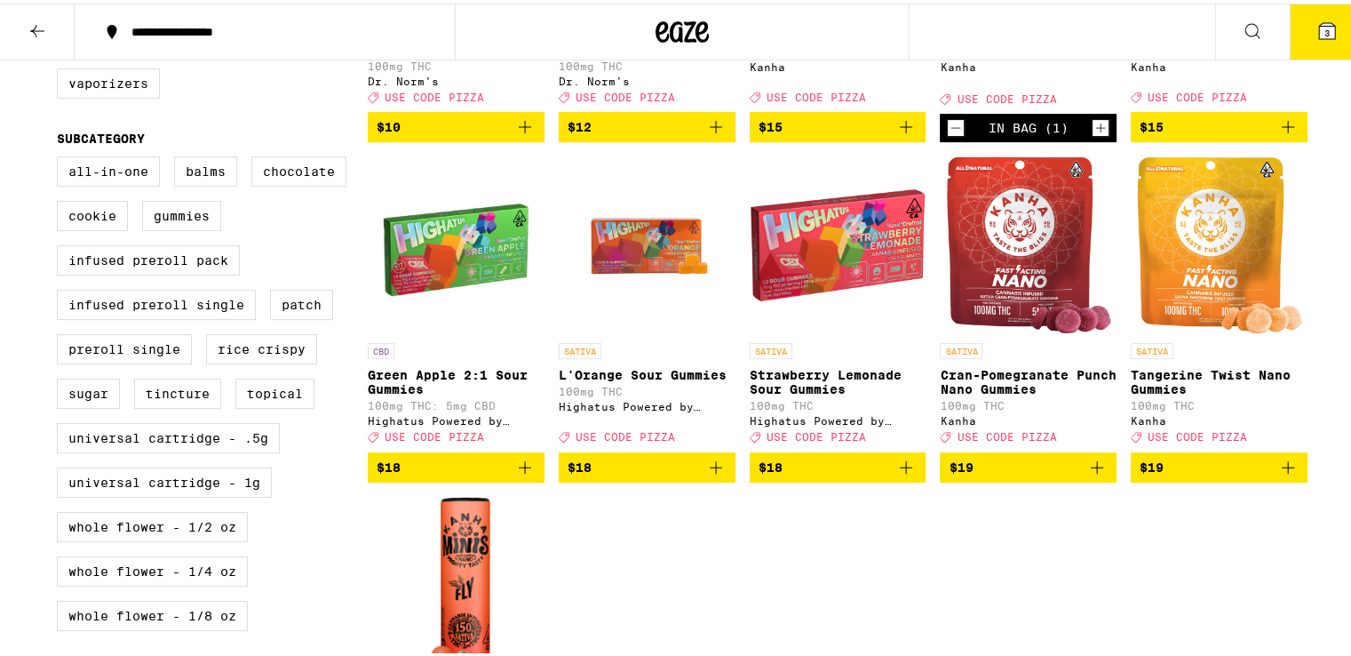
scroll to position [444, 0]
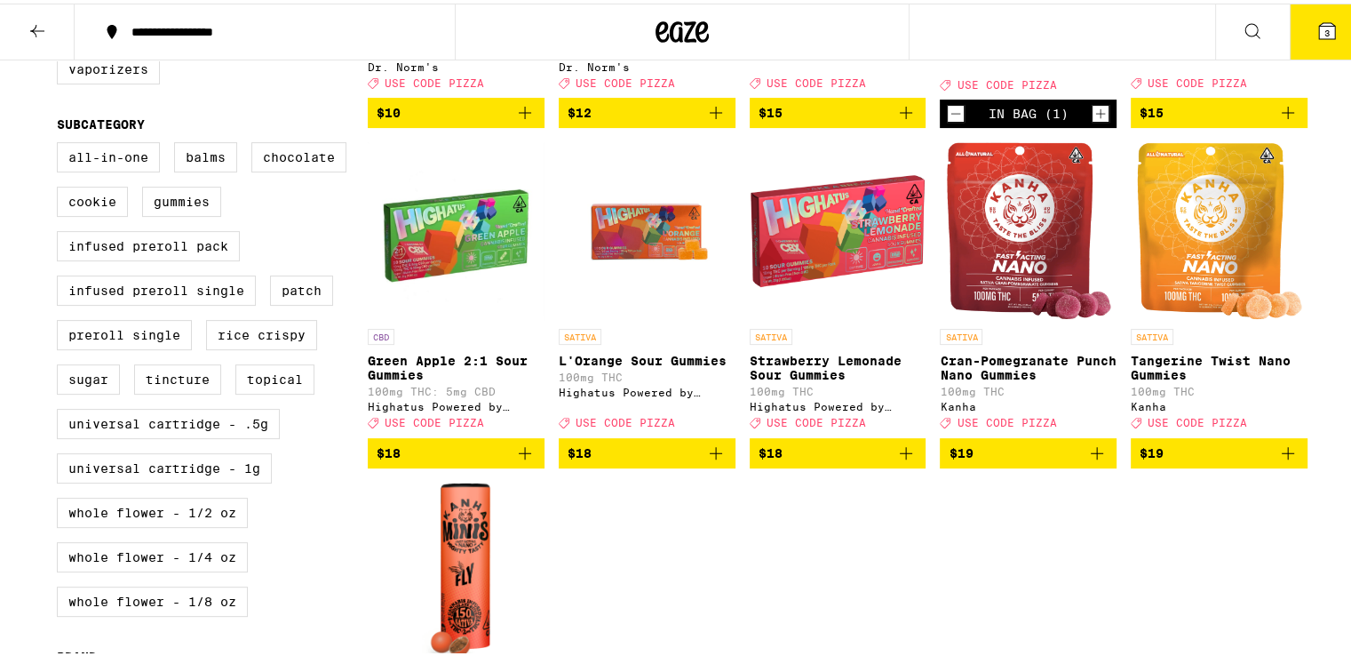
click at [710, 460] on icon "Add to bag" at bounding box center [715, 449] width 21 height 21
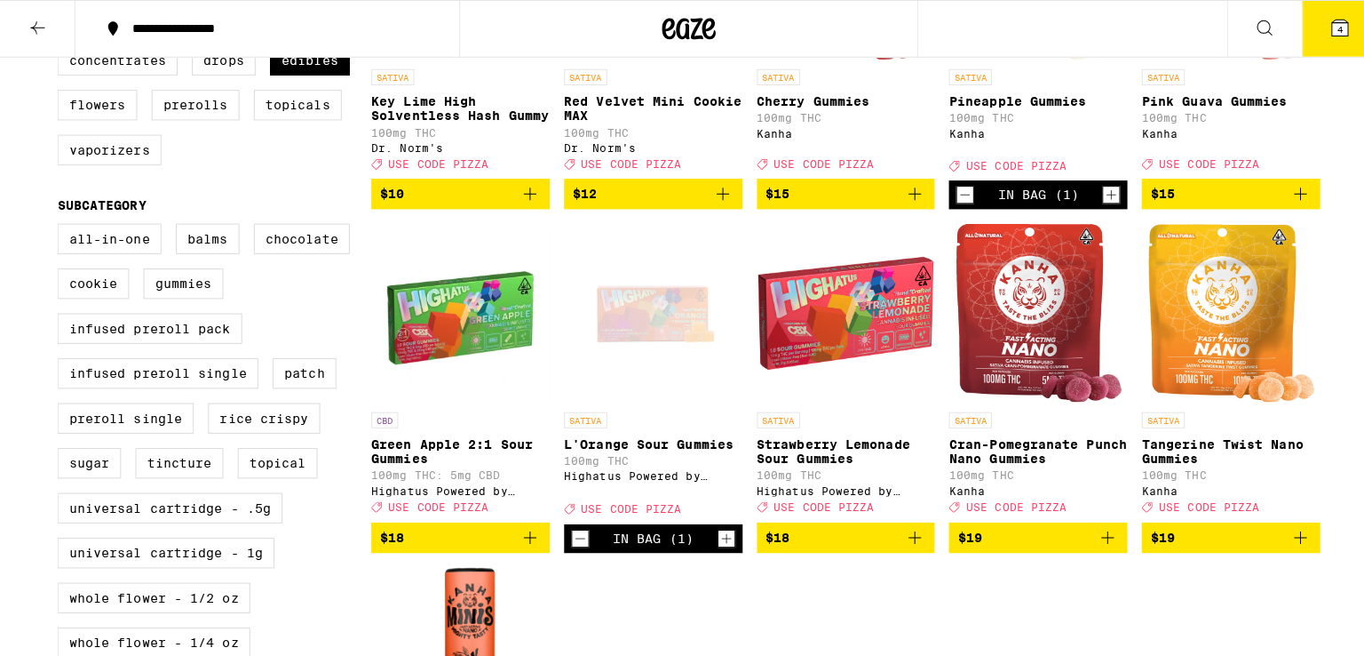
scroll to position [355, 0]
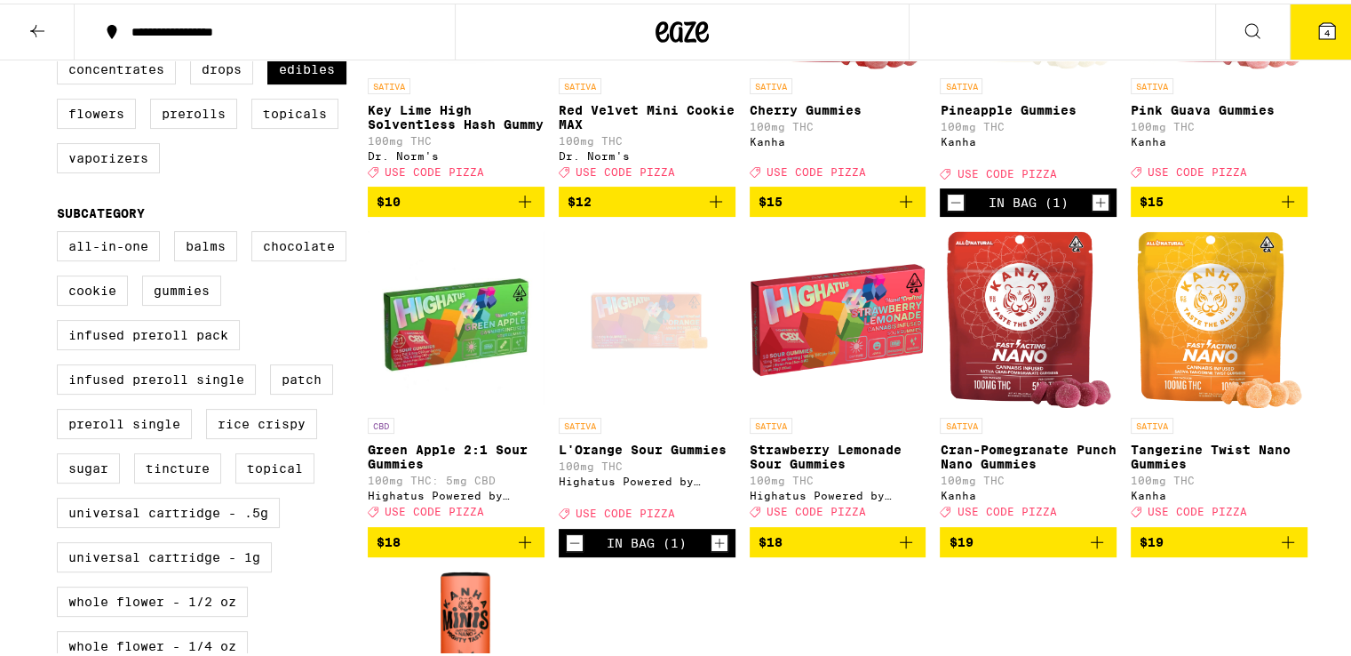
click at [1319, 23] on icon at bounding box center [1327, 28] width 16 height 16
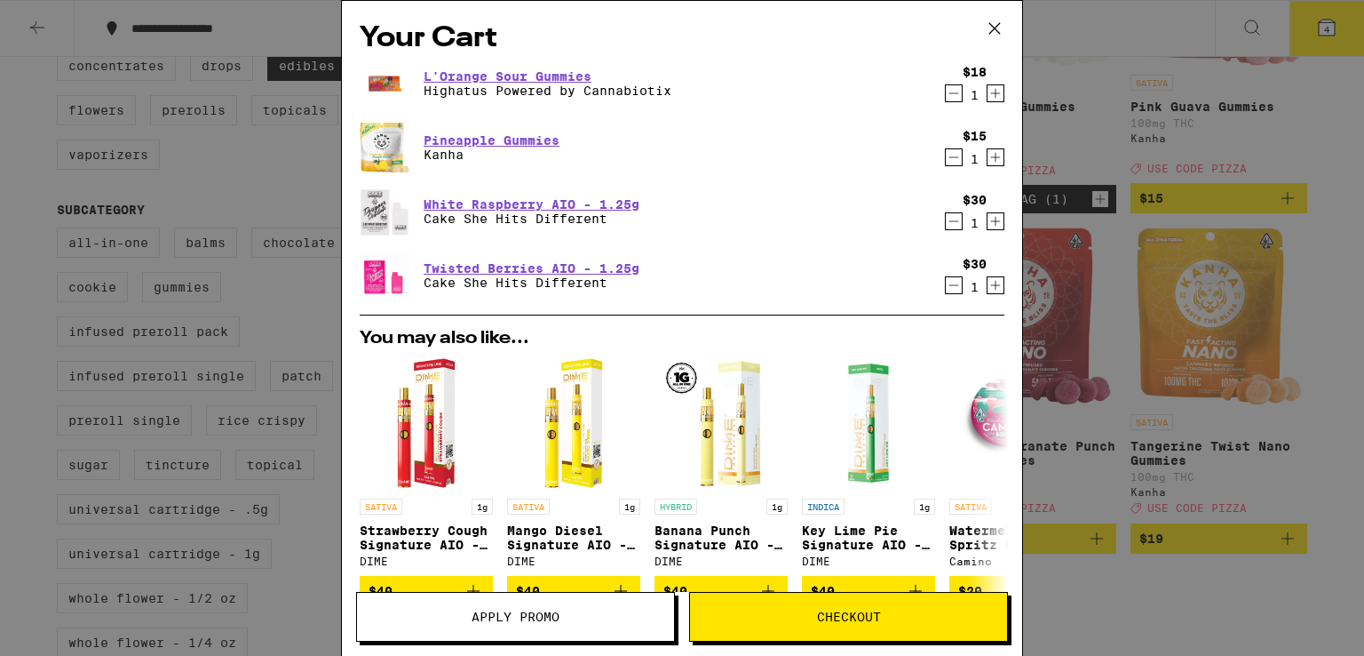
click at [846, 624] on button "Checkout" at bounding box center [848, 617] width 319 height 50
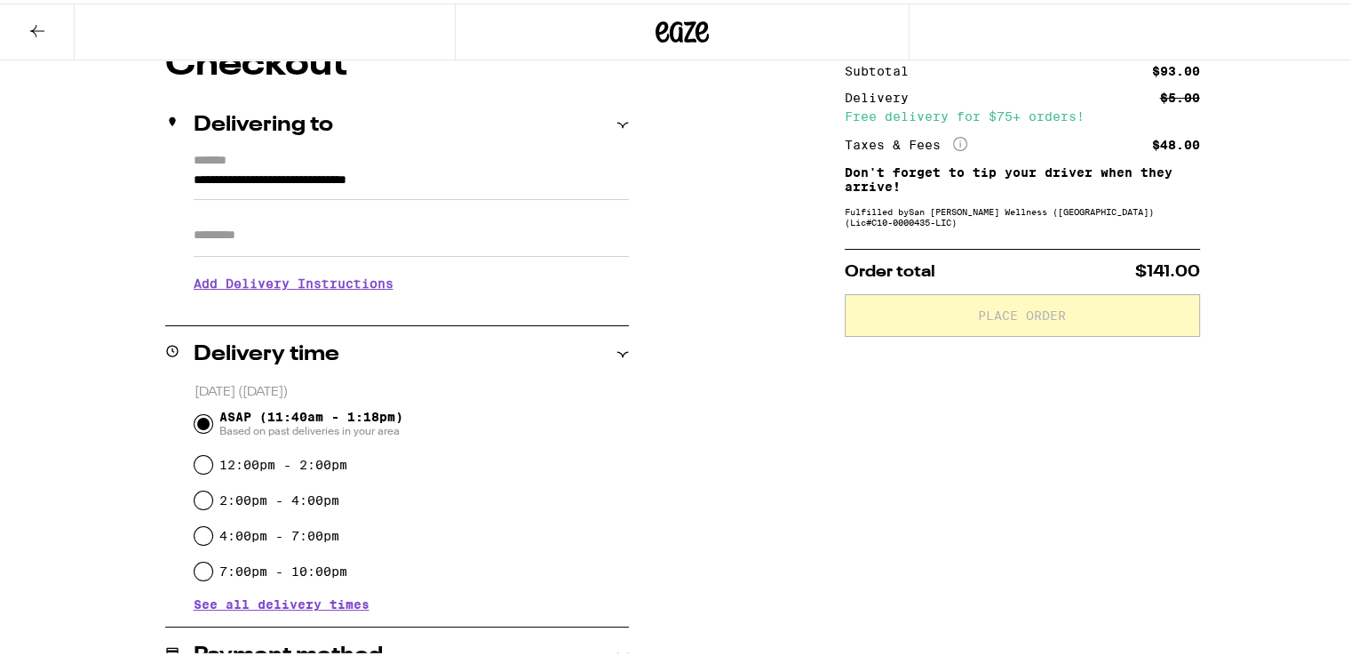
scroll to position [178, 0]
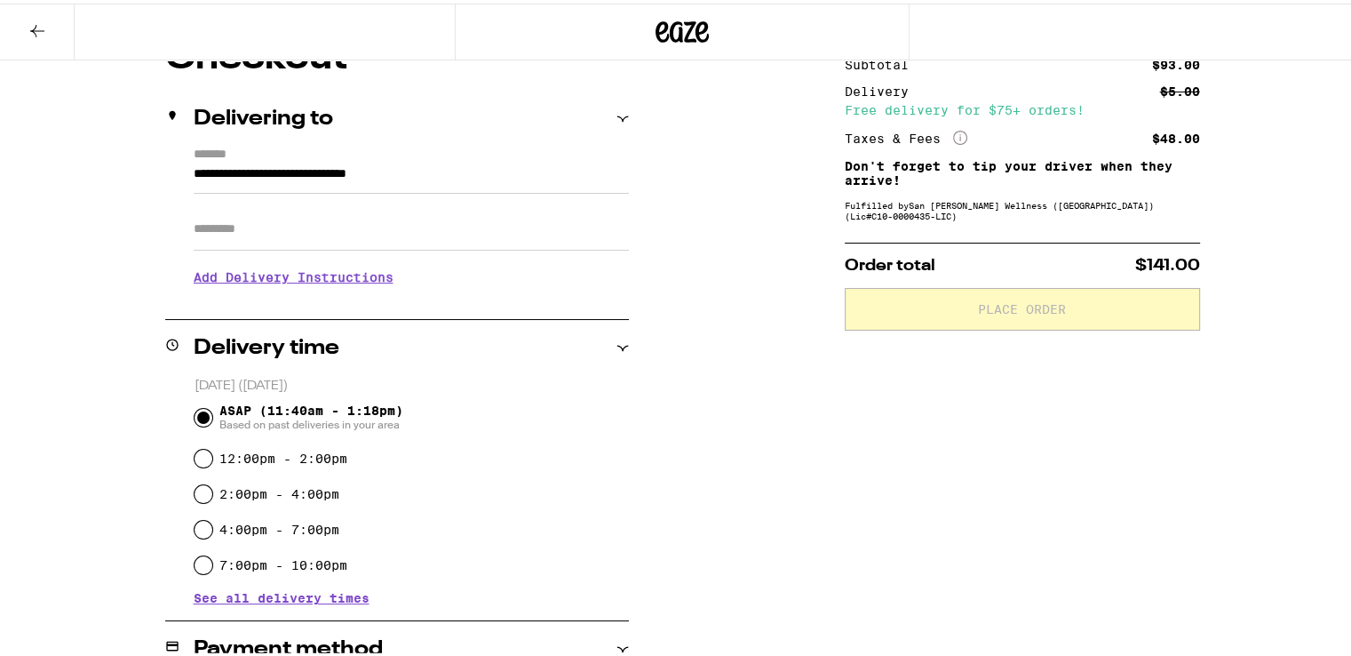
click at [274, 281] on h3 "Add Delivery Instructions" at bounding box center [411, 273] width 435 height 41
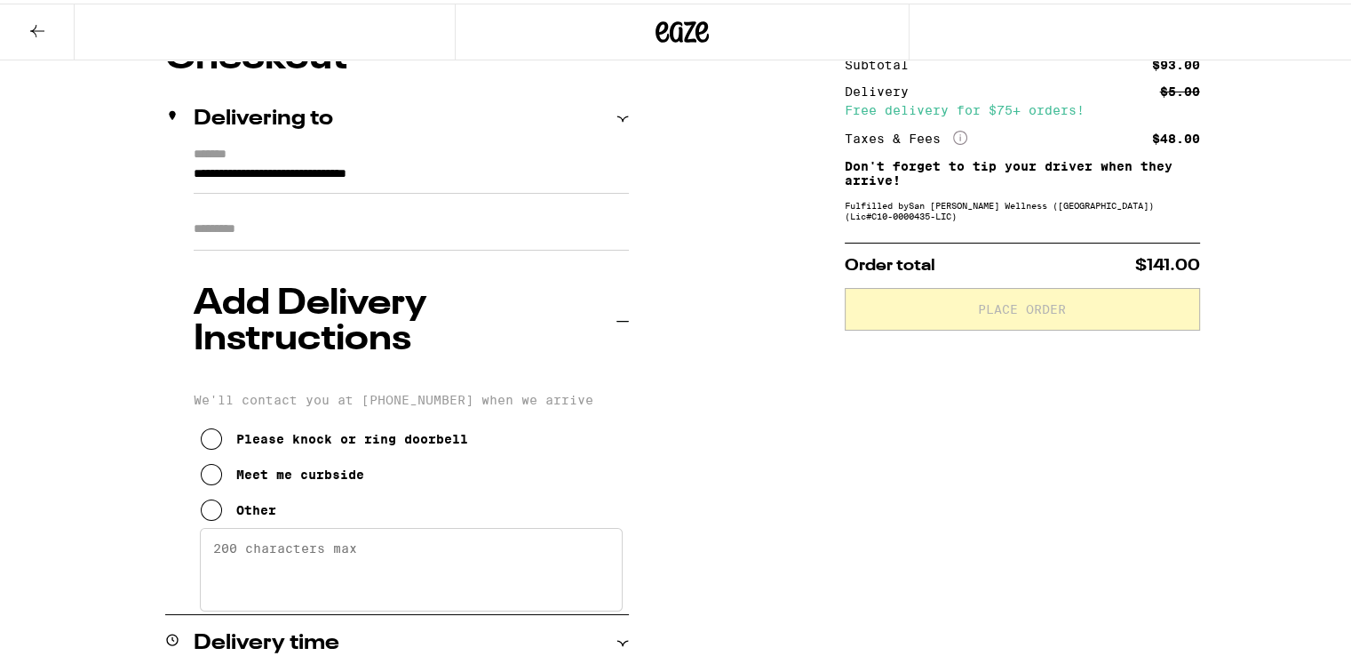
click at [263, 489] on button "Other" at bounding box center [239, 507] width 76 height 36
click at [285, 524] on textarea "Enter any other delivery instructions you want driver to know" at bounding box center [411, 565] width 423 height 83
type textarea "m"
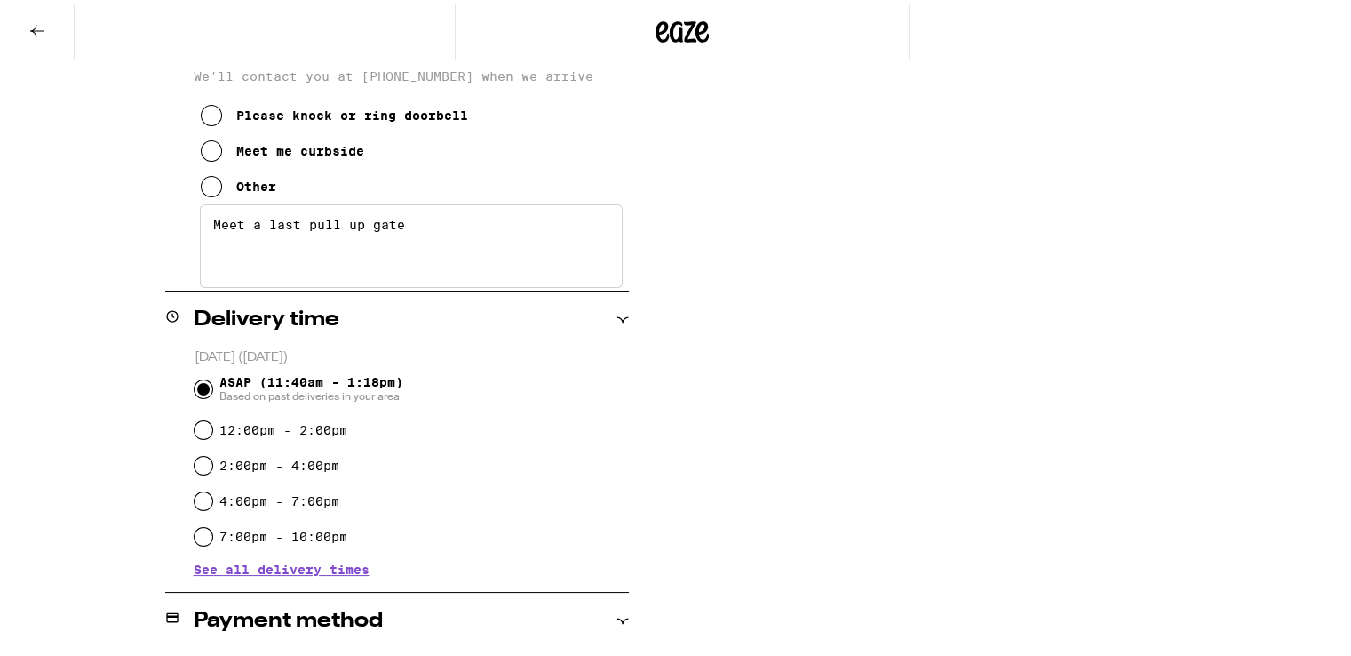
scroll to position [893, 0]
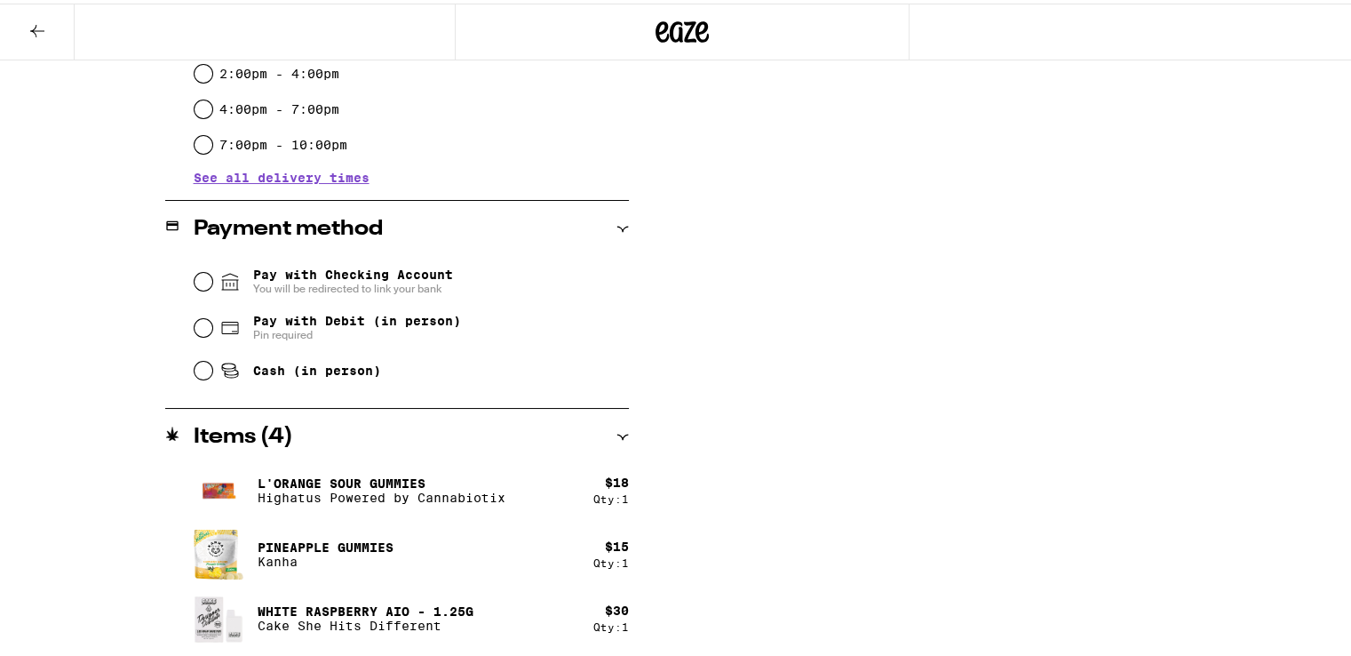
type textarea "Meet a last pull up gate"
click at [274, 360] on span "Cash (in person)" at bounding box center [317, 367] width 128 height 14
click at [212, 358] on input "Cash (in person)" at bounding box center [204, 367] width 18 height 18
radio input "true"
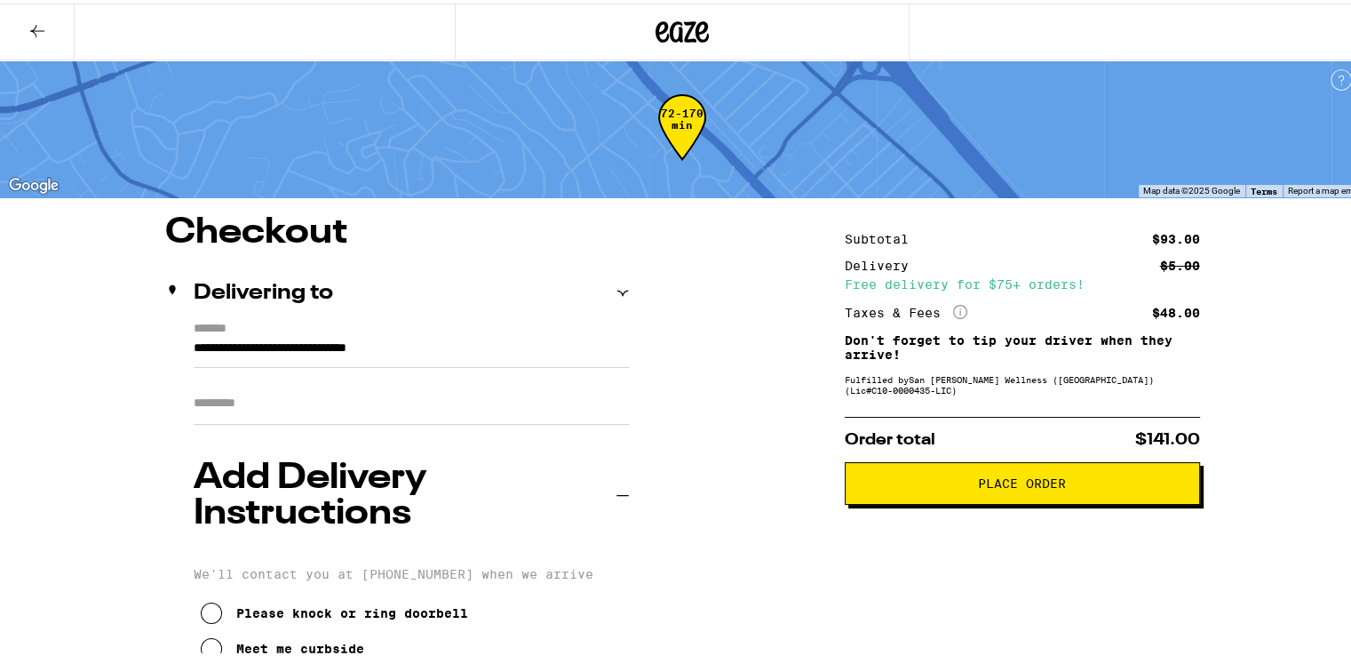
scroll to position [0, 0]
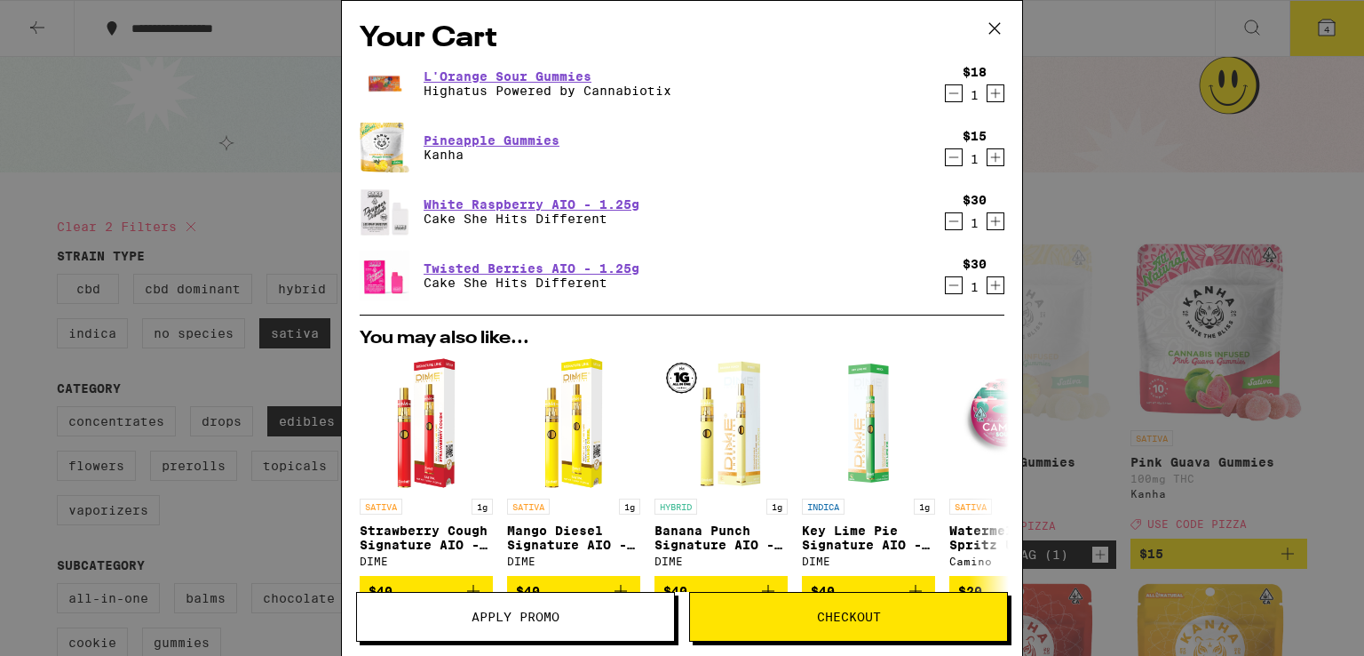
click at [610, 621] on span "Apply Promo" at bounding box center [515, 616] width 317 height 12
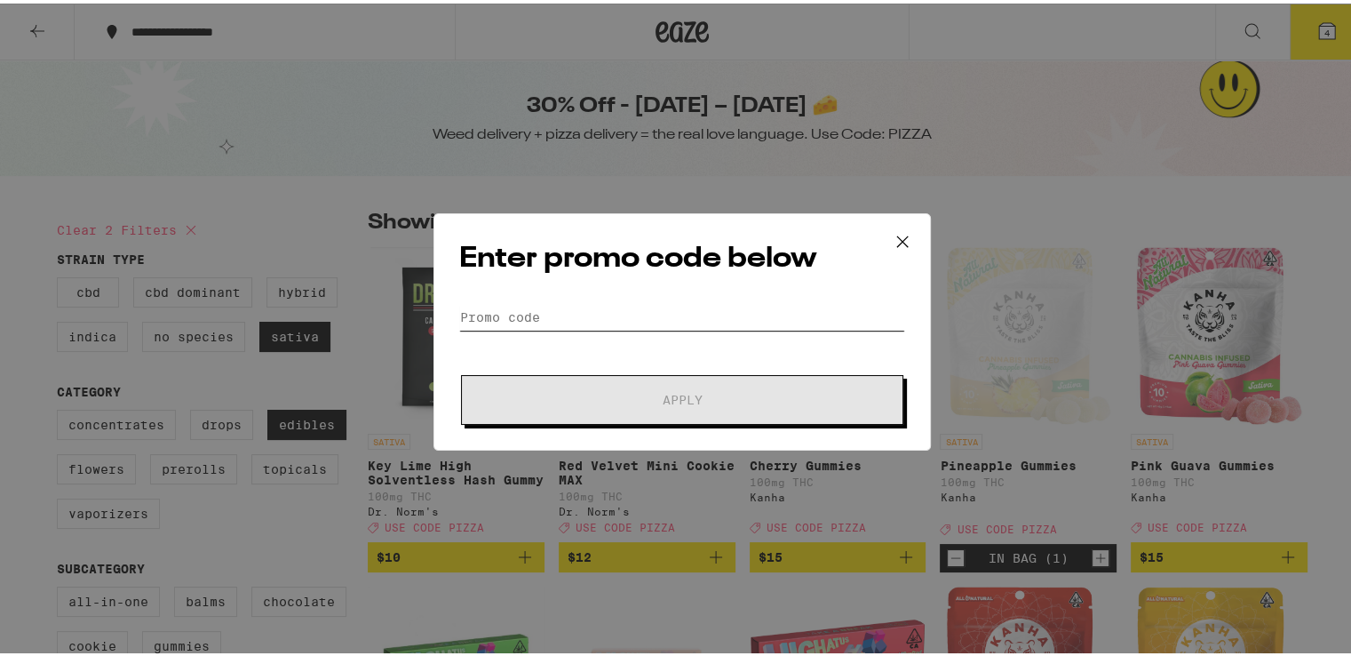
click at [618, 310] on input "Promo Code" at bounding box center [682, 313] width 446 height 27
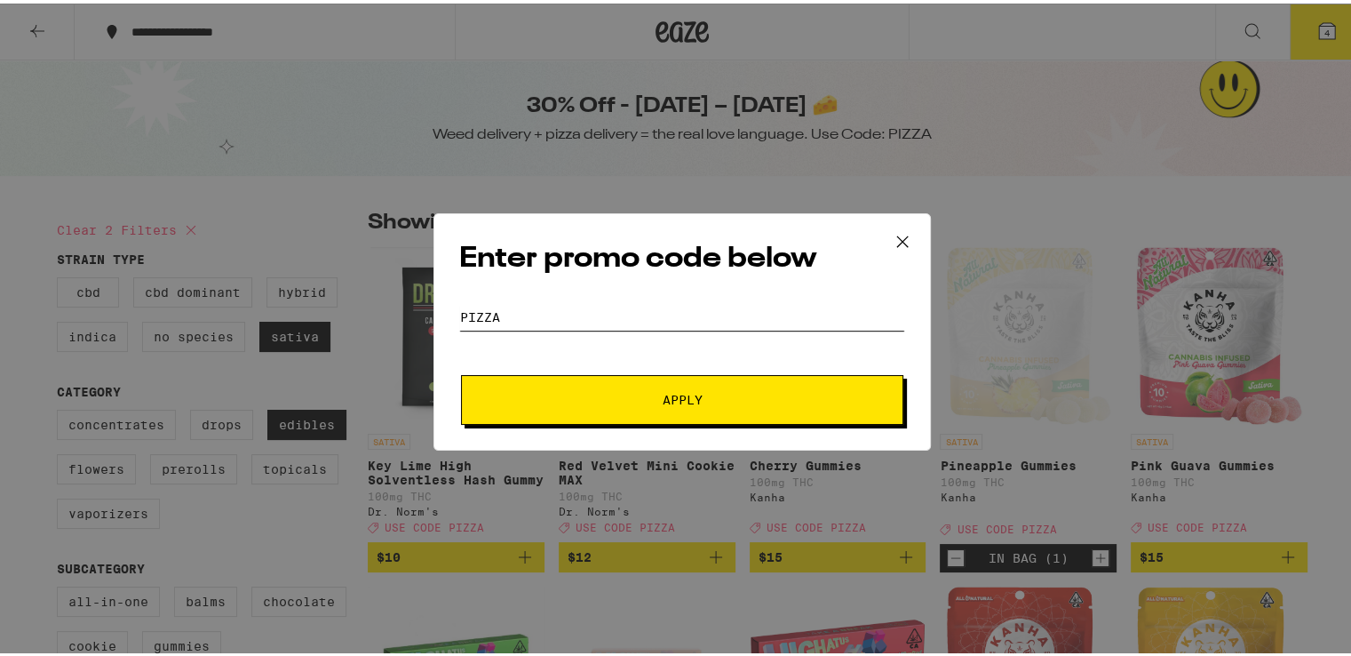
type input "pizza"
click at [461, 371] on button "Apply" at bounding box center [682, 396] width 442 height 50
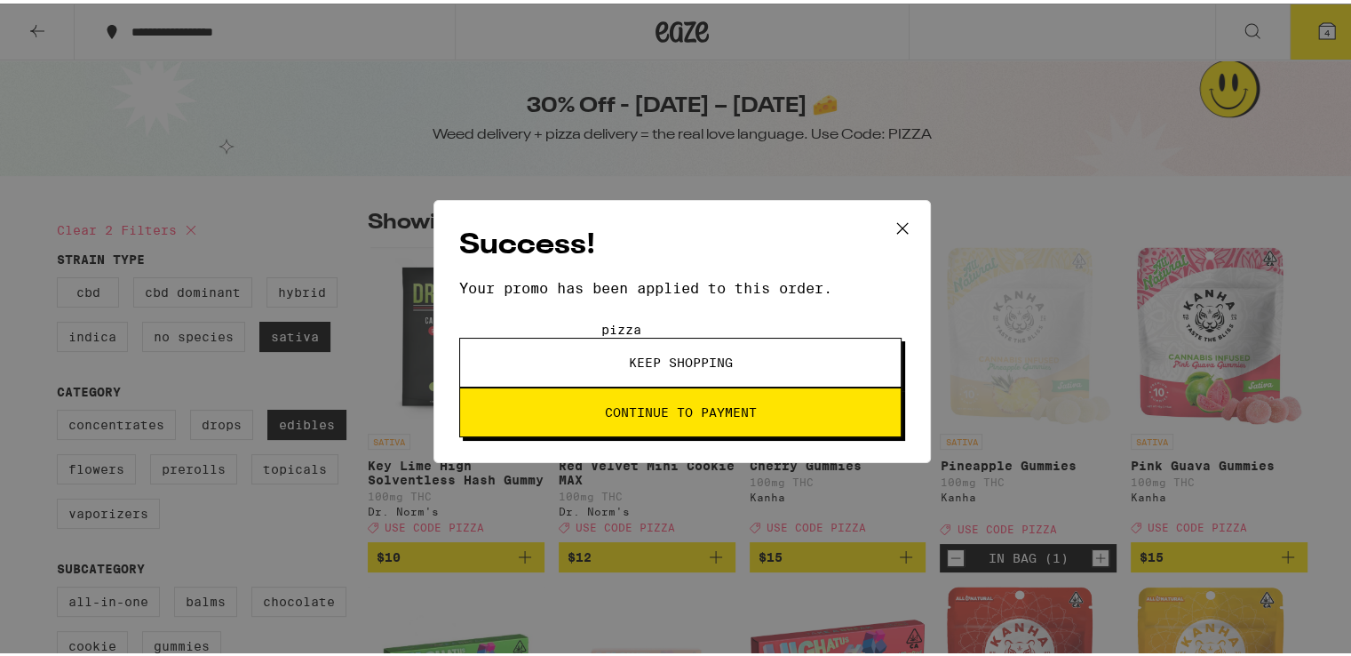
click at [838, 384] on button "Continue to payment" at bounding box center [680, 409] width 442 height 50
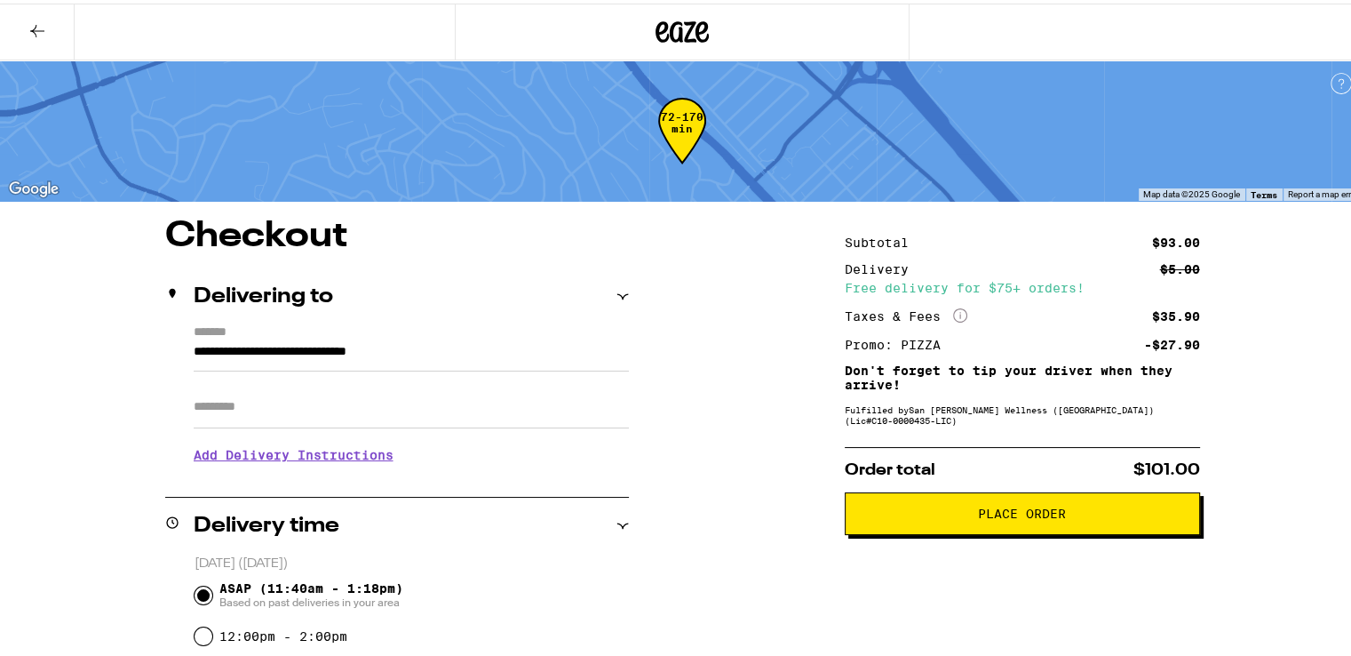
click at [1093, 509] on span "Place Order" at bounding box center [1022, 510] width 325 height 12
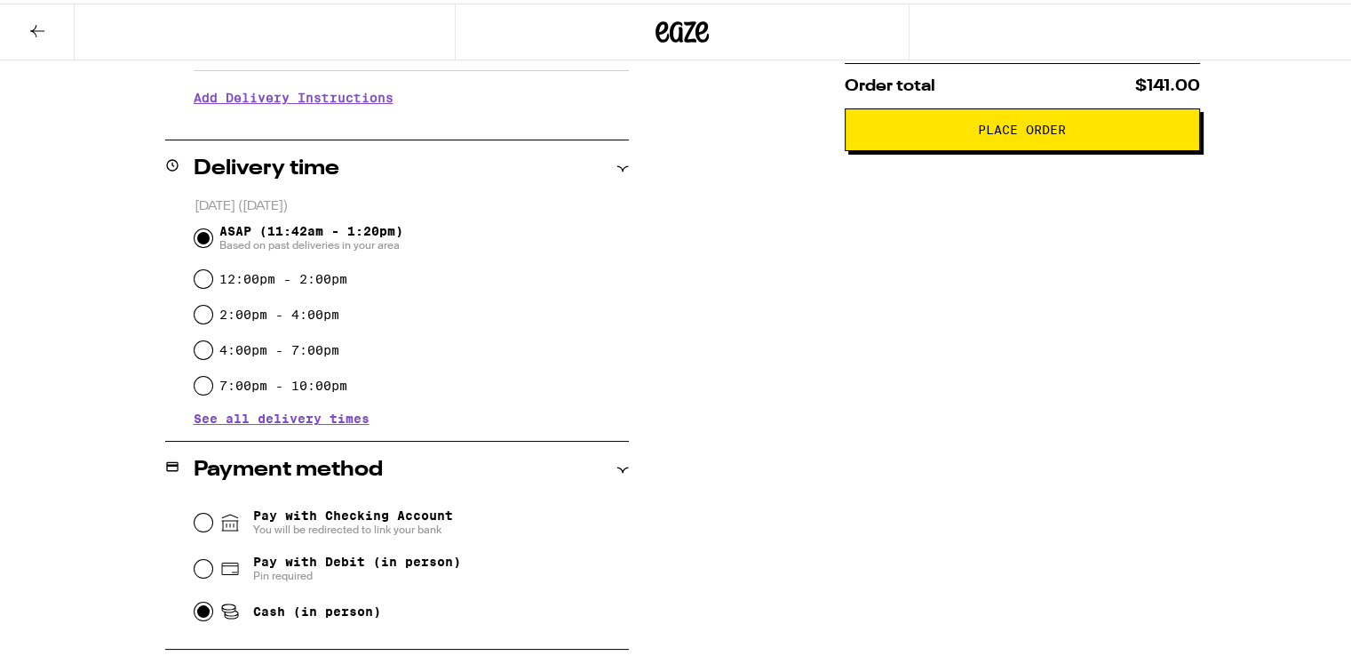
scroll to position [661, 0]
